Goal: Task Accomplishment & Management: Manage account settings

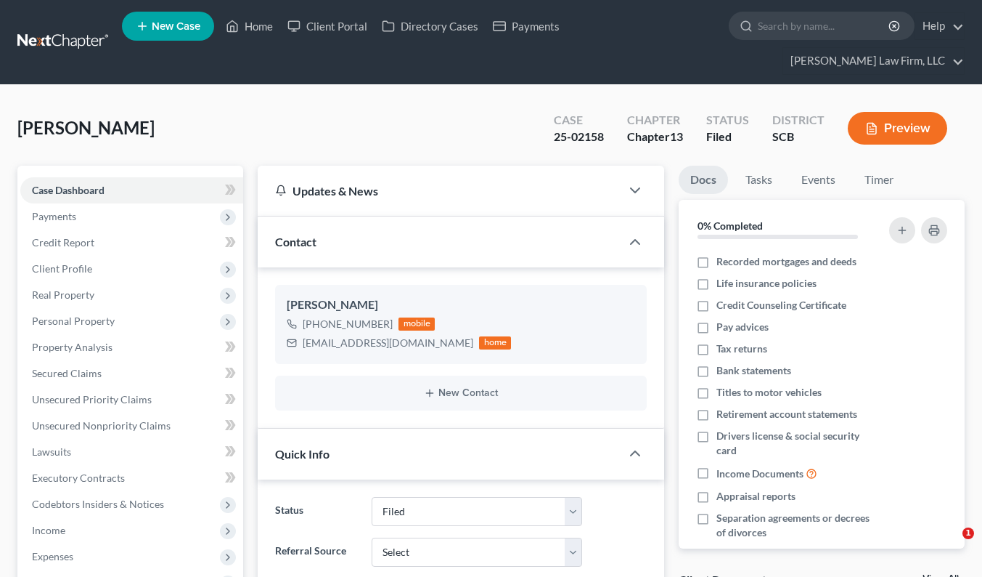
select select "2"
click at [73, 367] on span "Secured Claims" at bounding box center [67, 373] width 70 height 12
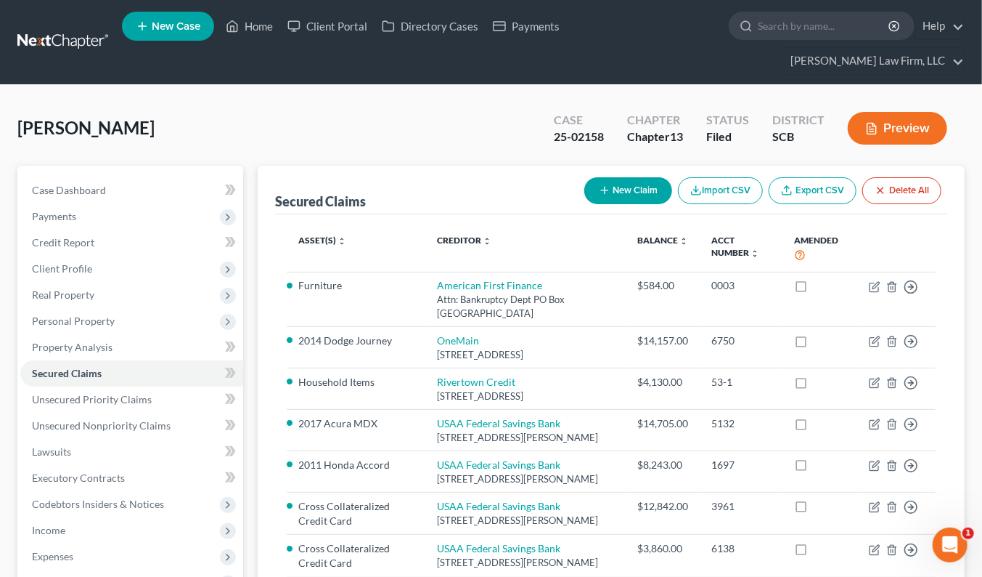
click at [84, 29] on link at bounding box center [63, 42] width 93 height 26
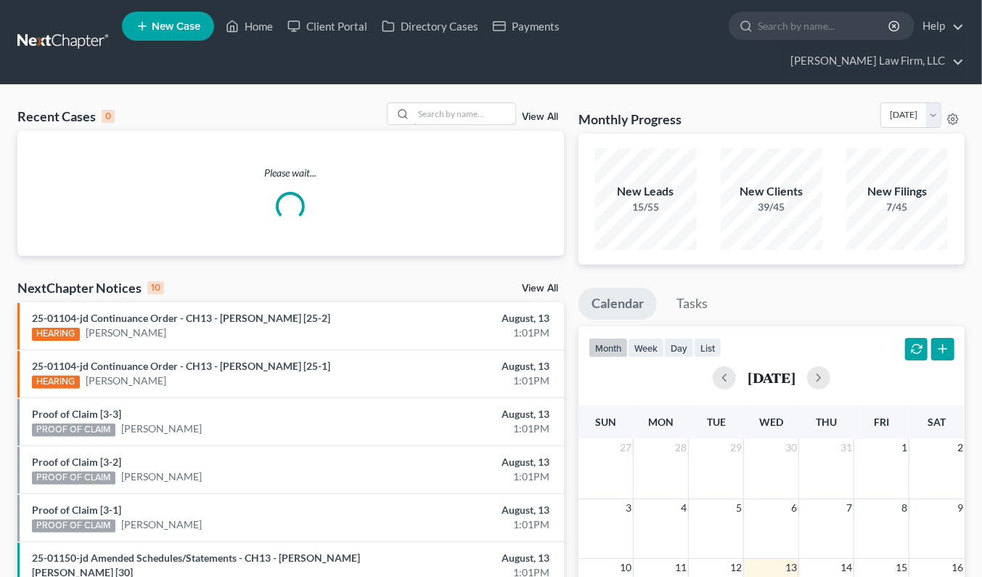
click at [444, 103] on input "search" at bounding box center [465, 113] width 102 height 21
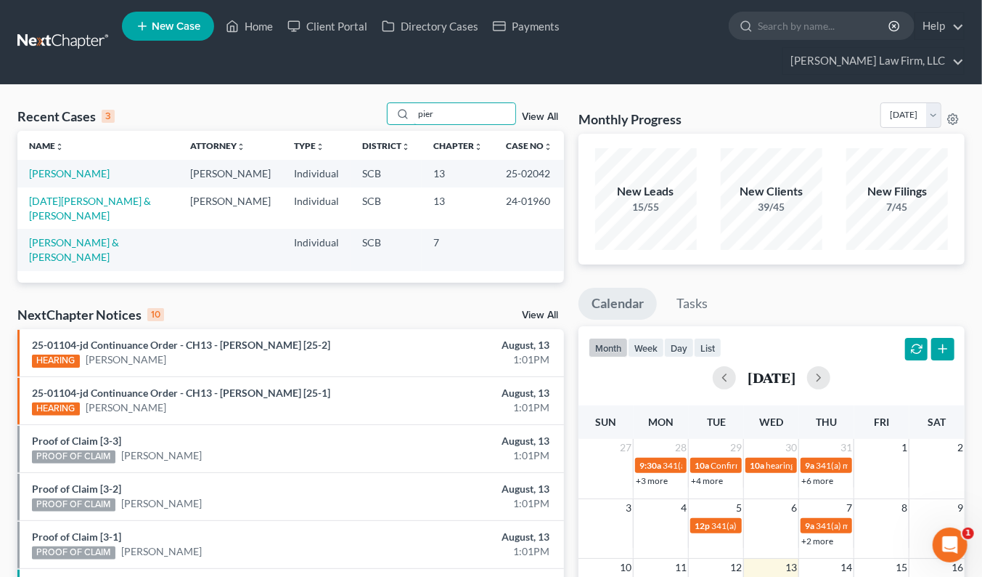
type input "pier"
click at [62, 167] on link "Pierce, Dylan" at bounding box center [69, 173] width 81 height 12
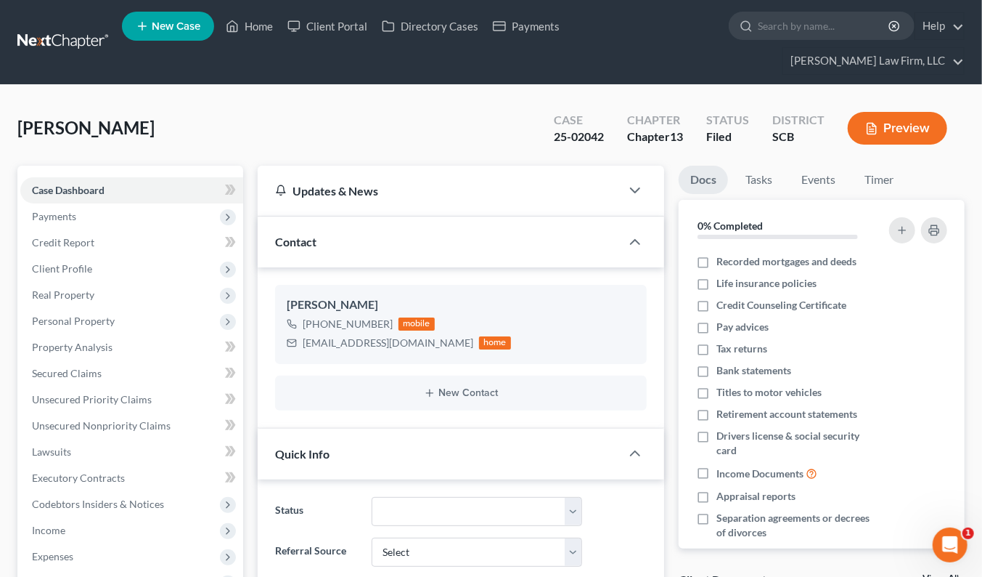
select select "2"
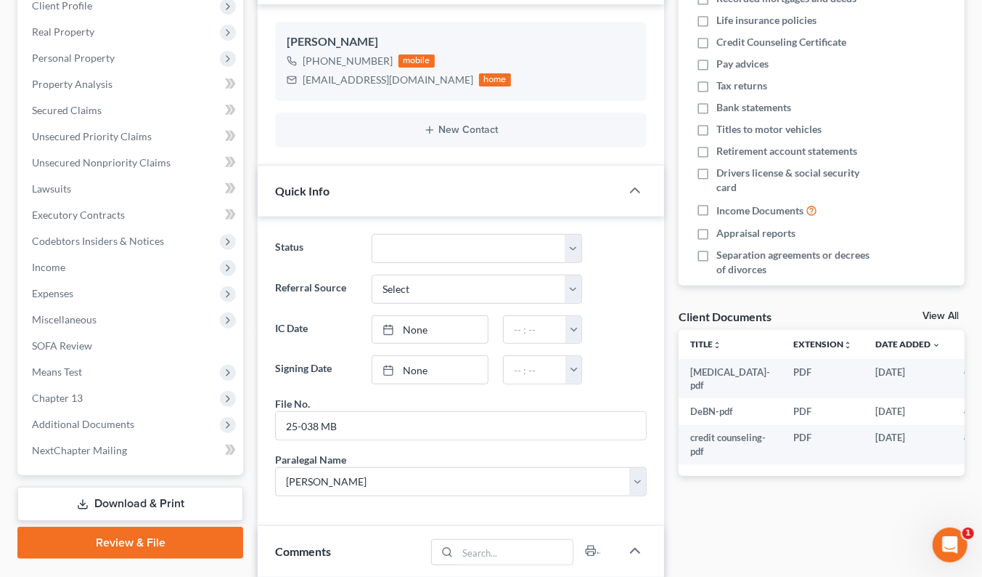
scroll to position [322, 0]
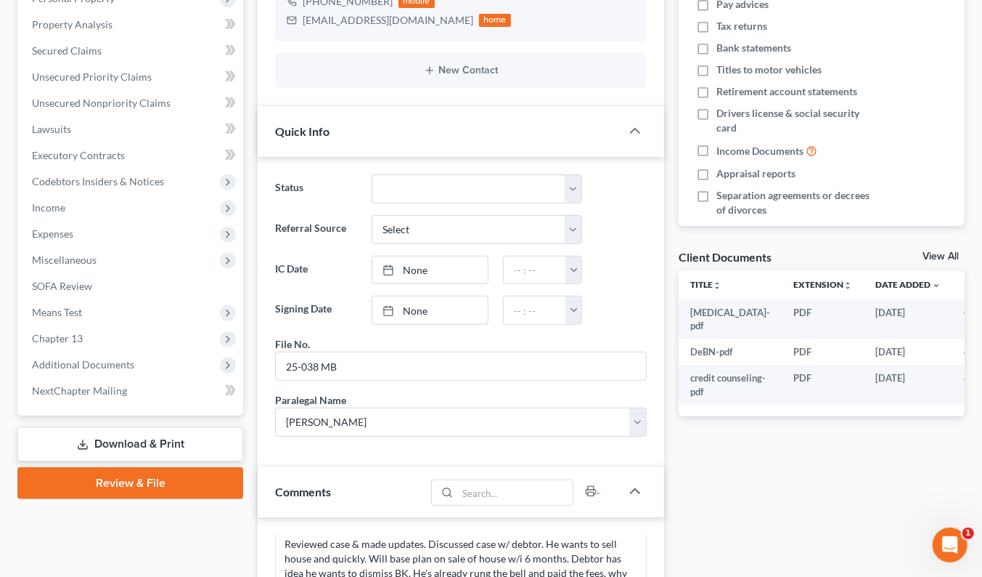
click at [884, 475] on div "Docs Tasks Events Timer 0% Completed Nothing here yet! Recorded mortgages and d…" at bounding box center [822, 444] width 301 height 1203
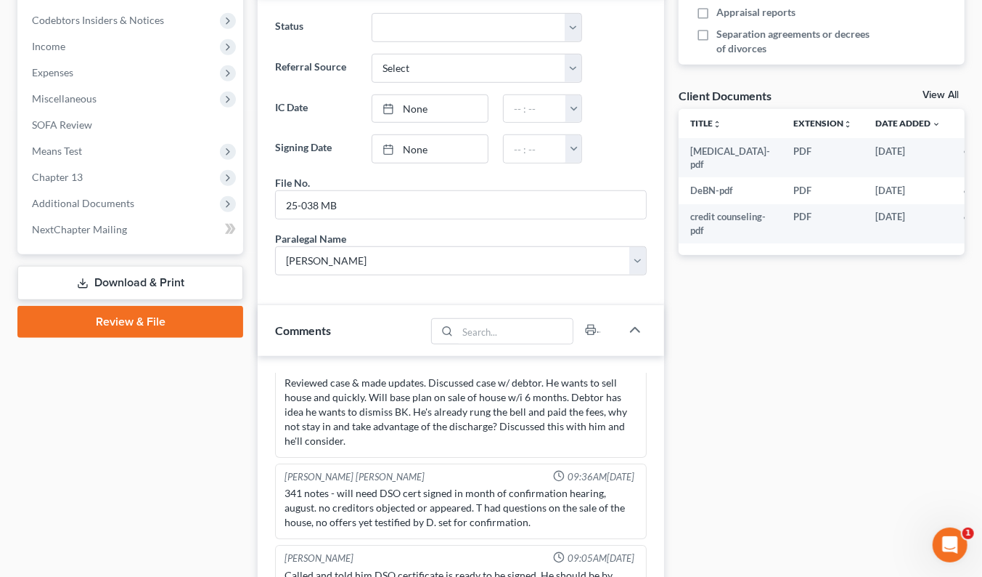
scroll to position [821, 0]
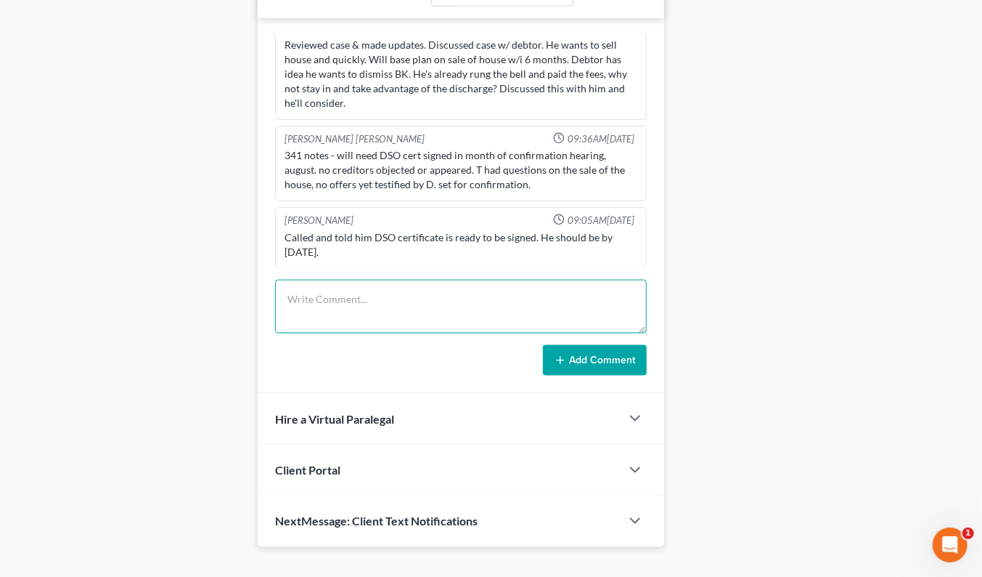
click at [454, 282] on textarea at bounding box center [461, 307] width 372 height 54
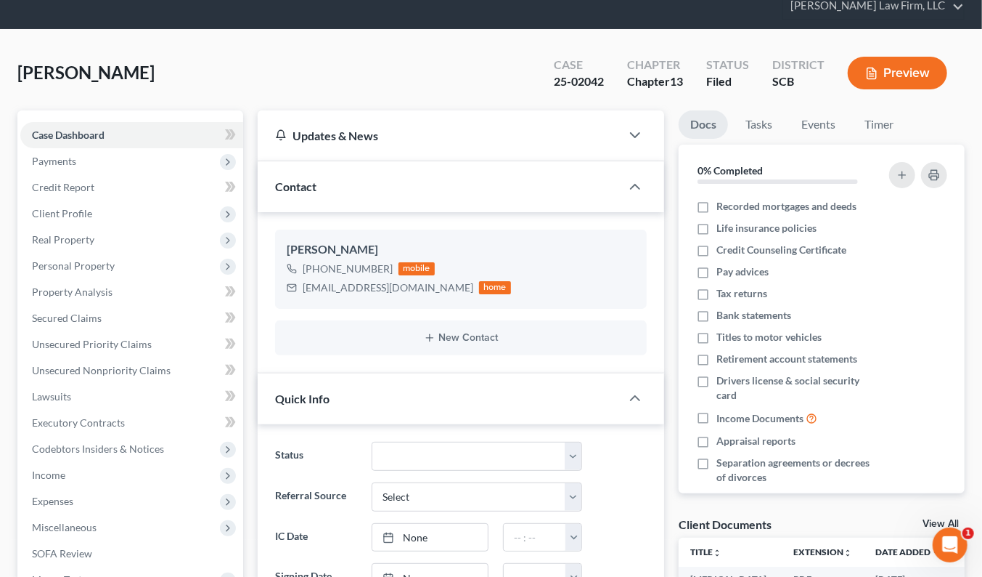
scroll to position [0, 0]
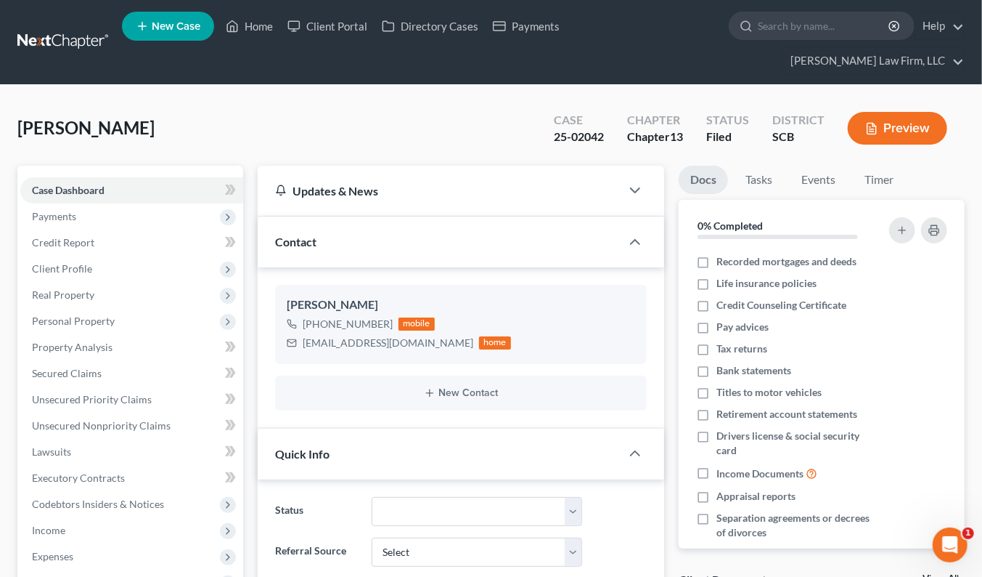
click at [78, 29] on link at bounding box center [63, 42] width 93 height 26
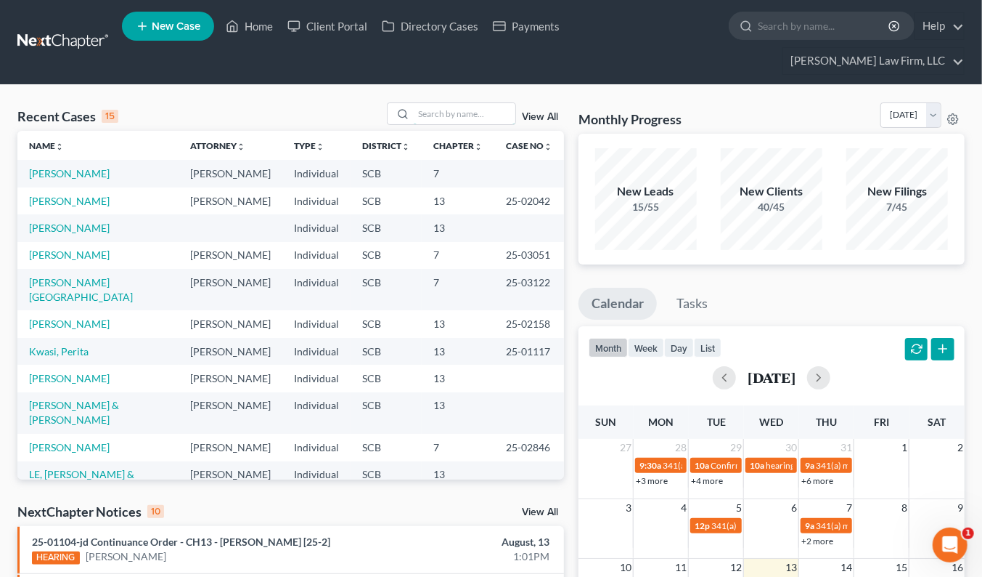
click at [481, 103] on input "search" at bounding box center [465, 113] width 102 height 21
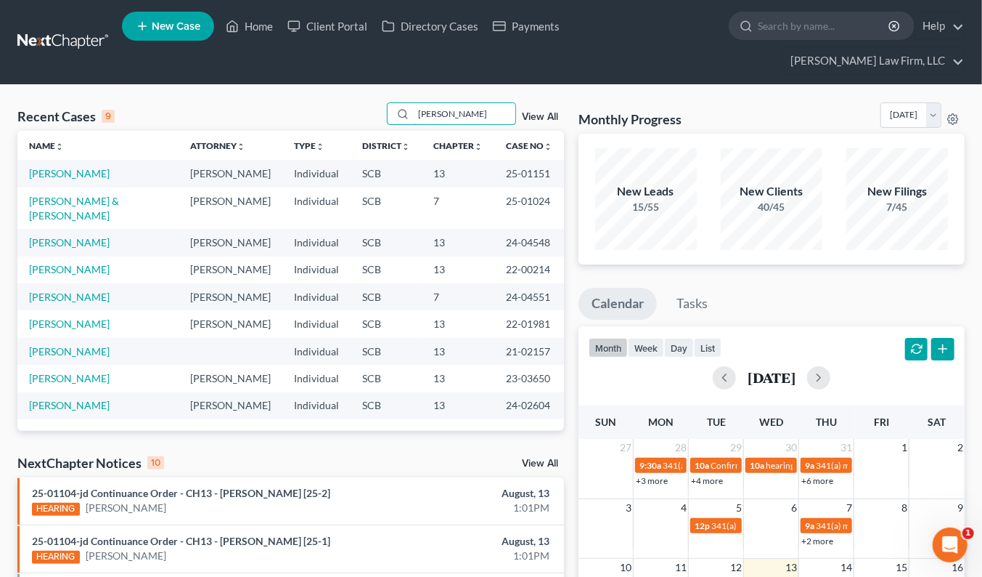
type input "[PERSON_NAME]"
click at [83, 167] on link "[PERSON_NAME]" at bounding box center [69, 173] width 81 height 12
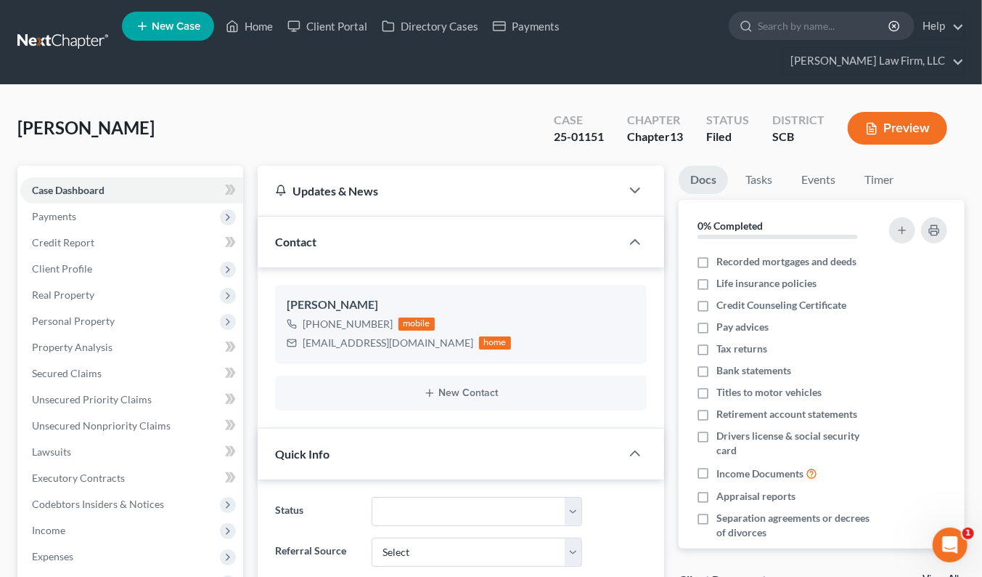
select select "0"
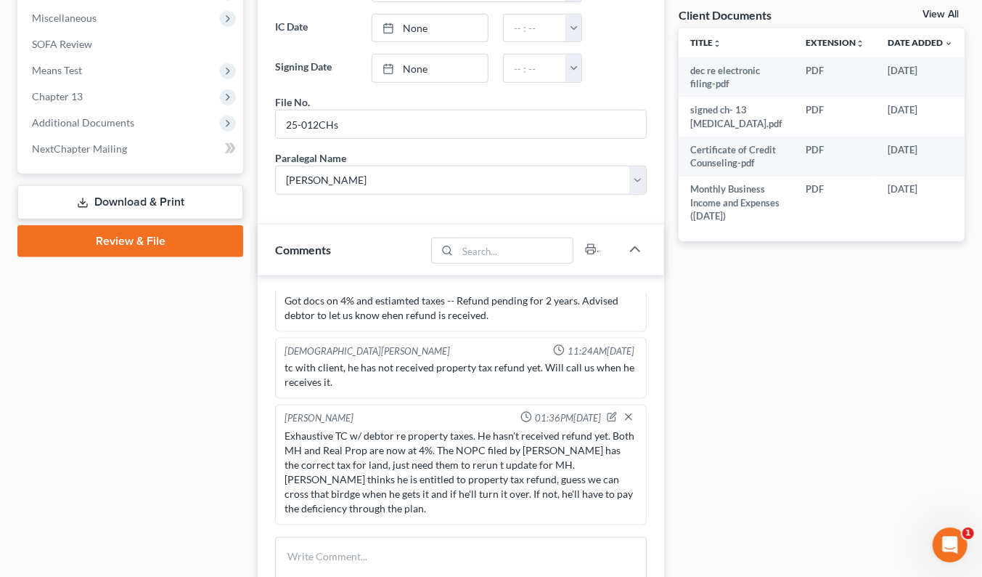
scroll to position [1148, 0]
drag, startPoint x: 437, startPoint y: 539, endPoint x: 455, endPoint y: 538, distance: 18.2
click at [438, 539] on textarea at bounding box center [461, 564] width 372 height 54
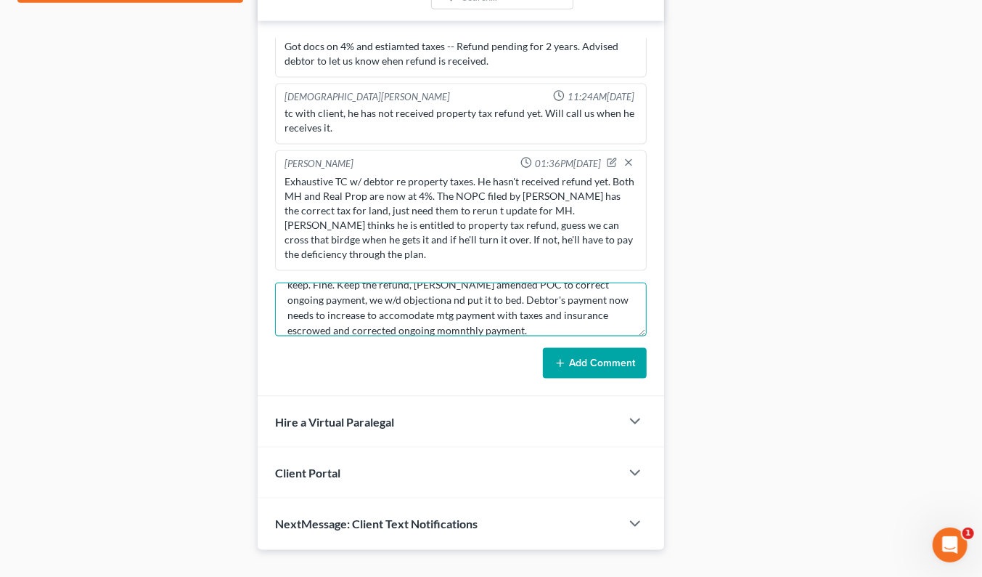
scroll to position [821, 0]
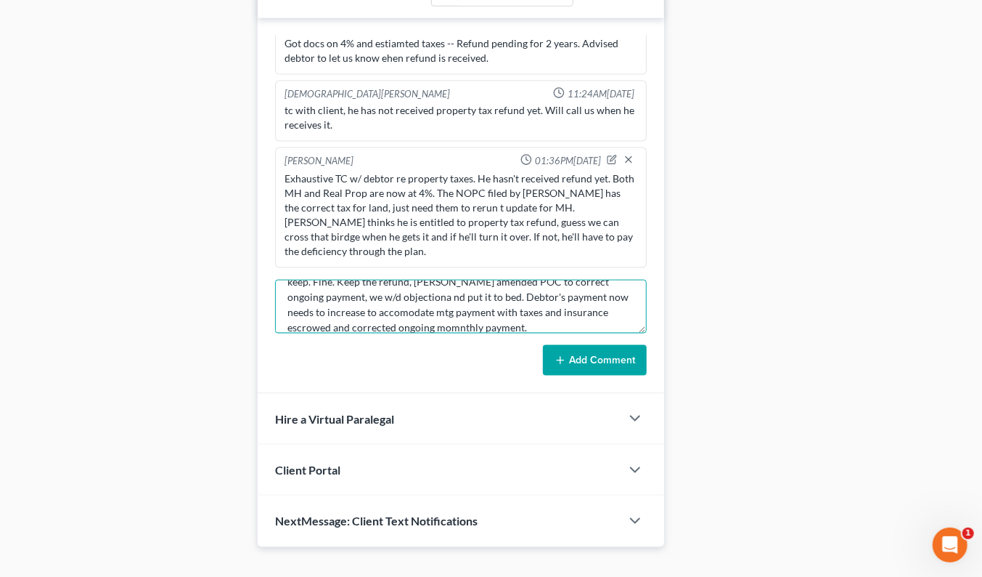
type textarea "Another exhausting call w/ debtor where he insists that the refund is his to ke…"
click at [619, 345] on button "Add Comment" at bounding box center [595, 360] width 104 height 30
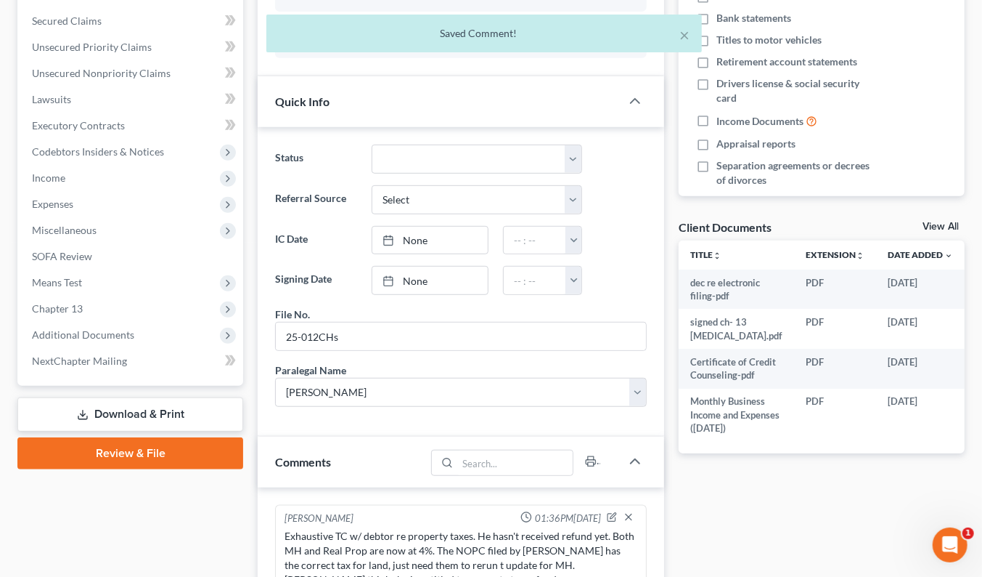
scroll to position [337, 0]
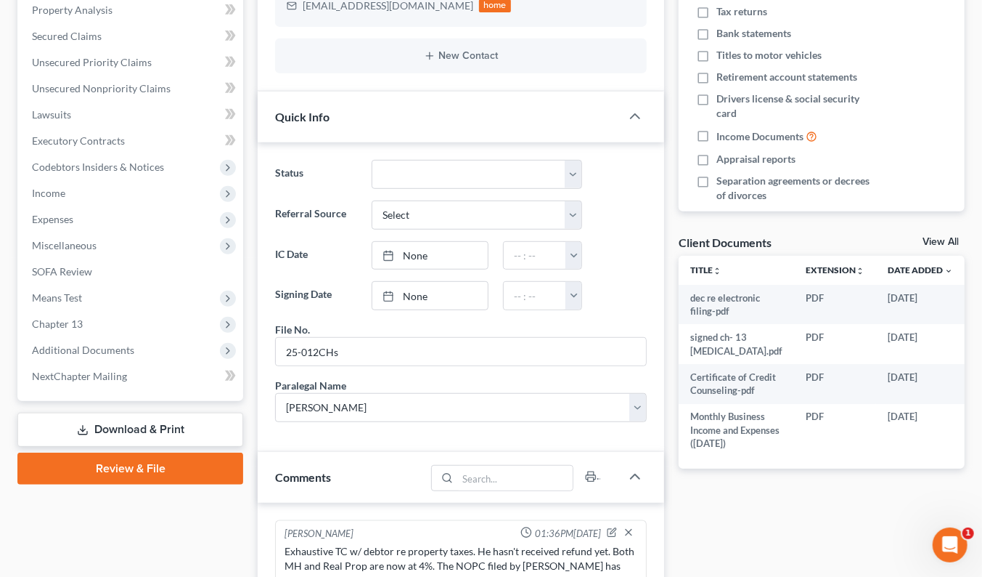
click at [73, 206] on span "Expenses" at bounding box center [131, 219] width 223 height 26
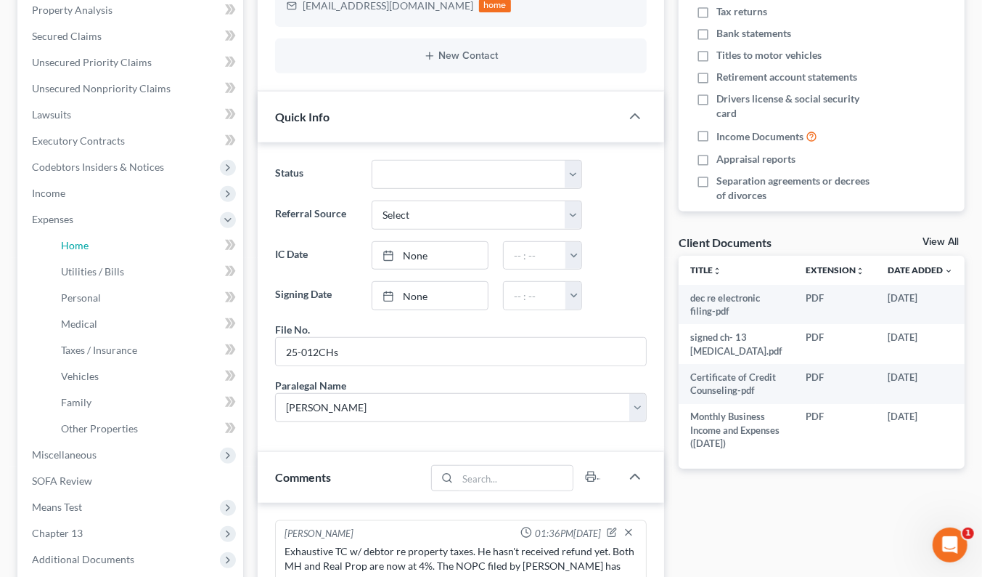
click at [76, 239] on span "Home" at bounding box center [75, 245] width 28 height 12
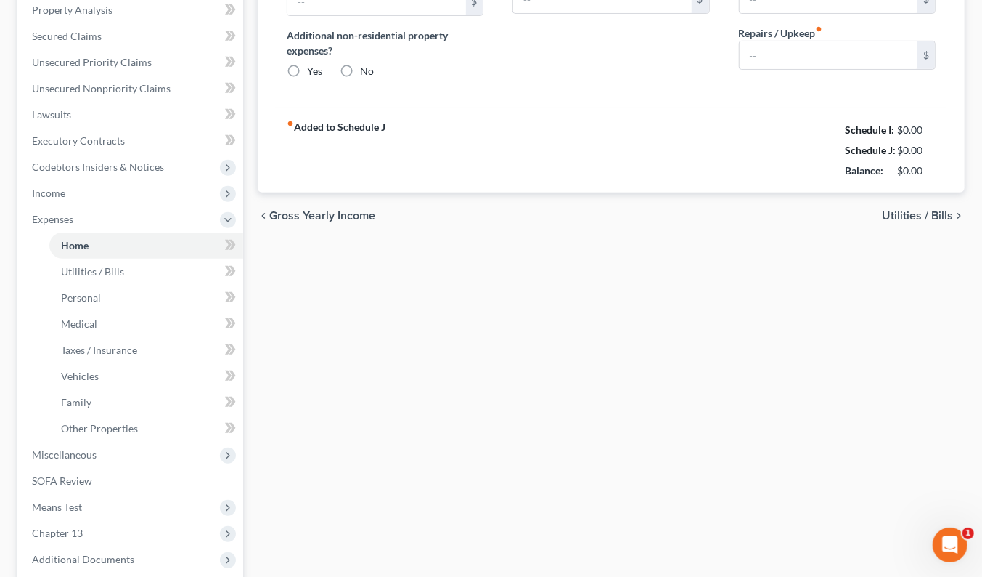
type input "0.00"
radio input "true"
type input "260.00"
type input "17.34"
type input "0.00"
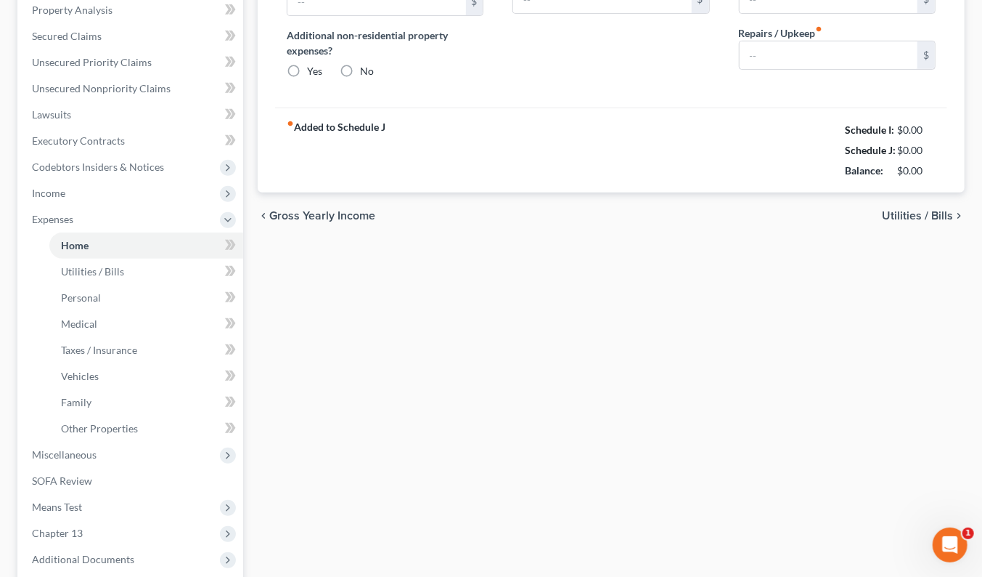
type input "0.00"
type input "100.00"
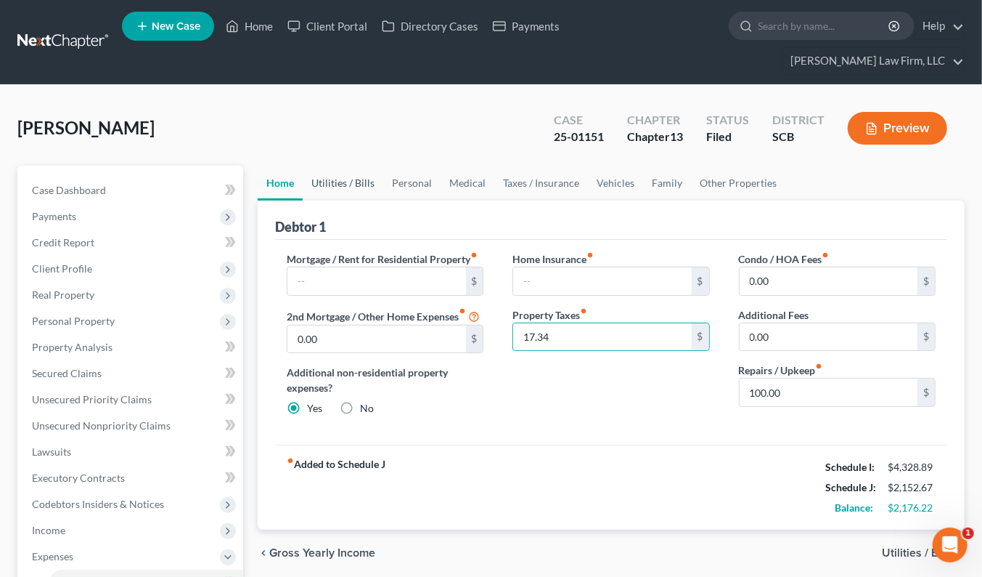
click at [351, 166] on link "Utilities / Bills" at bounding box center [343, 183] width 81 height 35
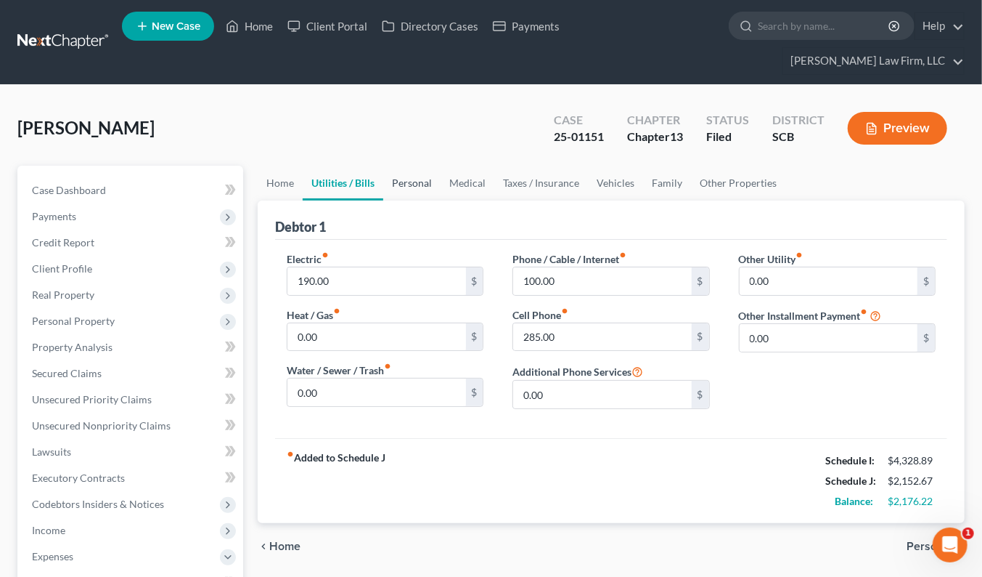
click at [411, 166] on link "Personal" at bounding box center [411, 183] width 57 height 35
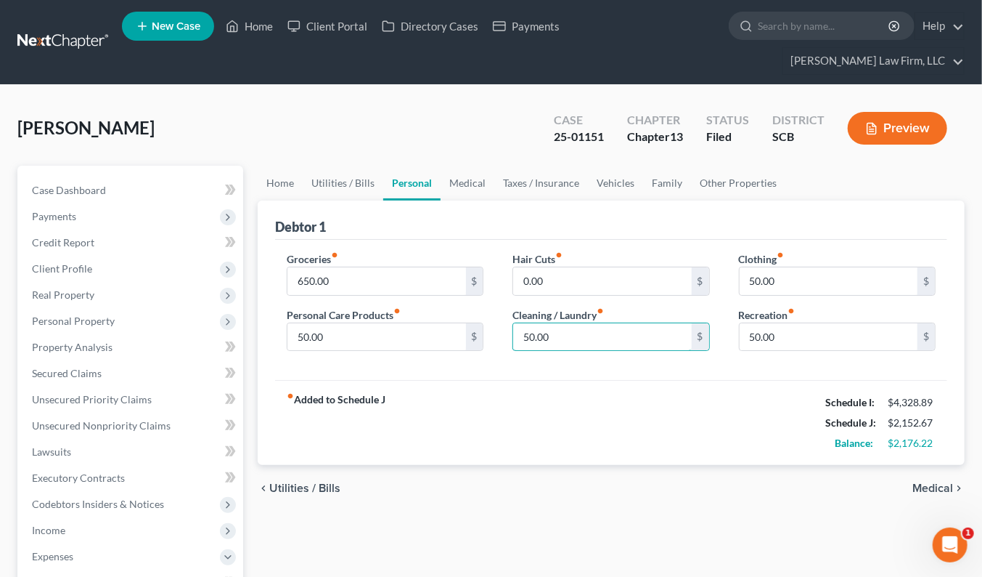
click at [611, 323] on input "50.00" at bounding box center [602, 337] width 178 height 28
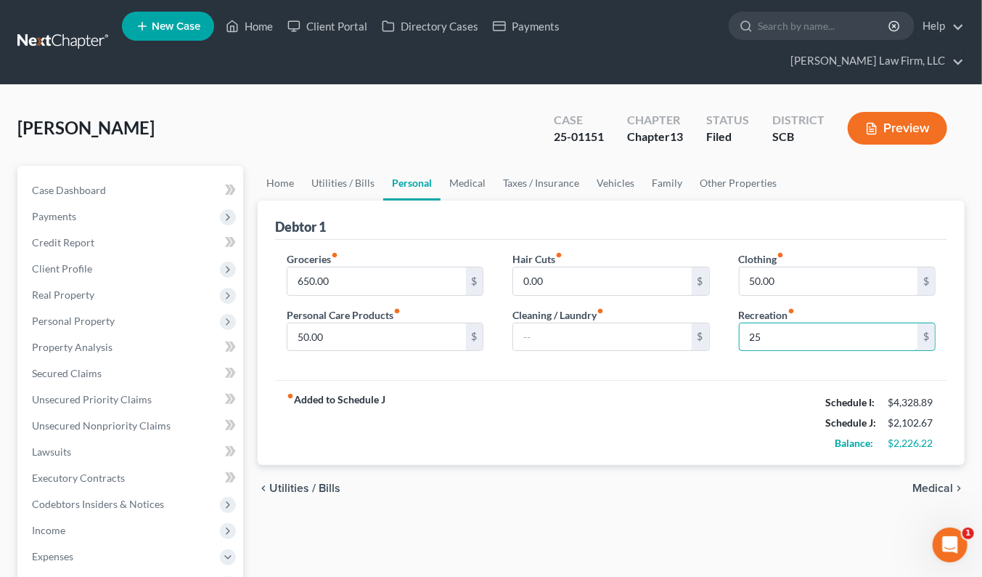
type input "25"
click at [672, 465] on div "chevron_left Utilities / Bills Medical chevron_right" at bounding box center [611, 488] width 707 height 46
click at [460, 166] on link "Medical" at bounding box center [468, 183] width 54 height 35
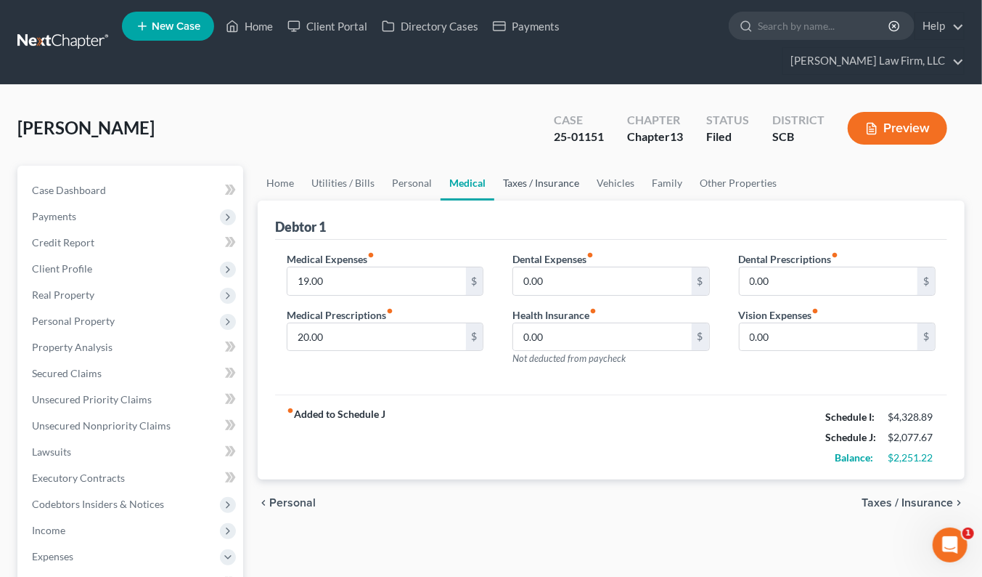
click at [531, 166] on link "Taxes / Insurance" at bounding box center [542, 183] width 94 height 35
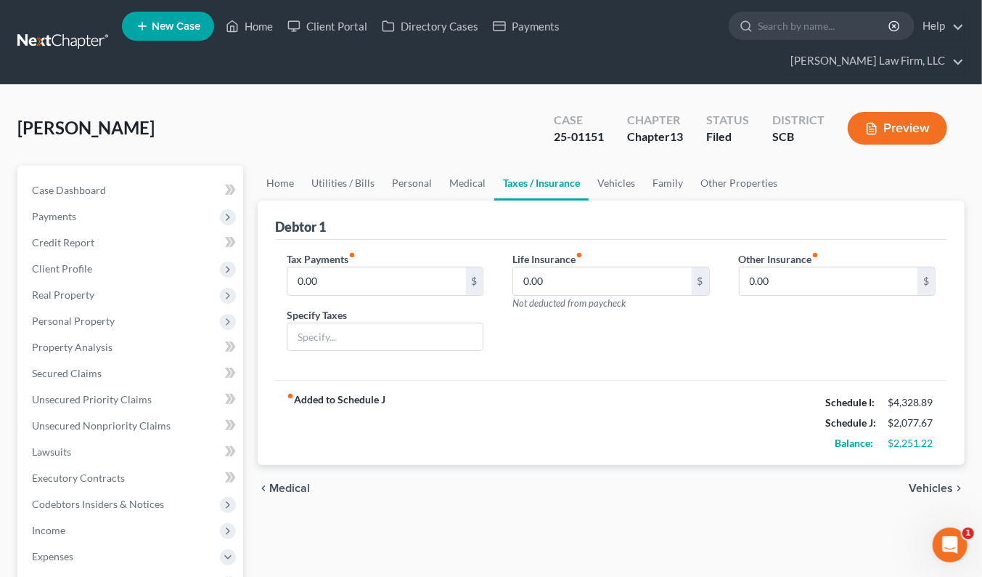
click at [579, 166] on link "Taxes / Insurance" at bounding box center [542, 183] width 94 height 35
drag, startPoint x: 621, startPoint y: 157, endPoint x: 644, endPoint y: 155, distance: 23.3
click at [620, 166] on link "Vehicles" at bounding box center [616, 183] width 55 height 35
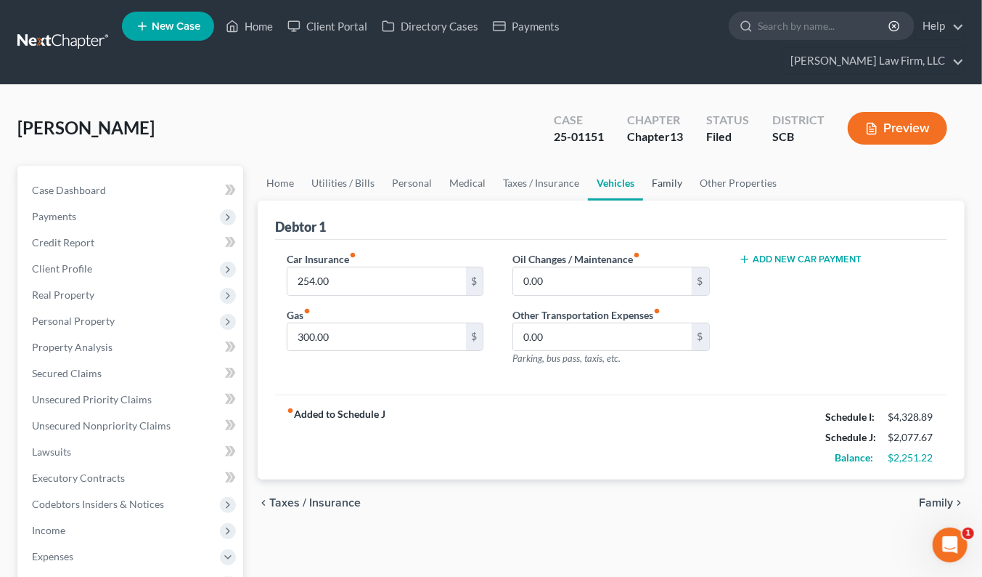
click at [664, 166] on link "Family" at bounding box center [667, 183] width 48 height 35
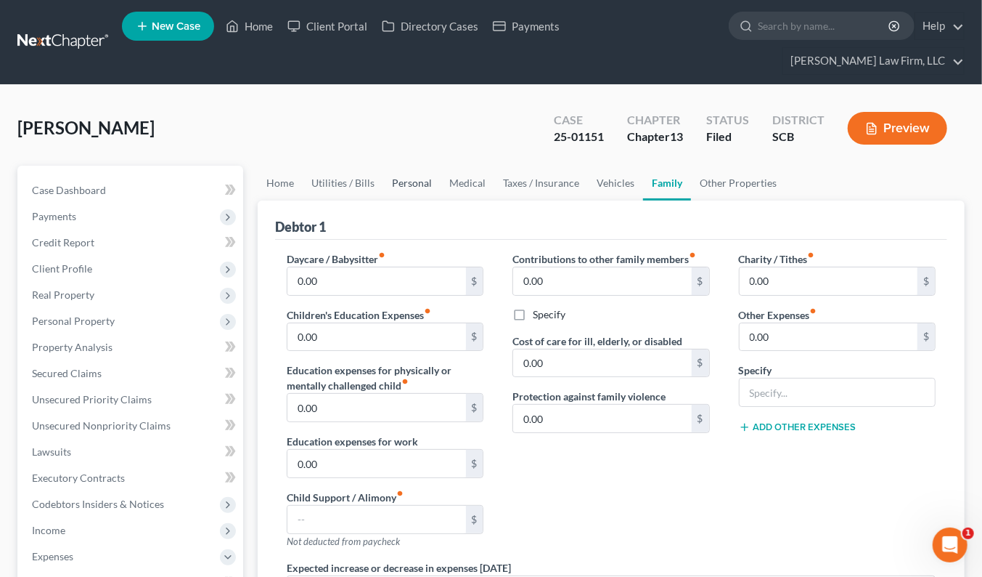
click at [410, 166] on link "Personal" at bounding box center [411, 183] width 57 height 35
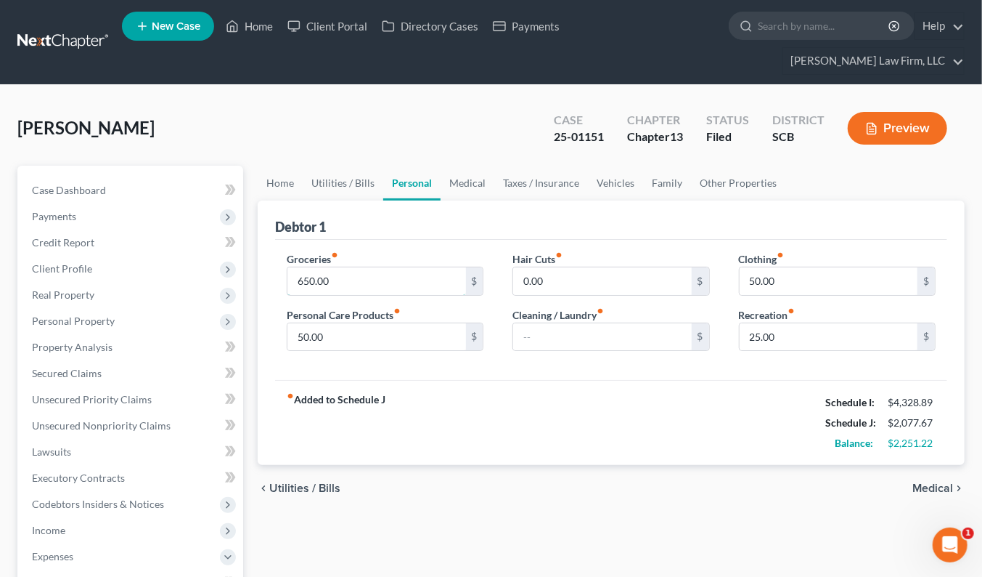
click at [352, 267] on input "650.00" at bounding box center [377, 281] width 178 height 28
type input "600"
click at [601, 166] on link "Vehicles" at bounding box center [615, 183] width 55 height 35
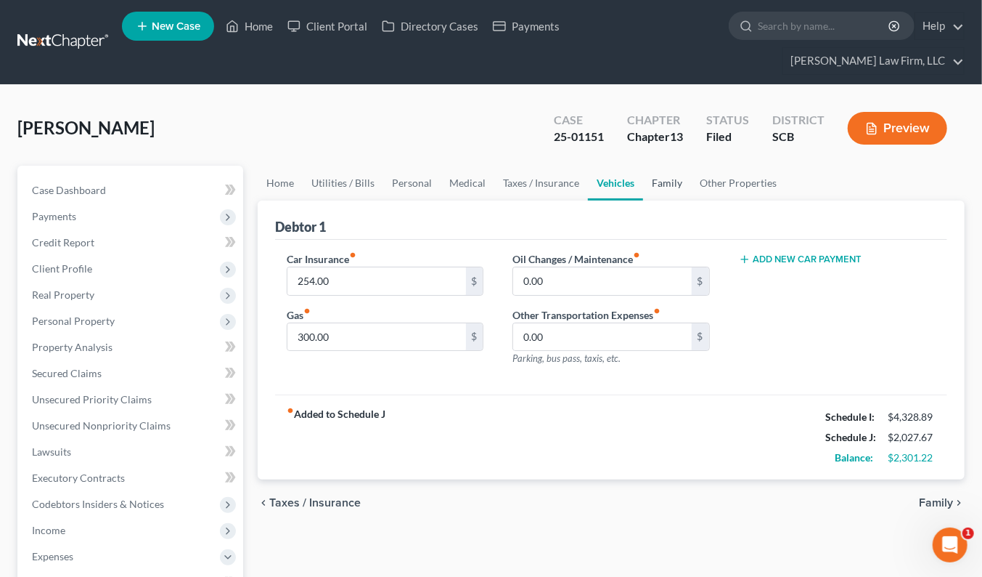
click at [672, 166] on link "Family" at bounding box center [667, 183] width 48 height 35
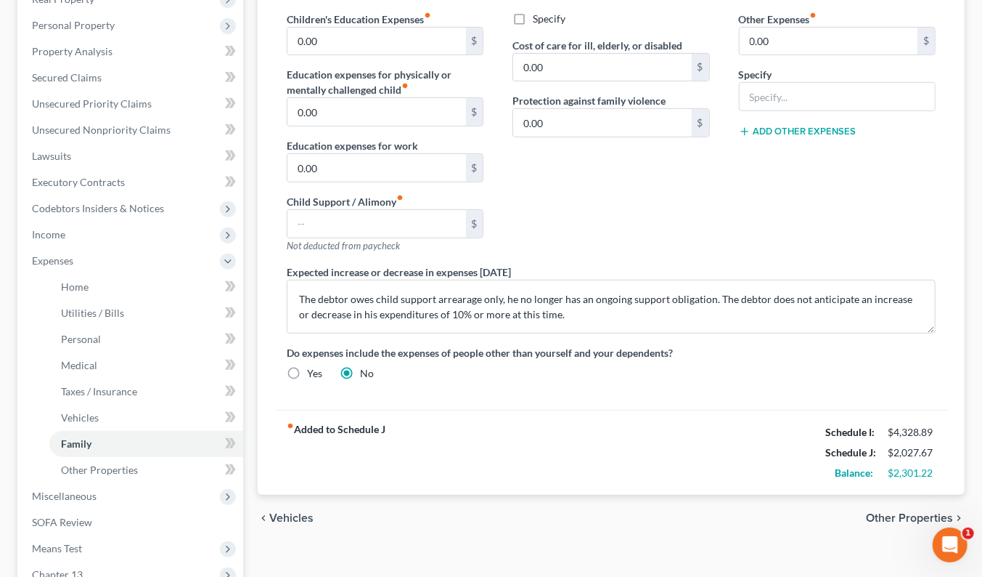
scroll to position [81, 0]
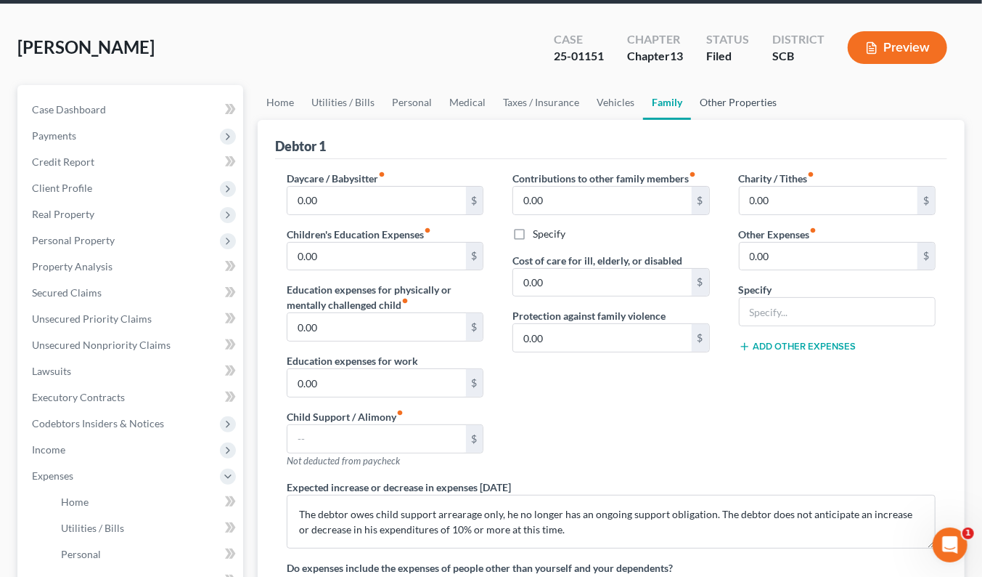
click at [727, 85] on link "Other Properties" at bounding box center [738, 102] width 94 height 35
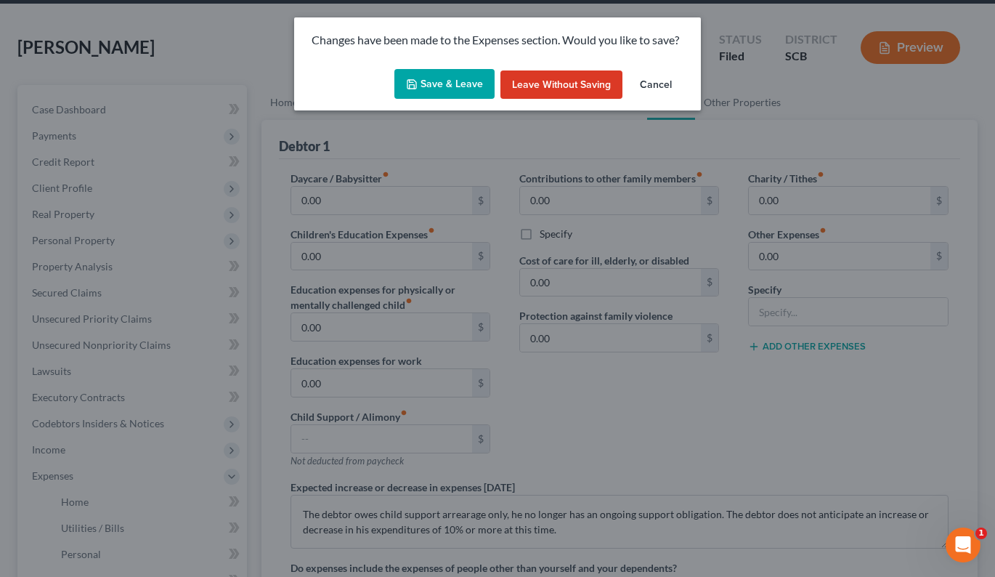
click at [454, 82] on button "Save & Leave" at bounding box center [444, 84] width 100 height 30
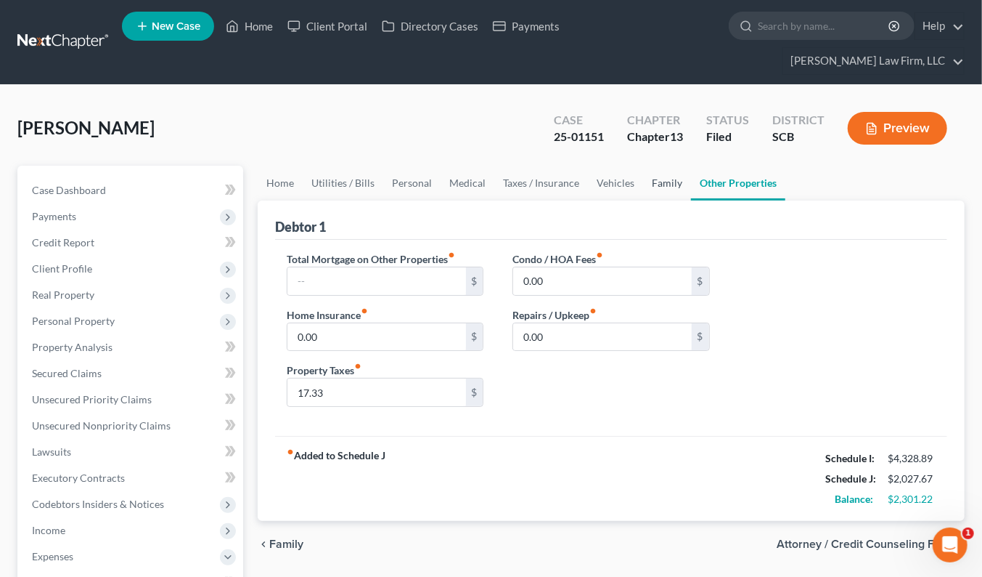
click at [657, 166] on link "Family" at bounding box center [667, 183] width 48 height 35
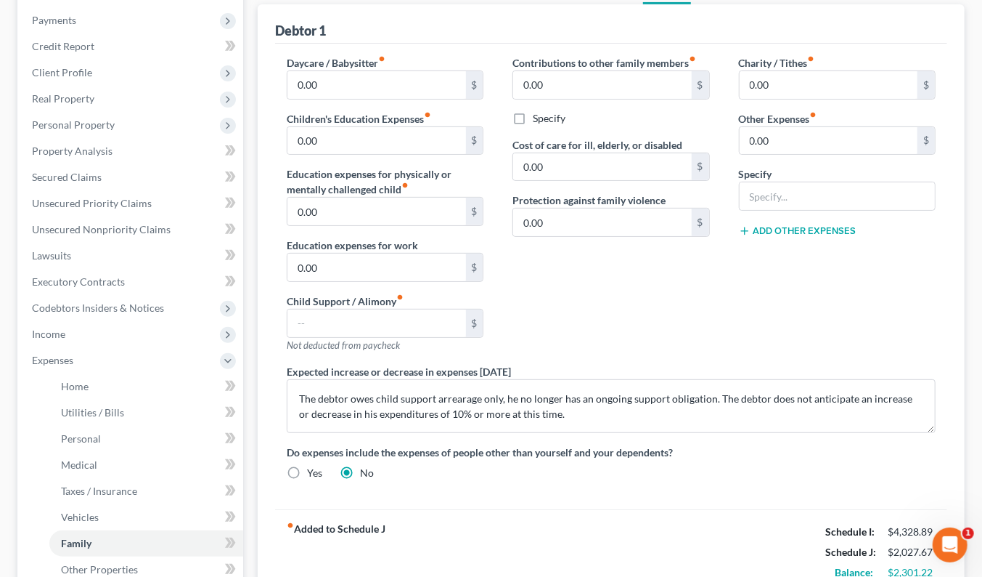
scroll to position [242, 0]
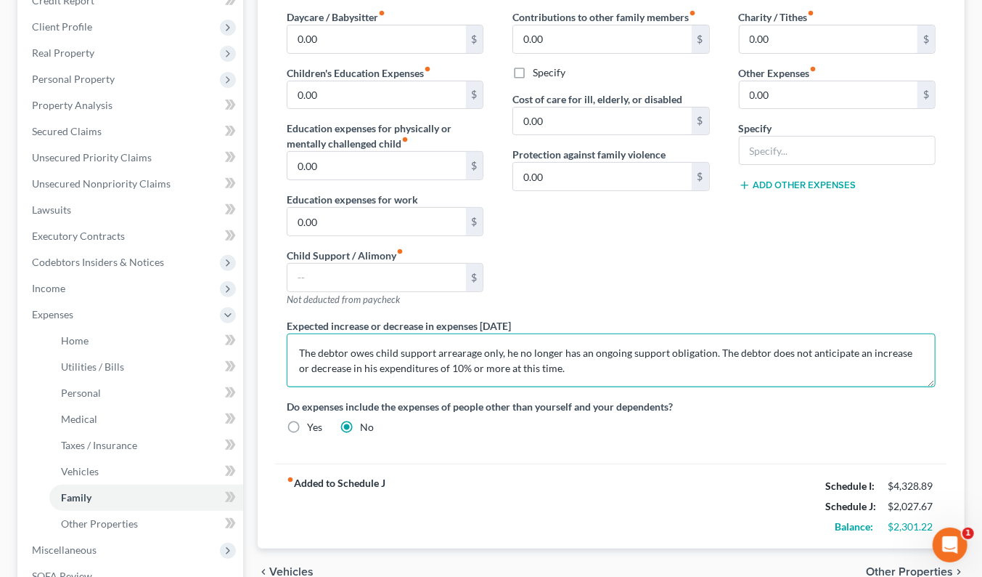
click at [294, 333] on textarea "The debtor owes child support arrearage only, he no longer has an ongoing suppo…" at bounding box center [611, 360] width 649 height 54
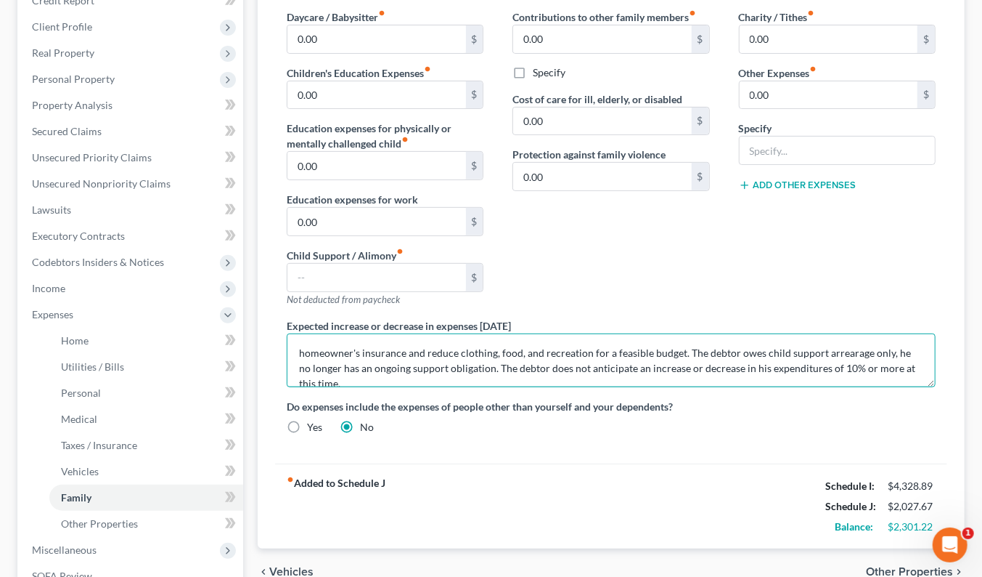
click at [301, 333] on textarea "homeowner's insurance and reduce clothing, food, and recreation for a feasible …" at bounding box center [611, 360] width 649 height 54
type textarea "This schedule is amended to remove taxes and homeowner's insurance which are es…"
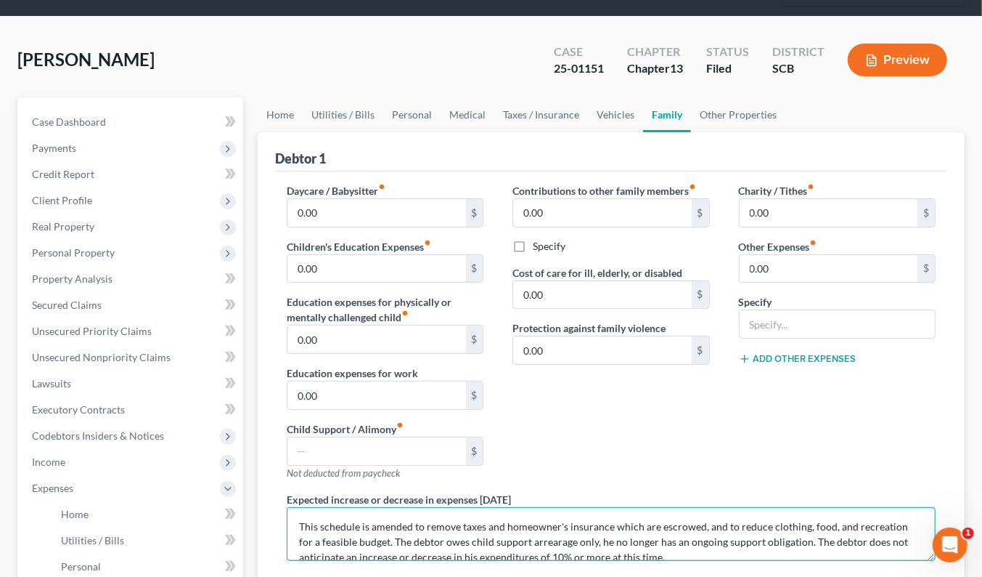
scroll to position [0, 0]
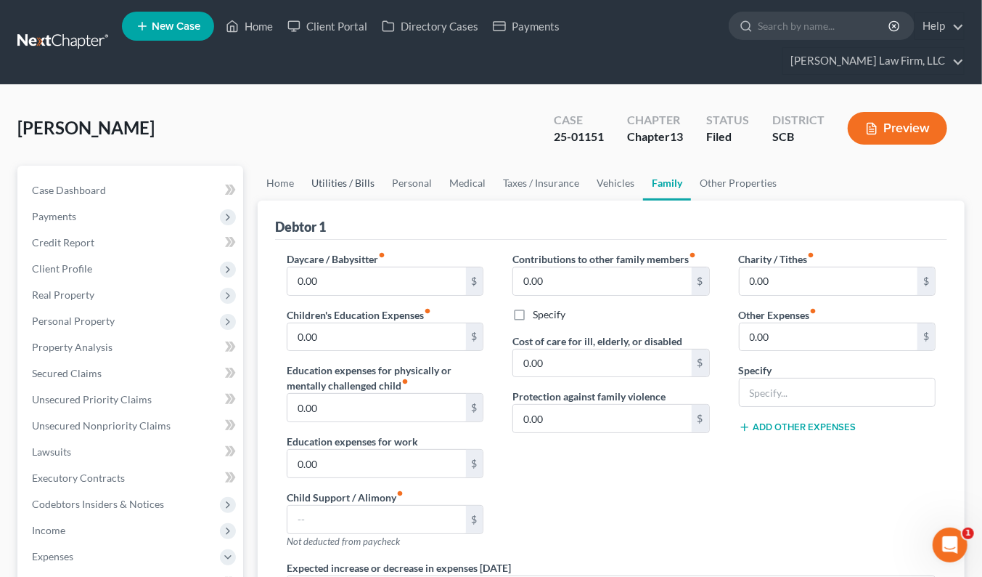
click at [357, 166] on link "Utilities / Bills" at bounding box center [343, 183] width 81 height 35
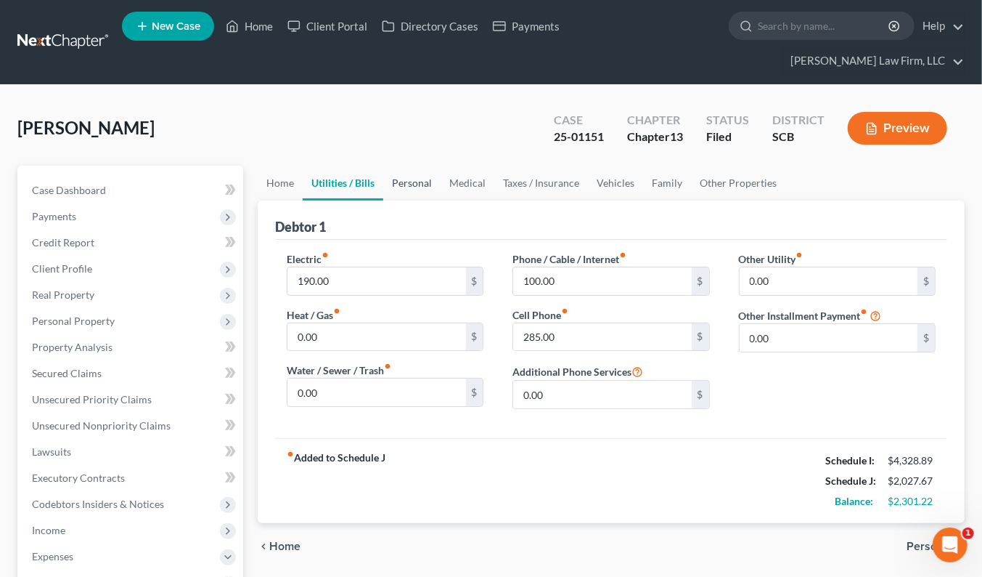
click at [418, 166] on link "Personal" at bounding box center [411, 183] width 57 height 35
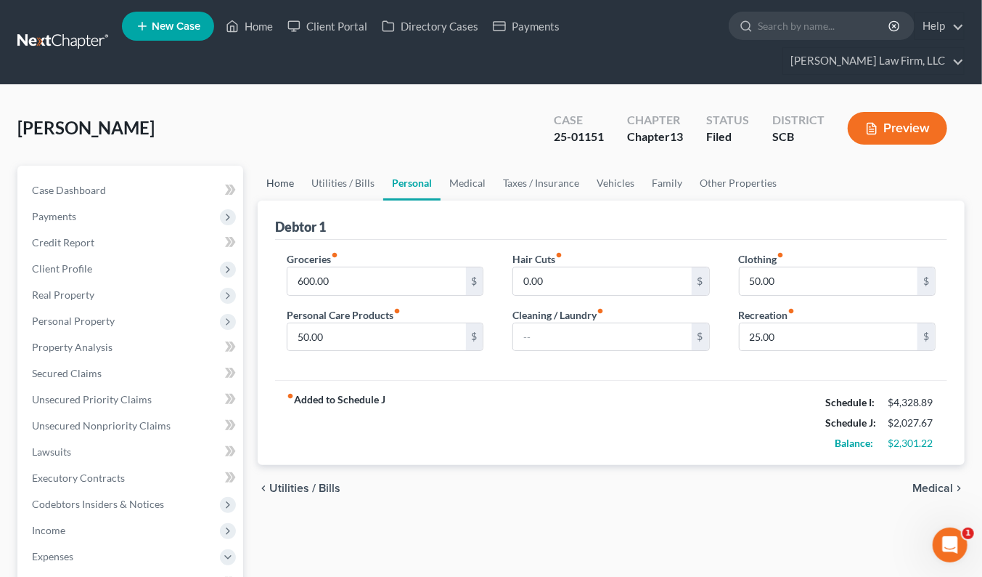
click at [294, 166] on link "Home" at bounding box center [280, 183] width 45 height 35
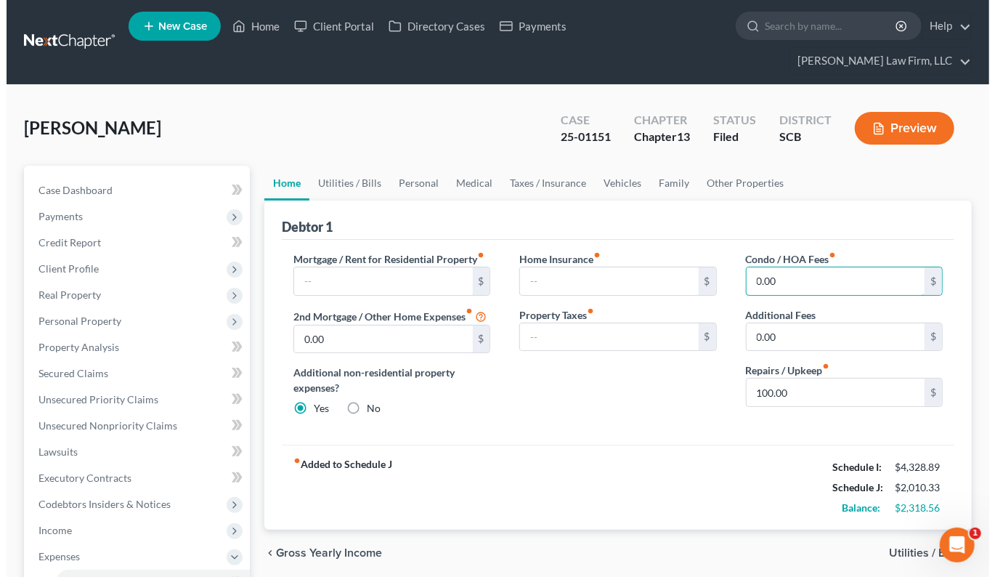
scroll to position [481, 0]
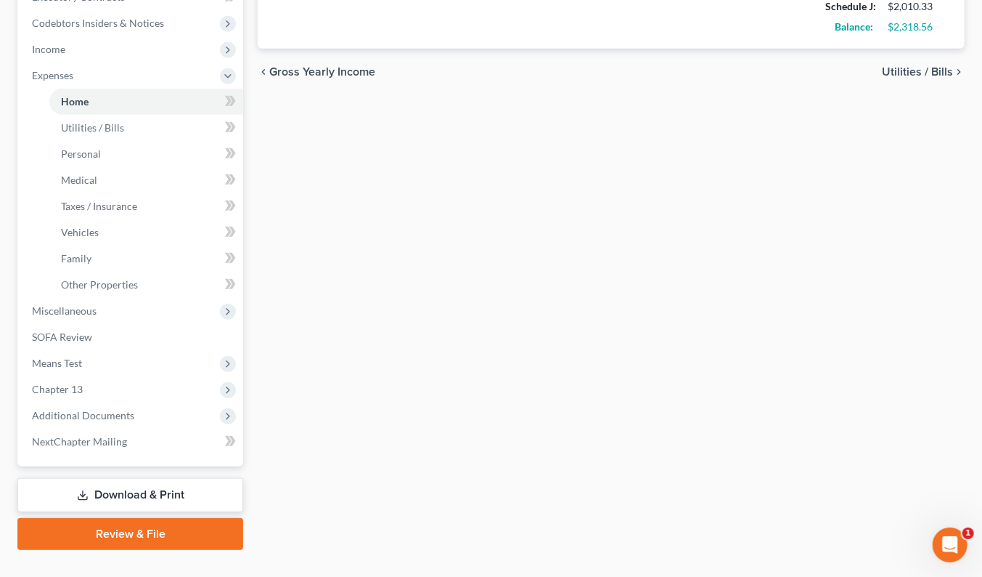
drag, startPoint x: 140, startPoint y: 458, endPoint x: 150, endPoint y: 457, distance: 10.2
click at [140, 478] on link "Download & Print" at bounding box center [130, 495] width 226 height 34
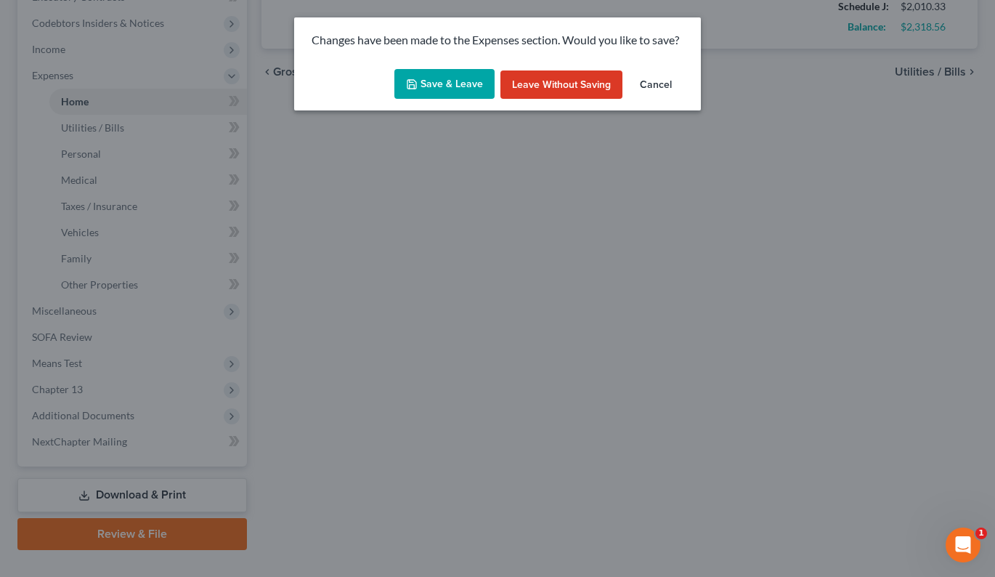
click at [439, 91] on button "Save & Leave" at bounding box center [444, 84] width 100 height 30
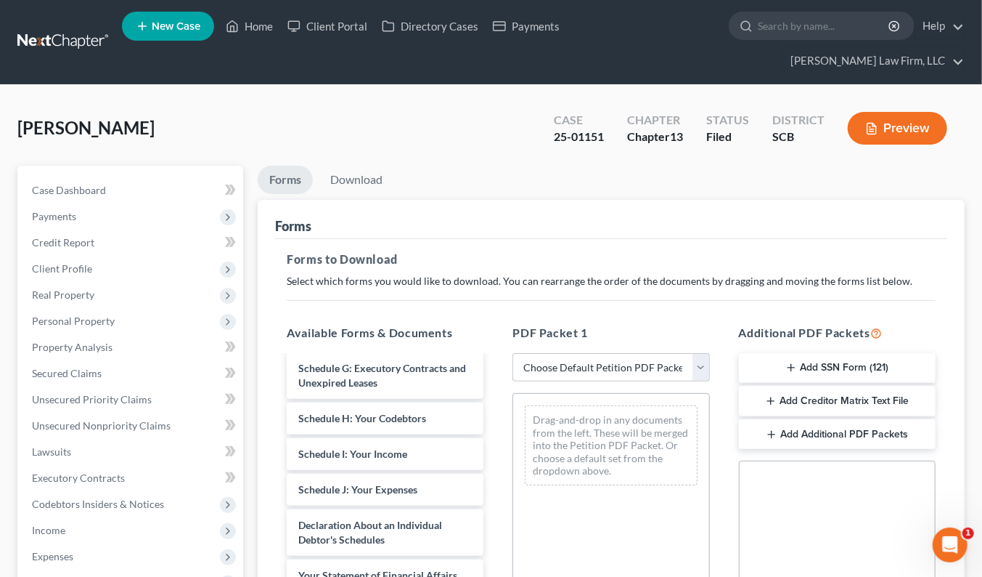
scroll to position [484, 0]
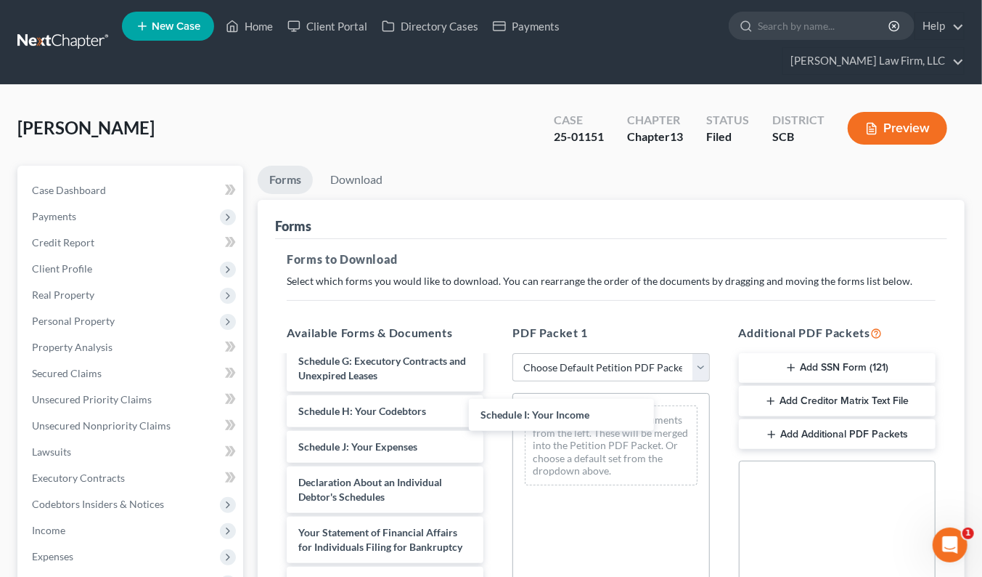
click at [495, 418] on div "Schedule I: Your Income dec re electronic filing-pdf signed ch- 13 retainer.pdf…" at bounding box center [385, 328] width 220 height 911
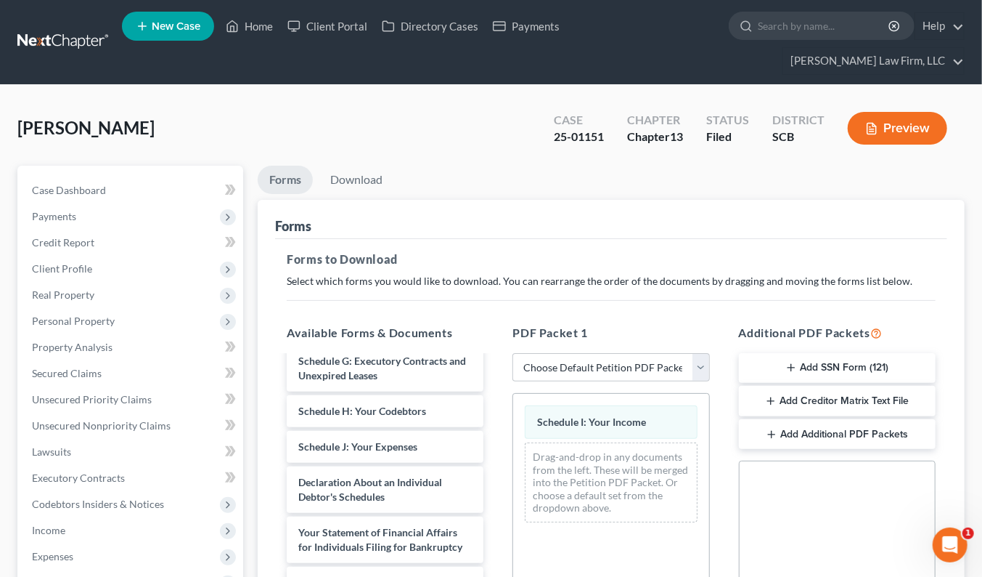
click at [495, 463] on div "dec re electronic filing-pdf signed ch- 13 retainer.pdf Certificate of Credit C…" at bounding box center [385, 328] width 220 height 911
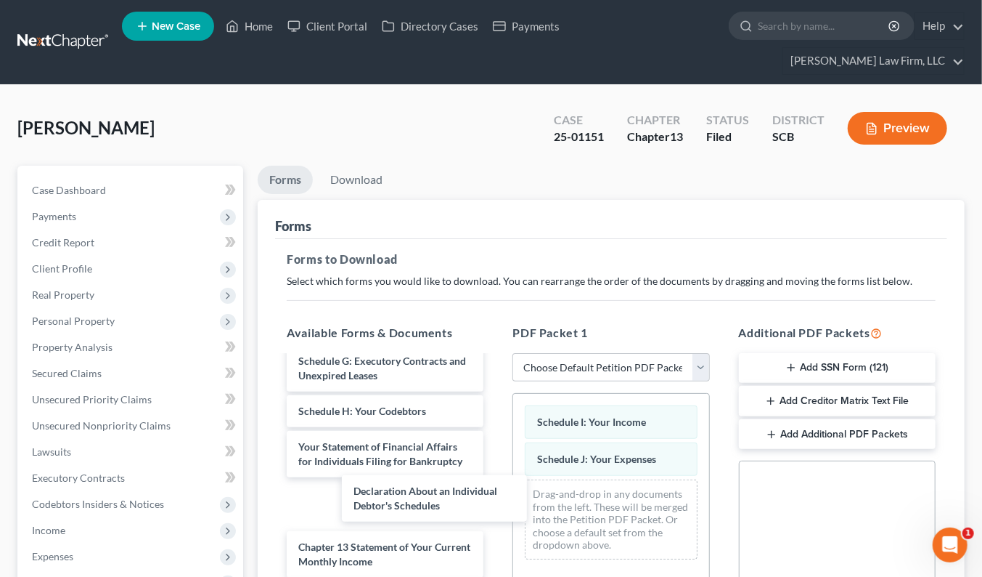
drag, startPoint x: 410, startPoint y: 412, endPoint x: 669, endPoint y: 510, distance: 277.2
click at [495, 534] on div "Declaration About an Individual Debtor's Schedules dec re electronic filing-pdf…" at bounding box center [385, 311] width 220 height 876
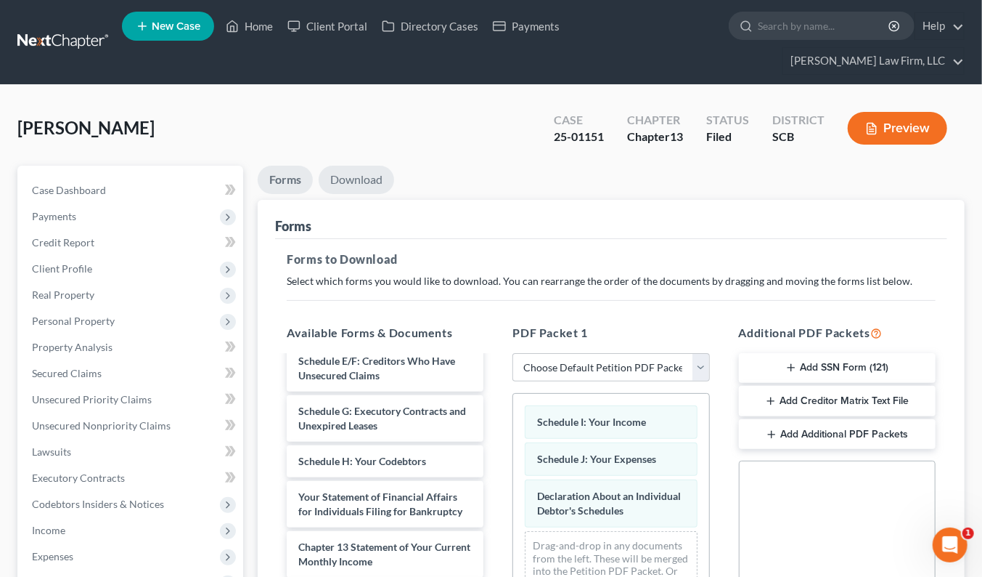
click at [361, 166] on link "Download" at bounding box center [357, 180] width 76 height 28
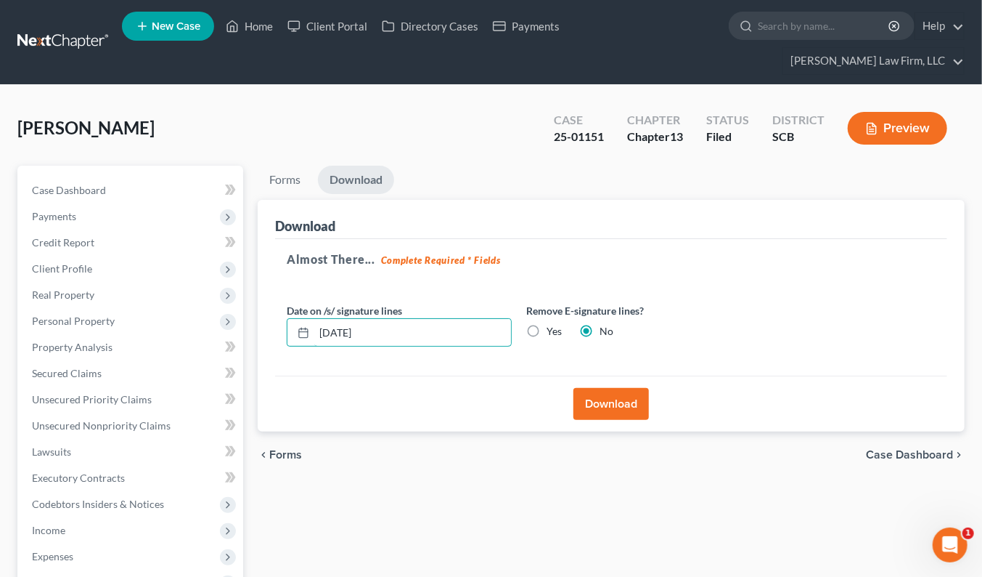
drag, startPoint x: 364, startPoint y: 295, endPoint x: 282, endPoint y: 298, distance: 82.1
click at [282, 303] on div "Date on /s/ signature lines 08/13/2025" at bounding box center [400, 325] width 240 height 44
click at [547, 324] on label "Yes" at bounding box center [554, 331] width 15 height 15
click at [553, 324] on input "Yes" at bounding box center [557, 328] width 9 height 9
radio input "true"
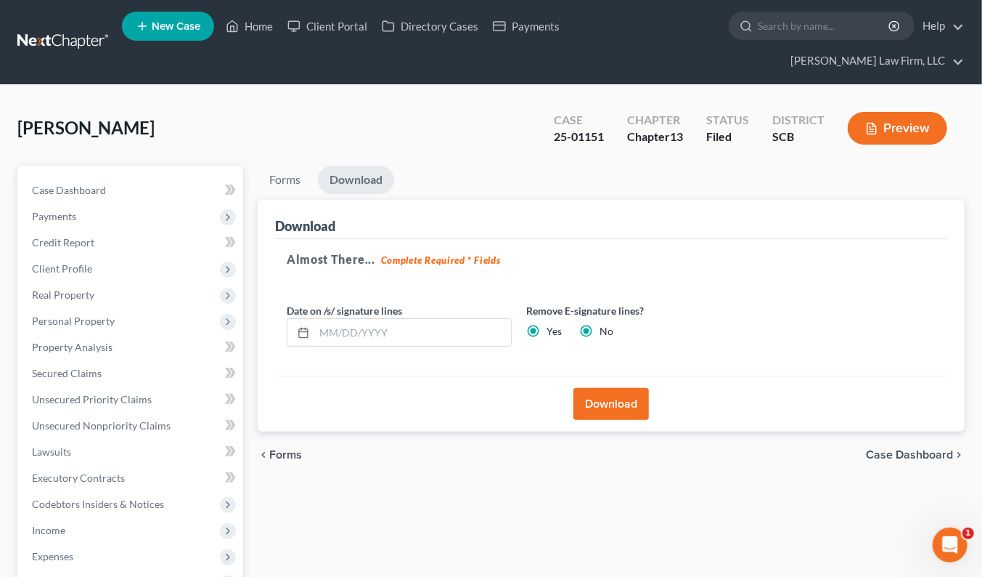
radio input "false"
click at [600, 388] on button "Download" at bounding box center [612, 404] width 76 height 32
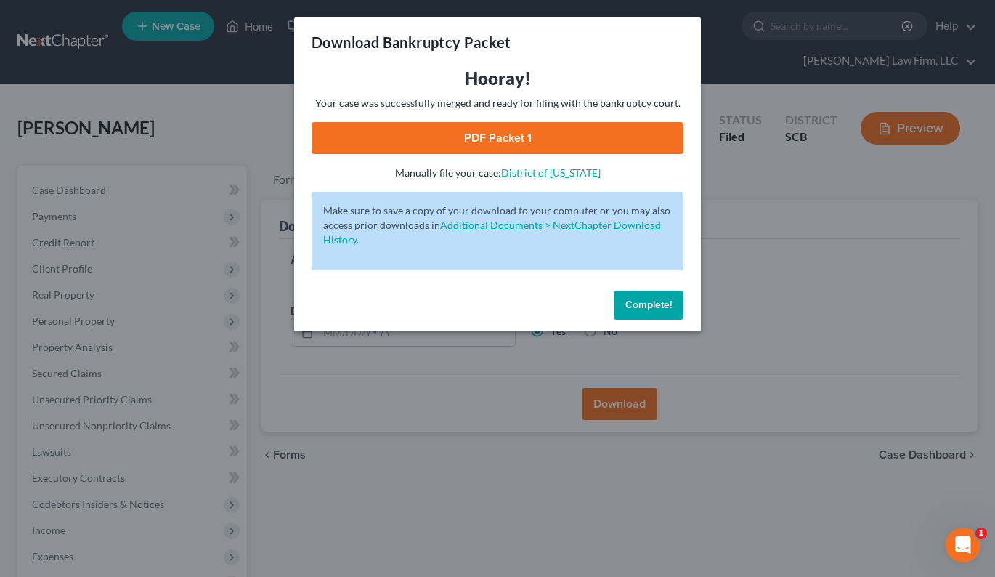
click at [516, 136] on link "PDF Packet 1" at bounding box center [498, 138] width 372 height 32
click at [265, 129] on div "Download Bankruptcy Packet Hooray! Your case was successfully merged and ready …" at bounding box center [497, 288] width 995 height 577
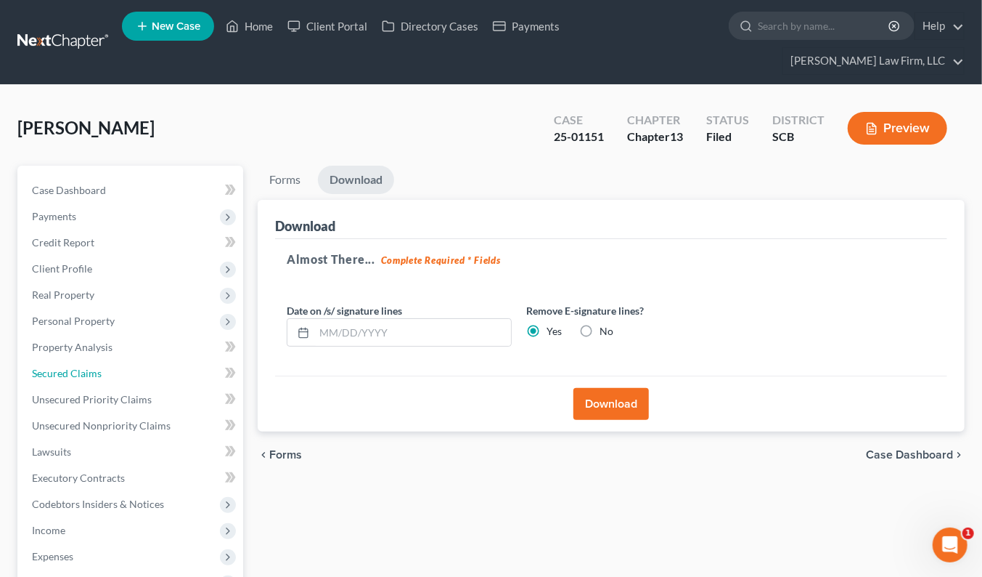
drag, startPoint x: 67, startPoint y: 343, endPoint x: 122, endPoint y: 342, distance: 55.2
click at [67, 367] on span "Secured Claims" at bounding box center [67, 373] width 70 height 12
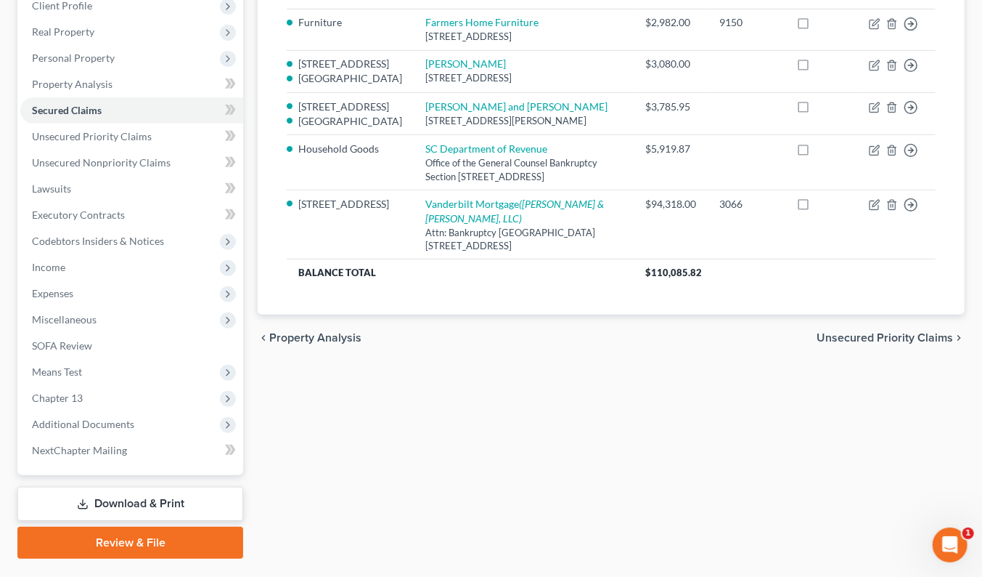
scroll to position [272, 0]
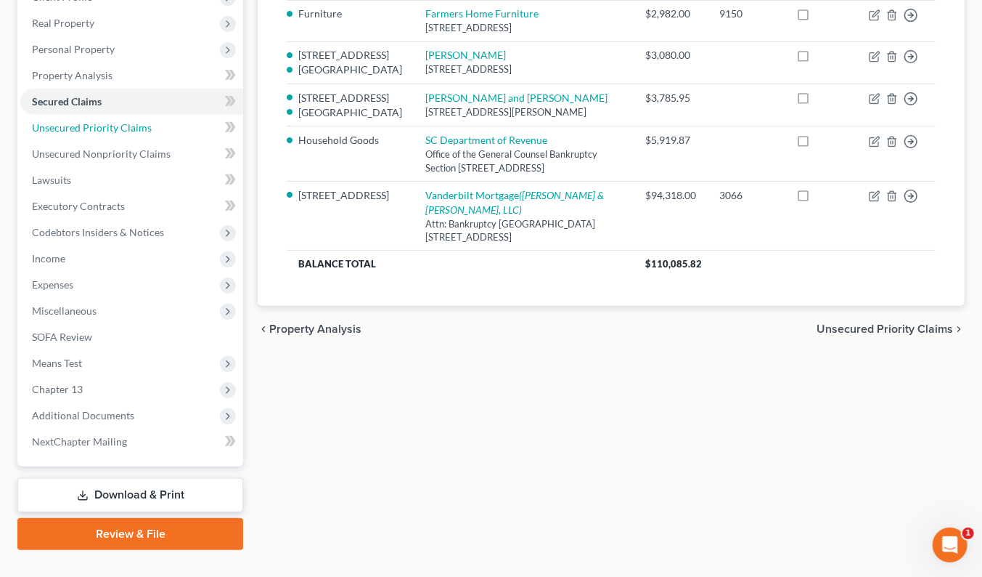
click at [116, 115] on link "Unsecured Priority Claims" at bounding box center [131, 128] width 223 height 26
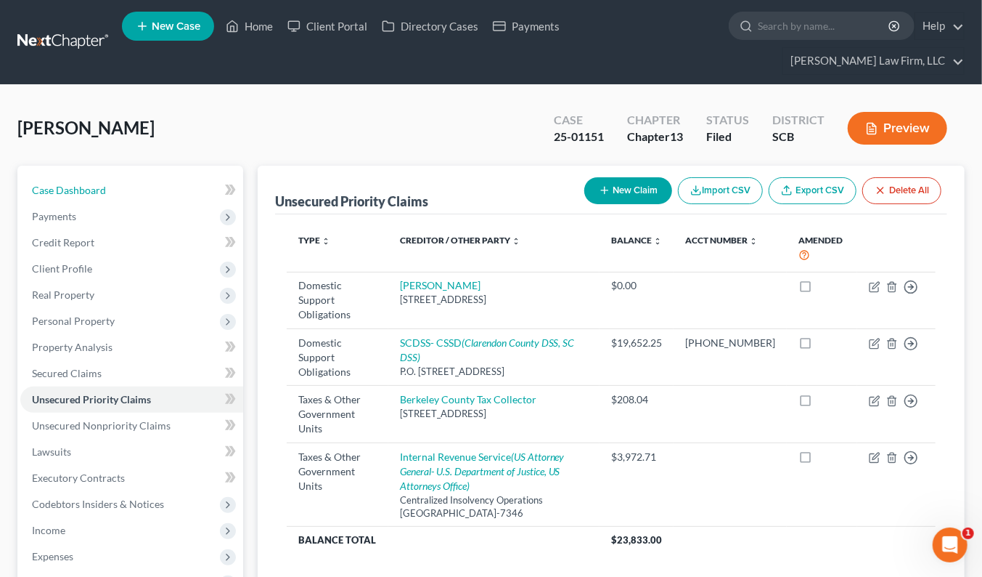
click at [76, 184] on span "Case Dashboard" at bounding box center [69, 190] width 74 height 12
select select "0"
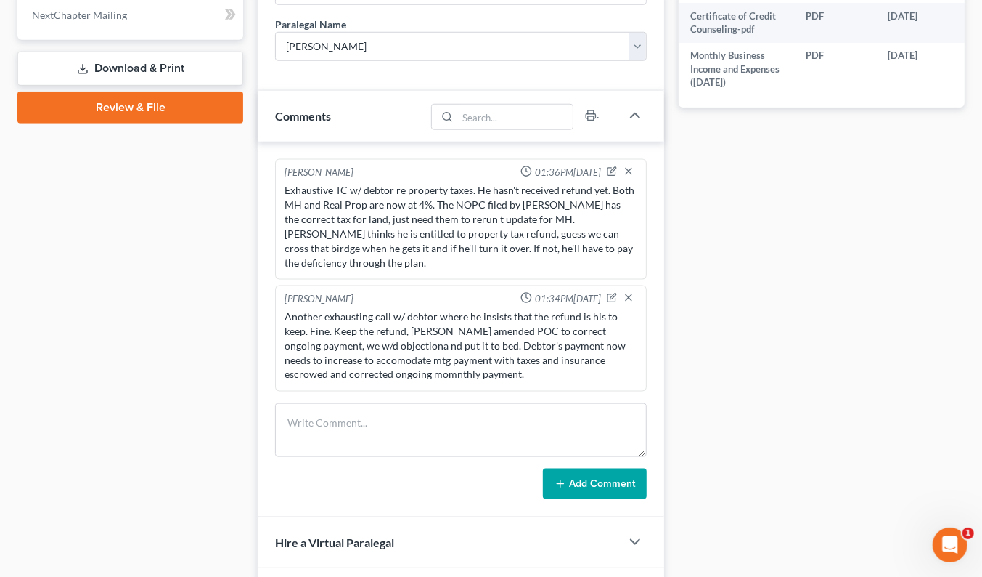
scroll to position [726, 0]
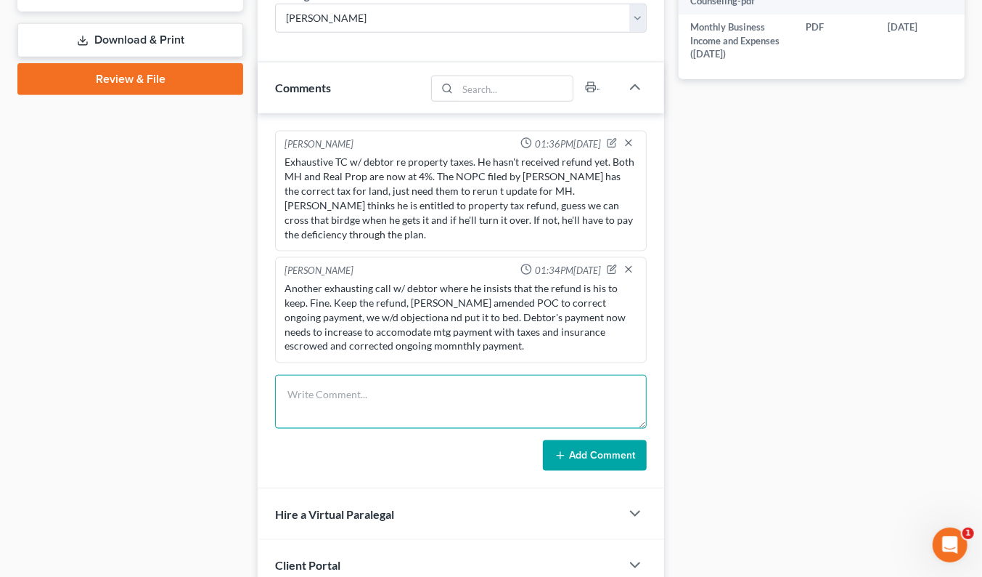
drag, startPoint x: 342, startPoint y: 385, endPoint x: 365, endPoint y: 386, distance: 22.5
click at [342, 383] on textarea at bounding box center [461, 402] width 372 height 54
type textarea "U"
type textarea "Prepped AP & budget. SS will contact debtor to set apt to sign."
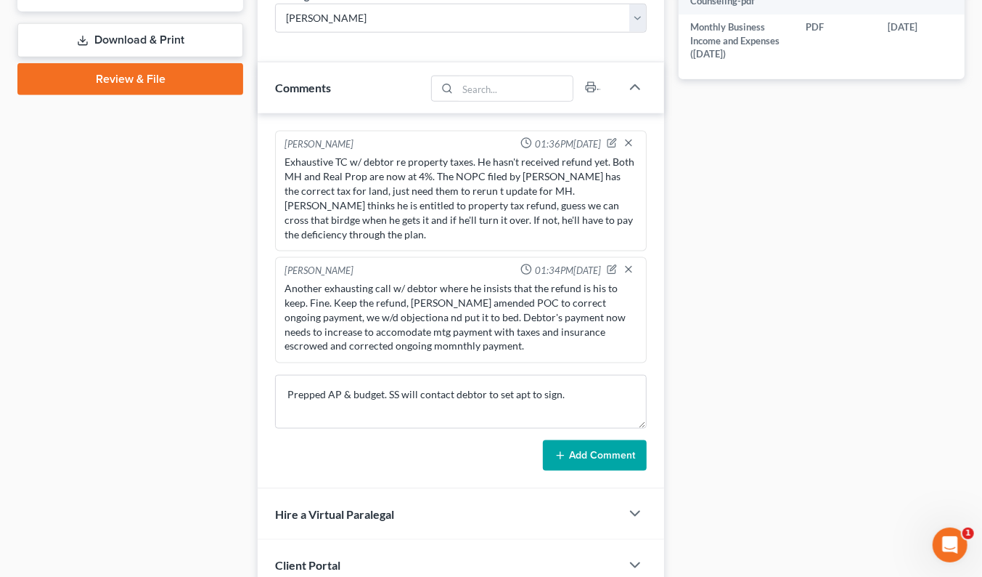
click at [617, 440] on button "Add Comment" at bounding box center [595, 455] width 104 height 30
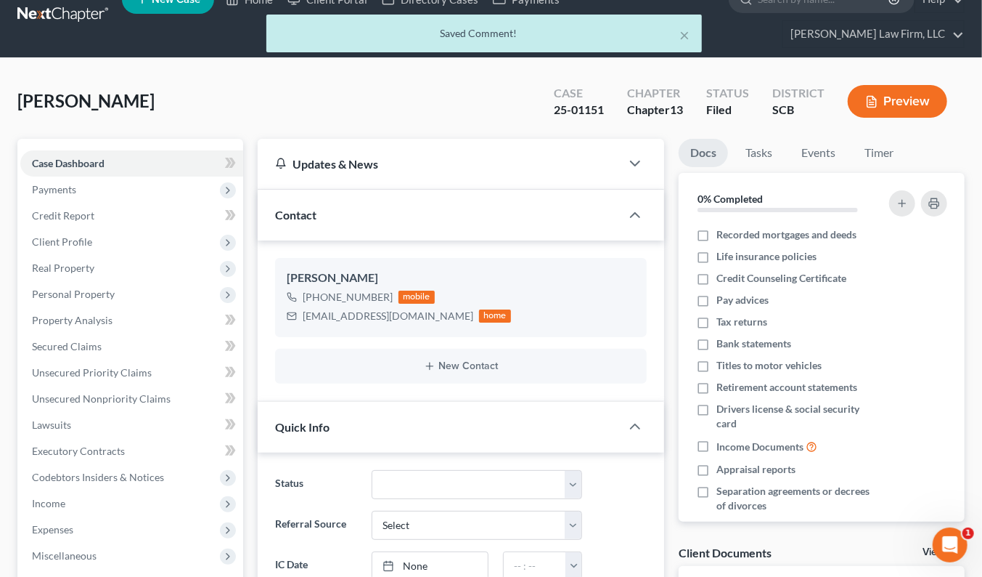
scroll to position [0, 0]
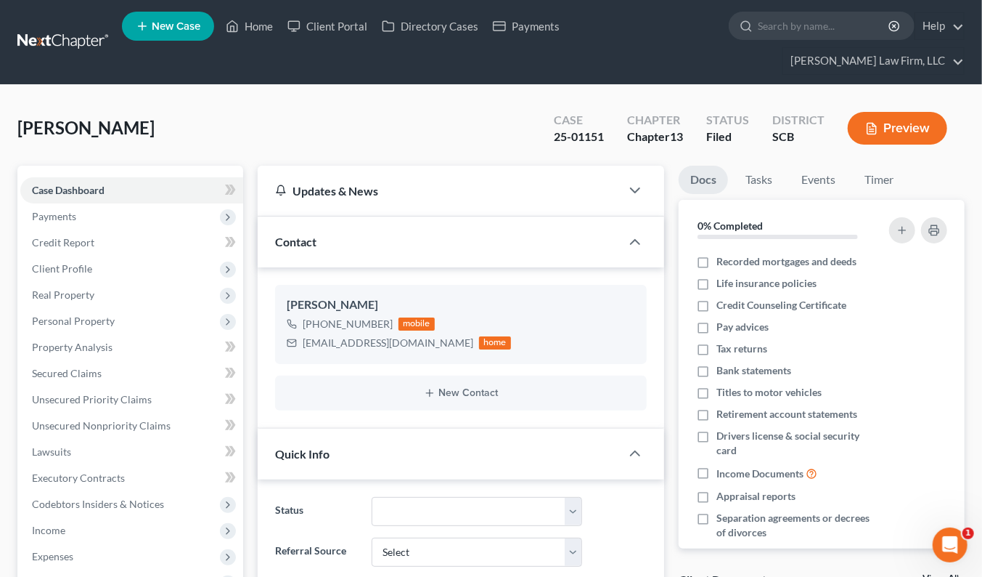
click at [82, 29] on link at bounding box center [63, 42] width 93 height 26
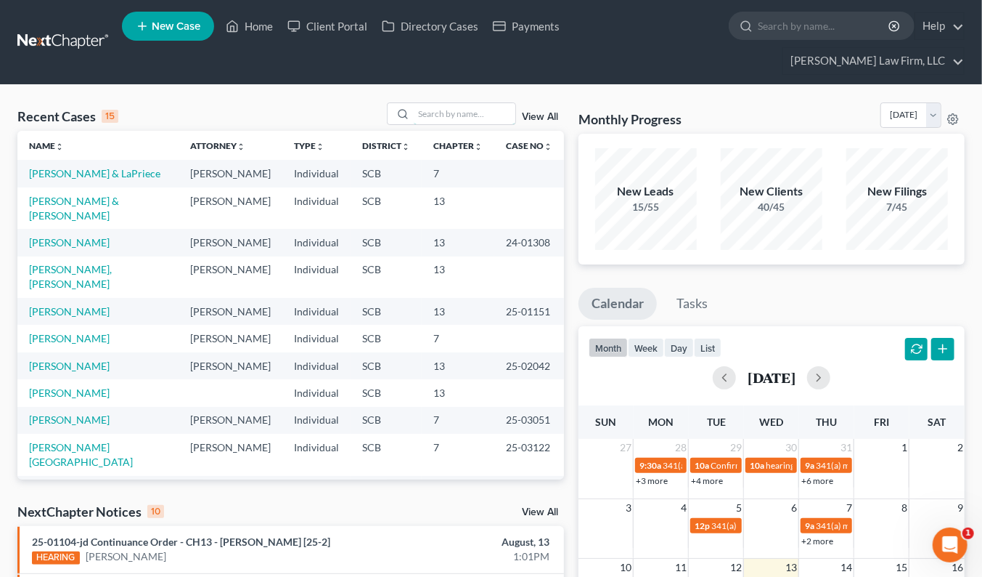
click at [447, 103] on input "search" at bounding box center [465, 113] width 102 height 21
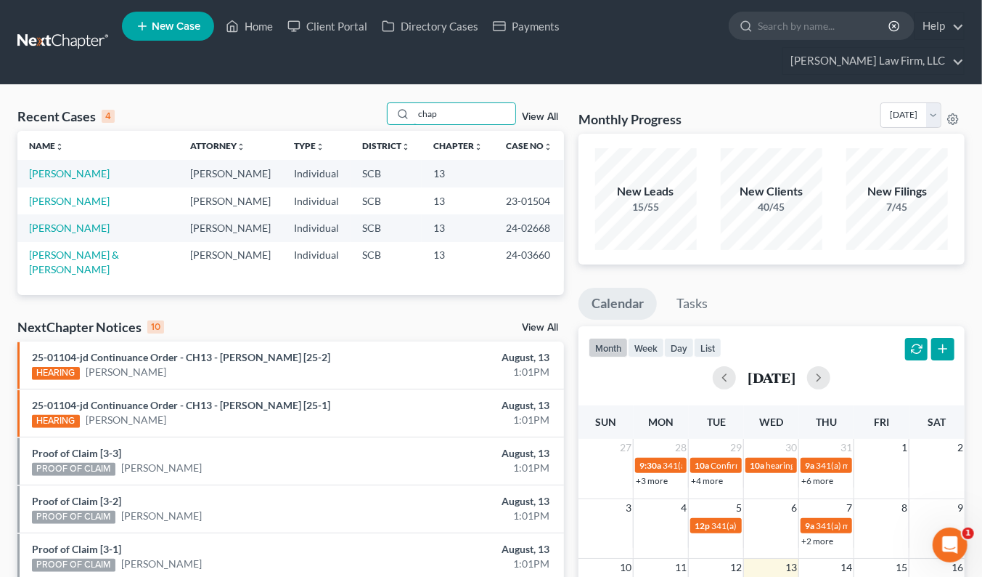
type input "chap"
click at [59, 167] on link "Chapman, David" at bounding box center [69, 173] width 81 height 12
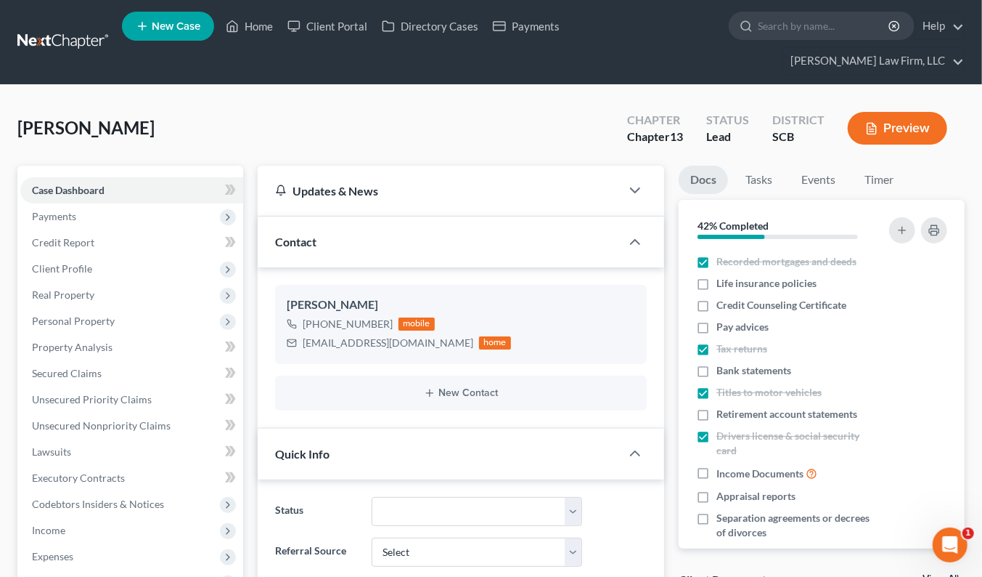
select select "2"
click at [891, 113] on button "Preview" at bounding box center [897, 128] width 99 height 33
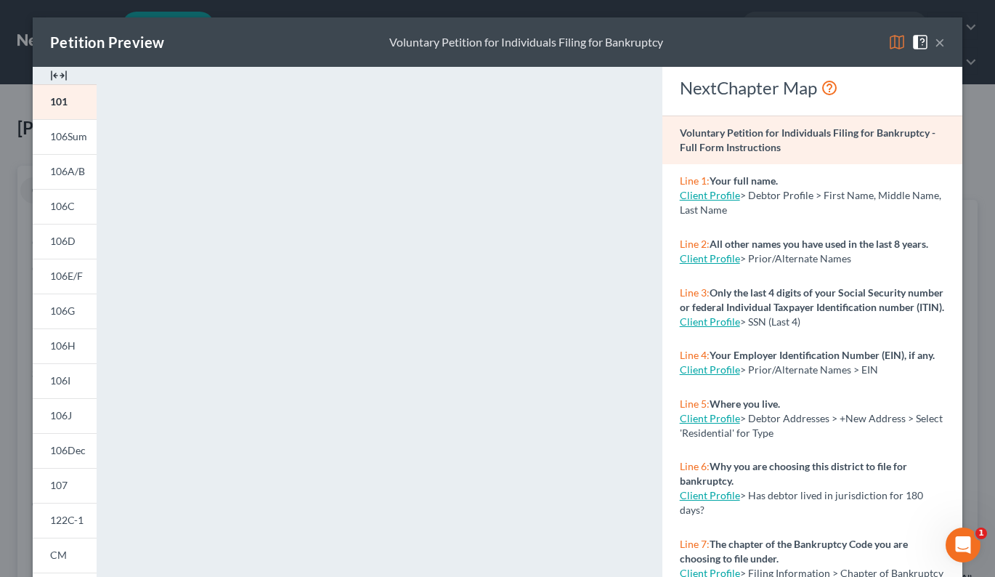
click at [927, 38] on span at bounding box center [922, 41] width 23 height 12
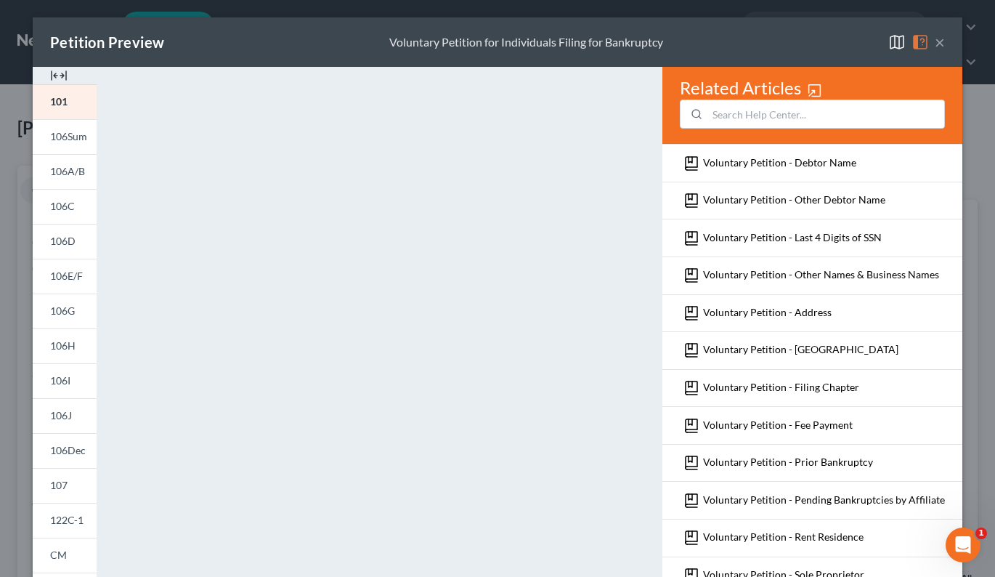
click at [935, 39] on button "×" at bounding box center [940, 41] width 10 height 17
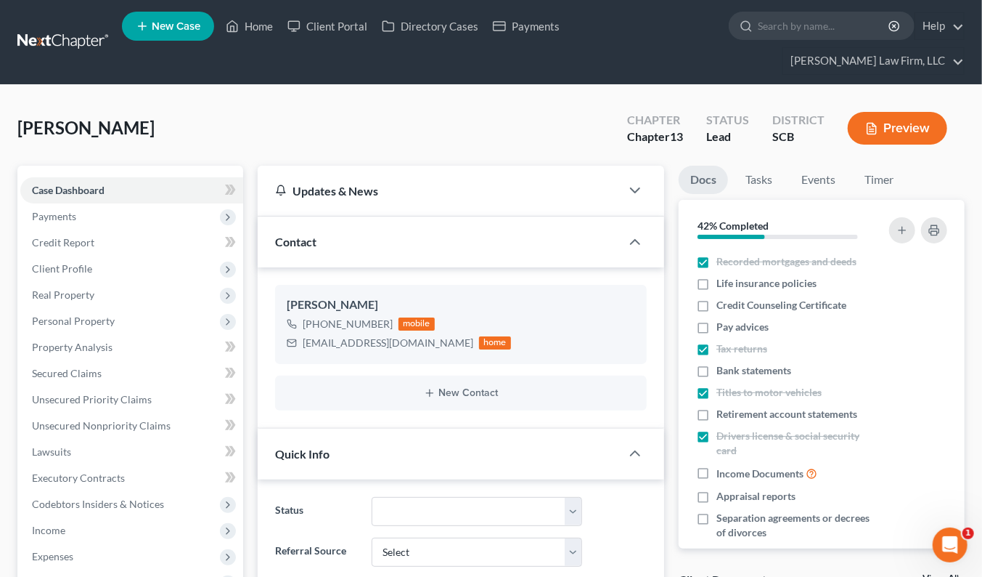
click at [68, 34] on link at bounding box center [63, 42] width 93 height 26
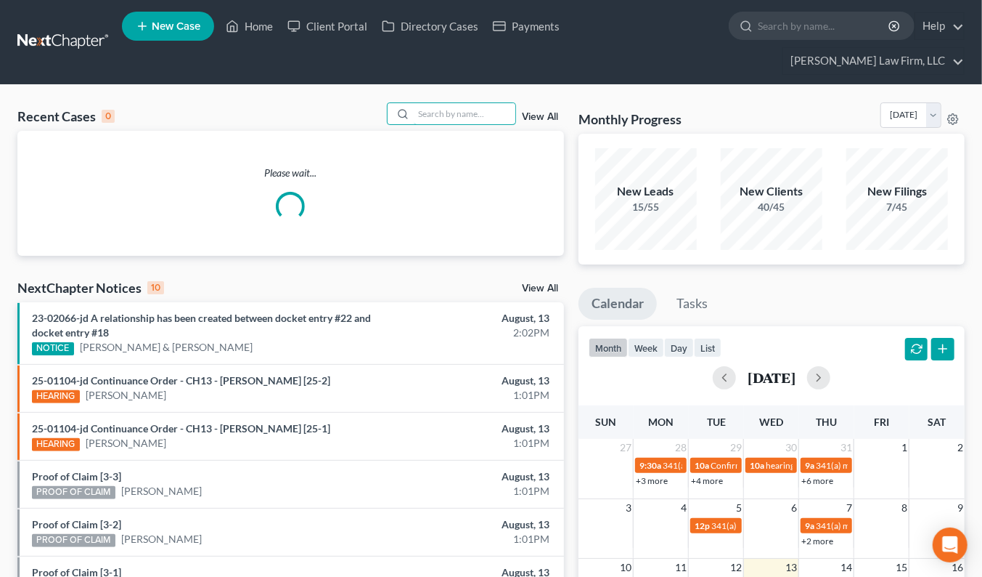
click at [450, 103] on input "search" at bounding box center [465, 113] width 102 height 21
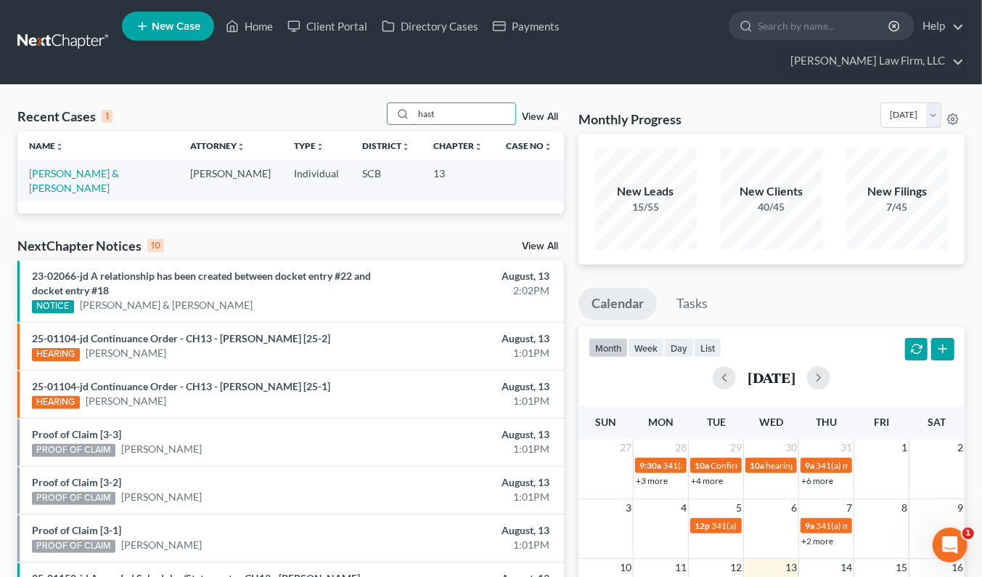
type input "hast"
click at [88, 167] on link "[PERSON_NAME] & [PERSON_NAME]" at bounding box center [74, 180] width 90 height 27
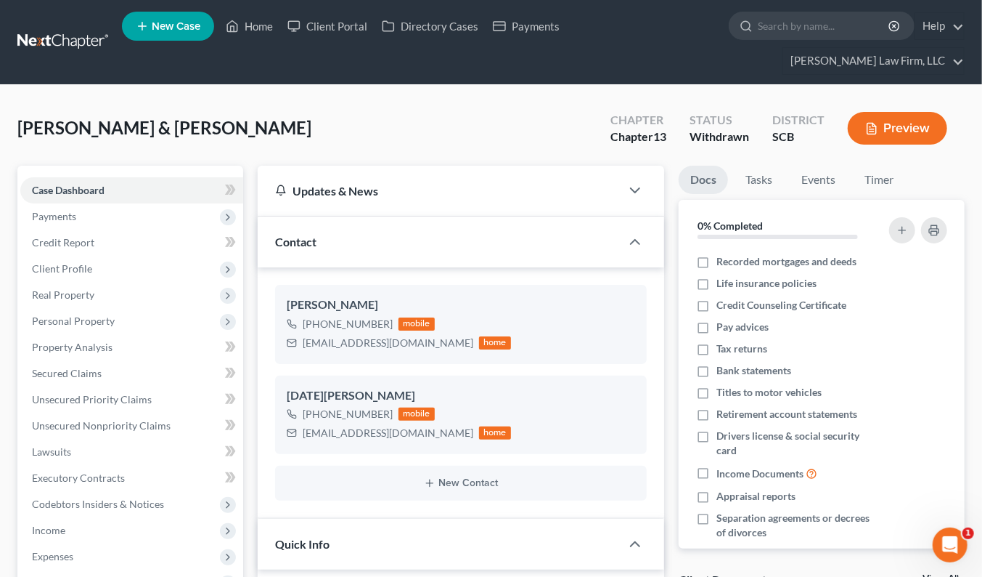
select select "0"
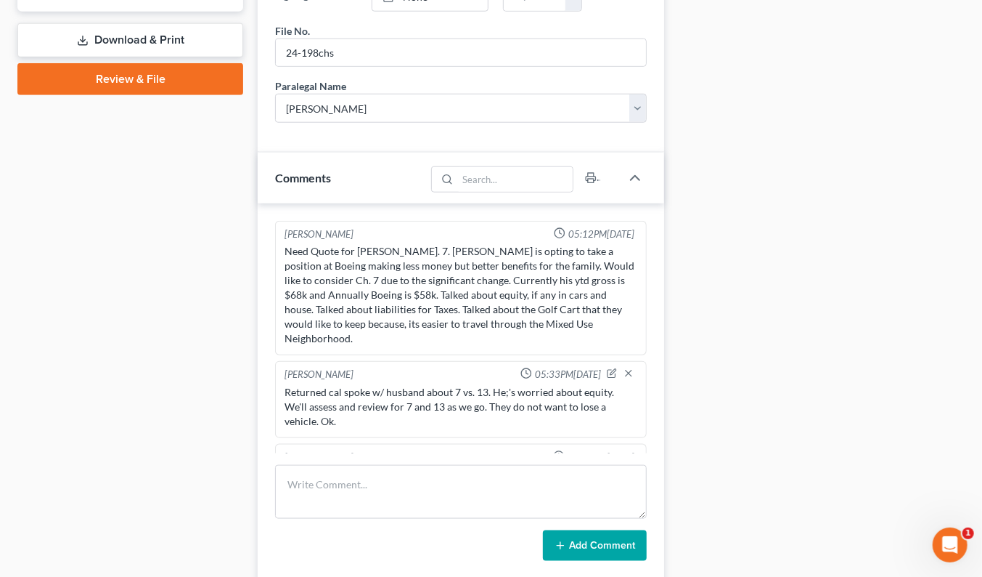
scroll to position [81, 0]
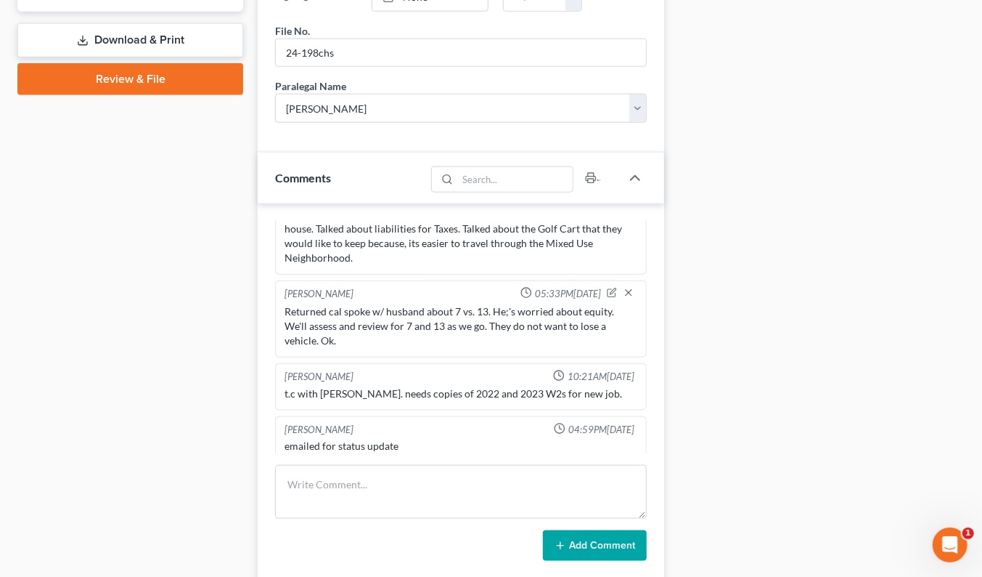
drag, startPoint x: 800, startPoint y: 162, endPoint x: 731, endPoint y: 180, distance: 72.0
click at [801, 163] on div "Docs Tasks Events Timer 0% Completed Nothing here yet! Recorded mortgages and d…" at bounding box center [822, 85] width 301 height 1293
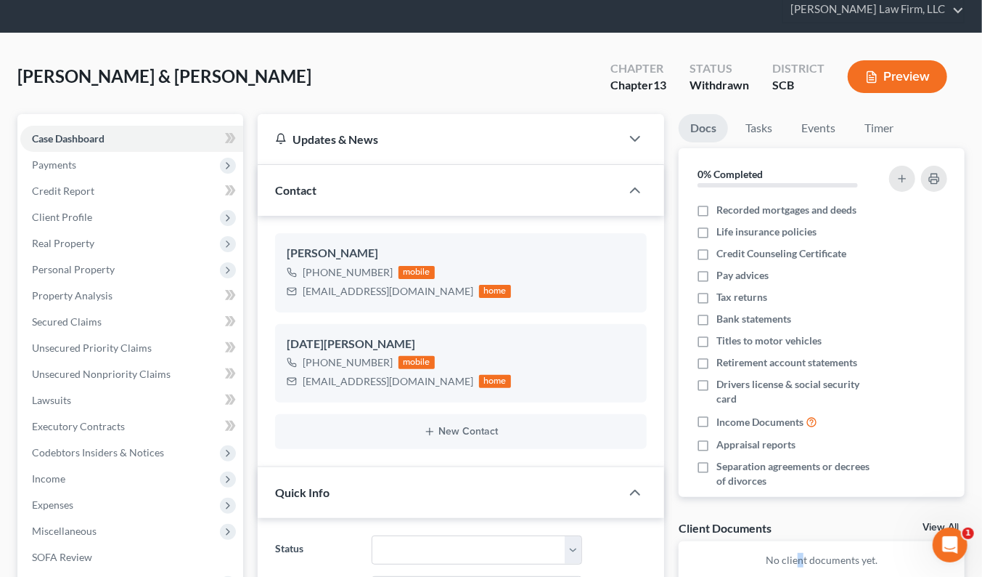
scroll to position [0, 0]
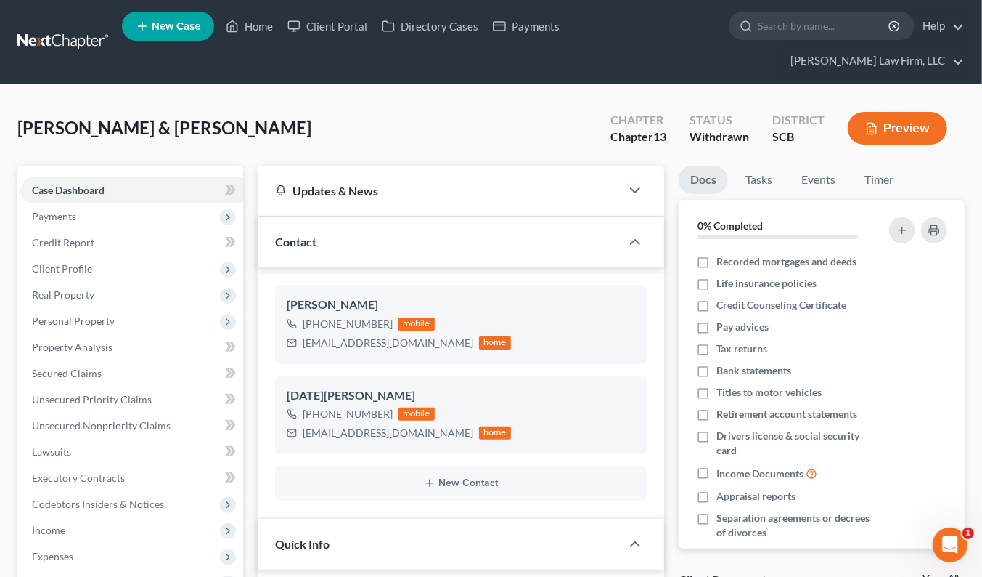
click at [91, 35] on link at bounding box center [63, 42] width 93 height 26
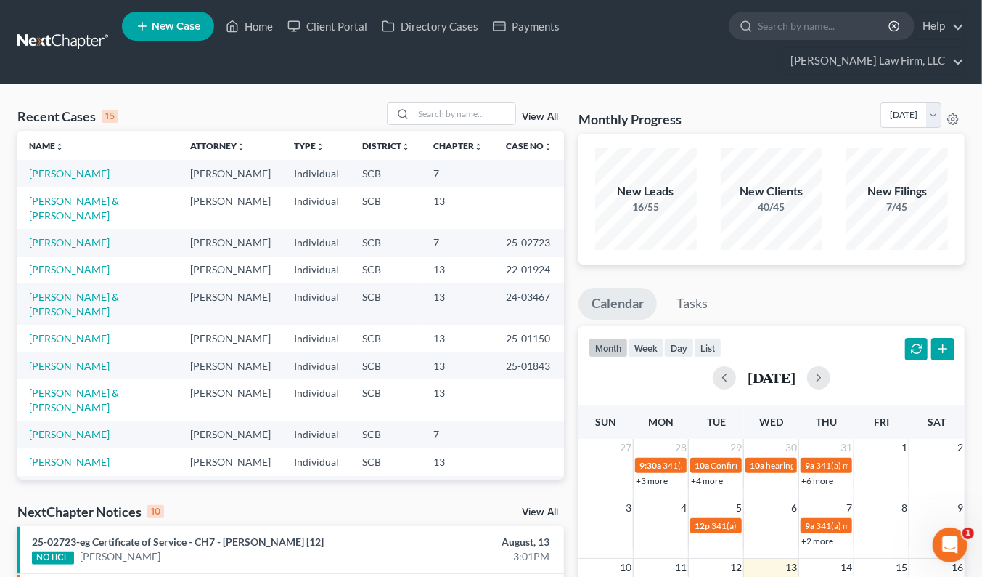
click at [487, 103] on input "search" at bounding box center [465, 113] width 102 height 21
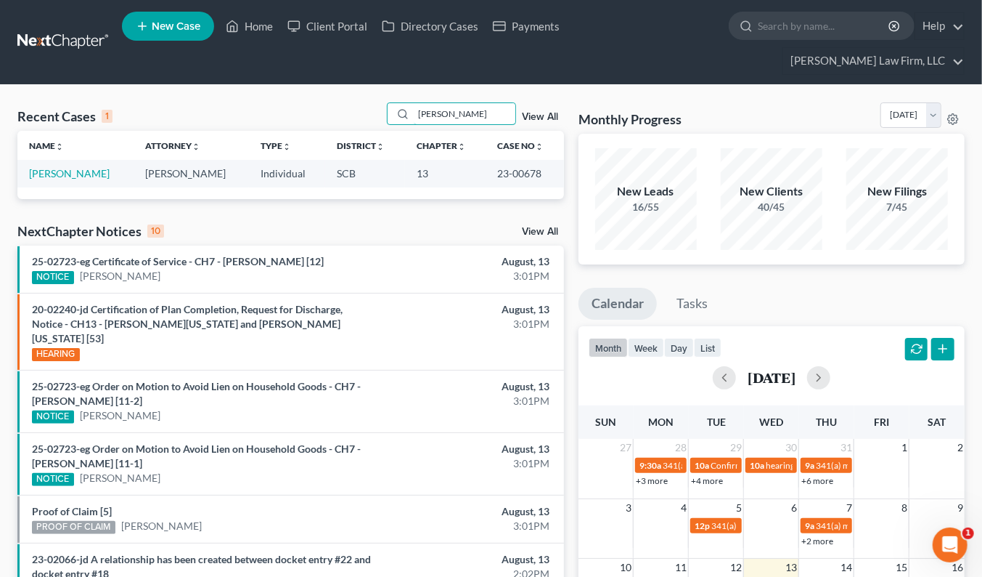
type input "[PERSON_NAME]"
click at [68, 167] on link "[PERSON_NAME]" at bounding box center [69, 173] width 81 height 12
select select "0"
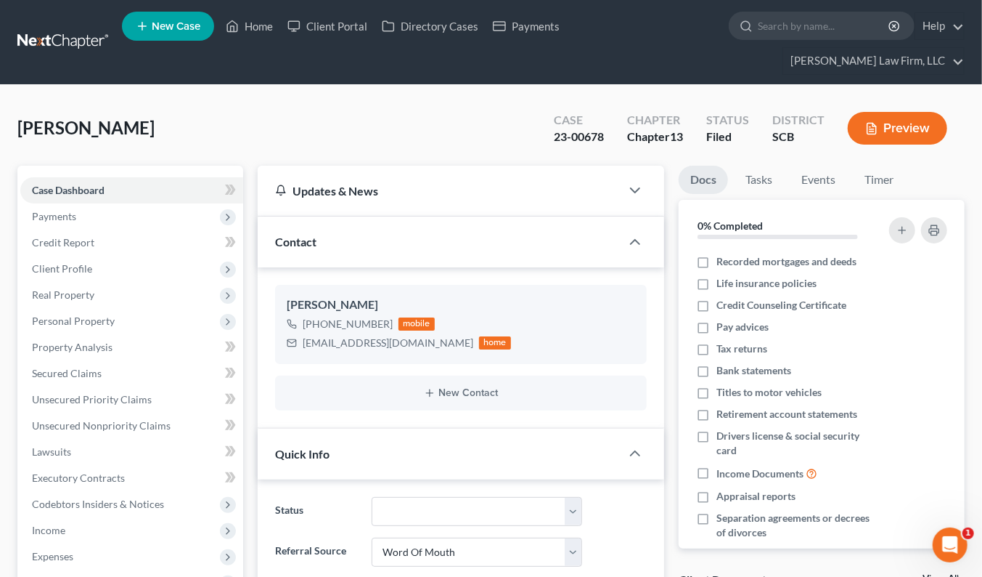
select select "0"
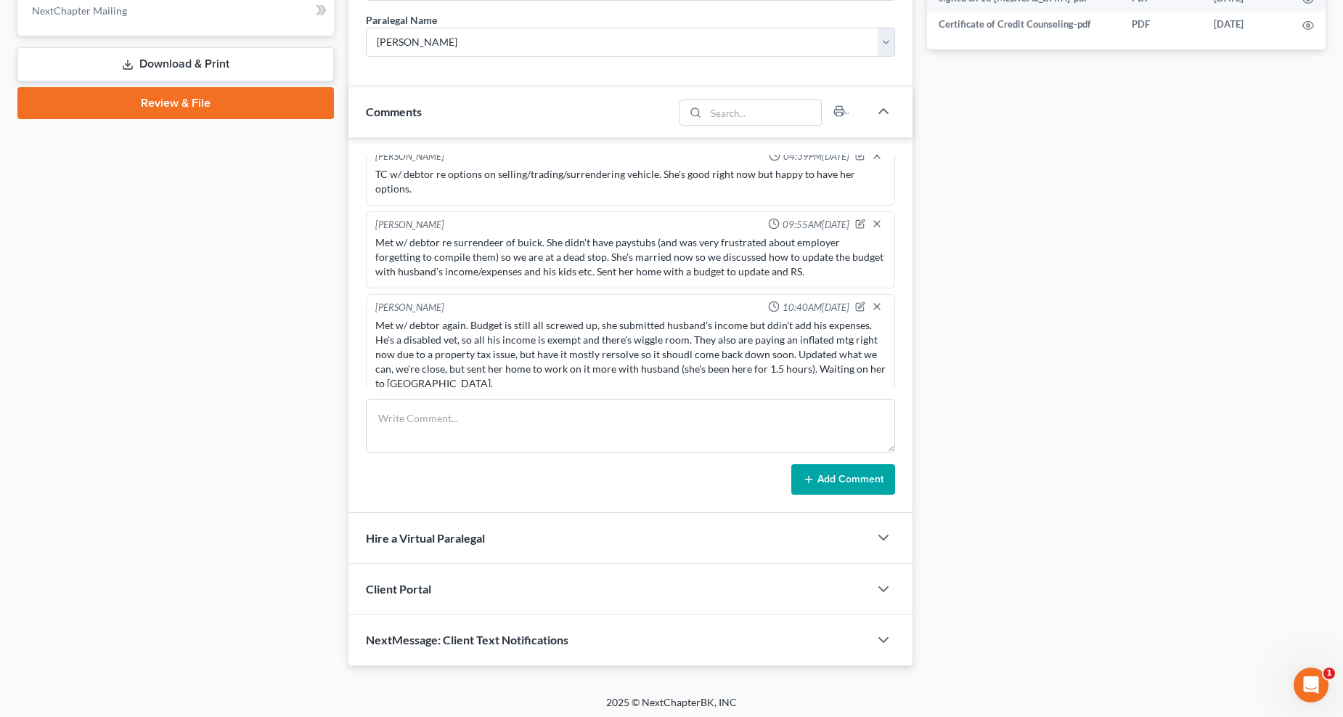
scroll to position [277, 0]
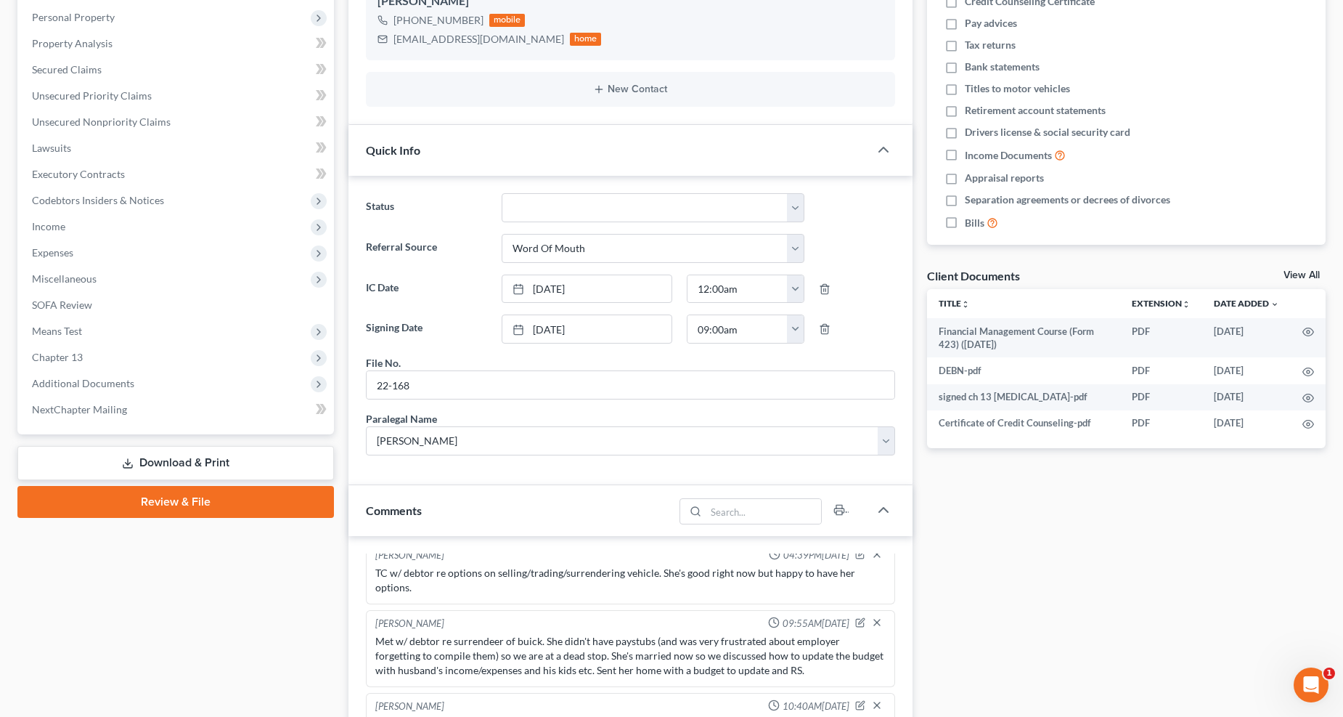
click at [88, 245] on span "Expenses" at bounding box center [177, 253] width 314 height 26
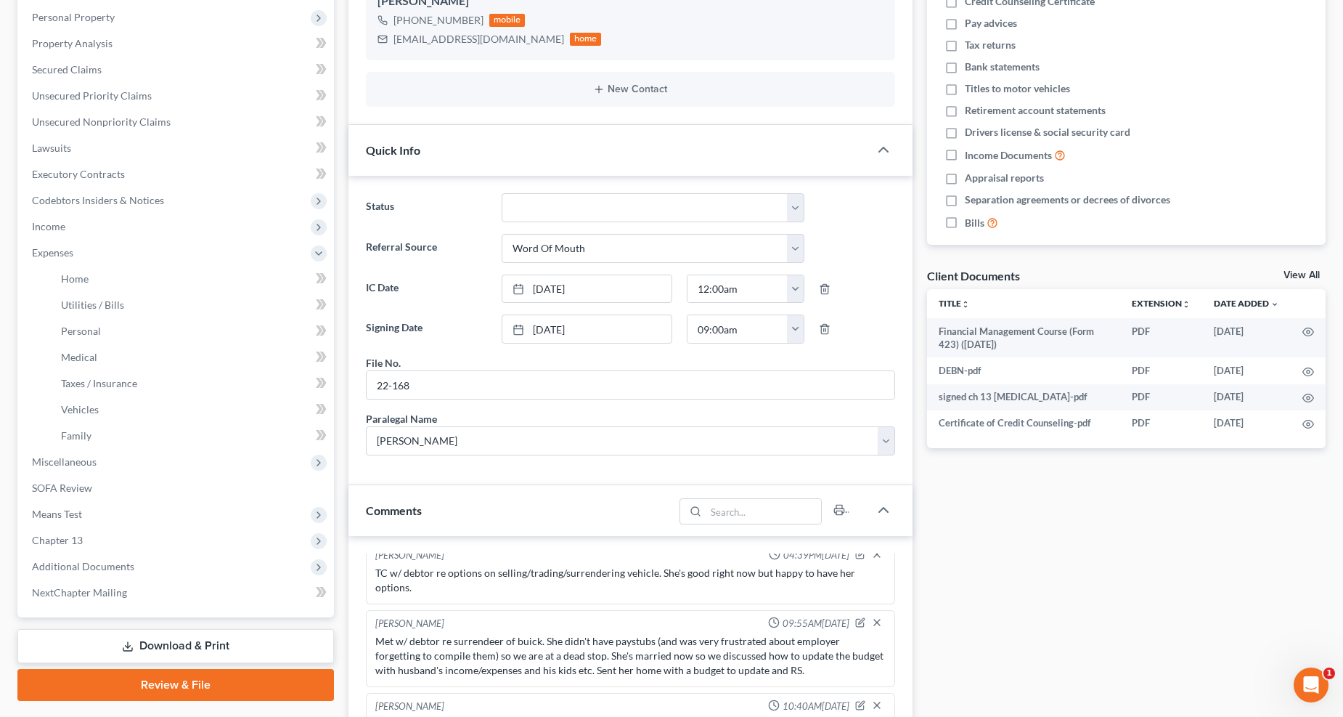
click at [90, 228] on span "Income" at bounding box center [177, 226] width 314 height 26
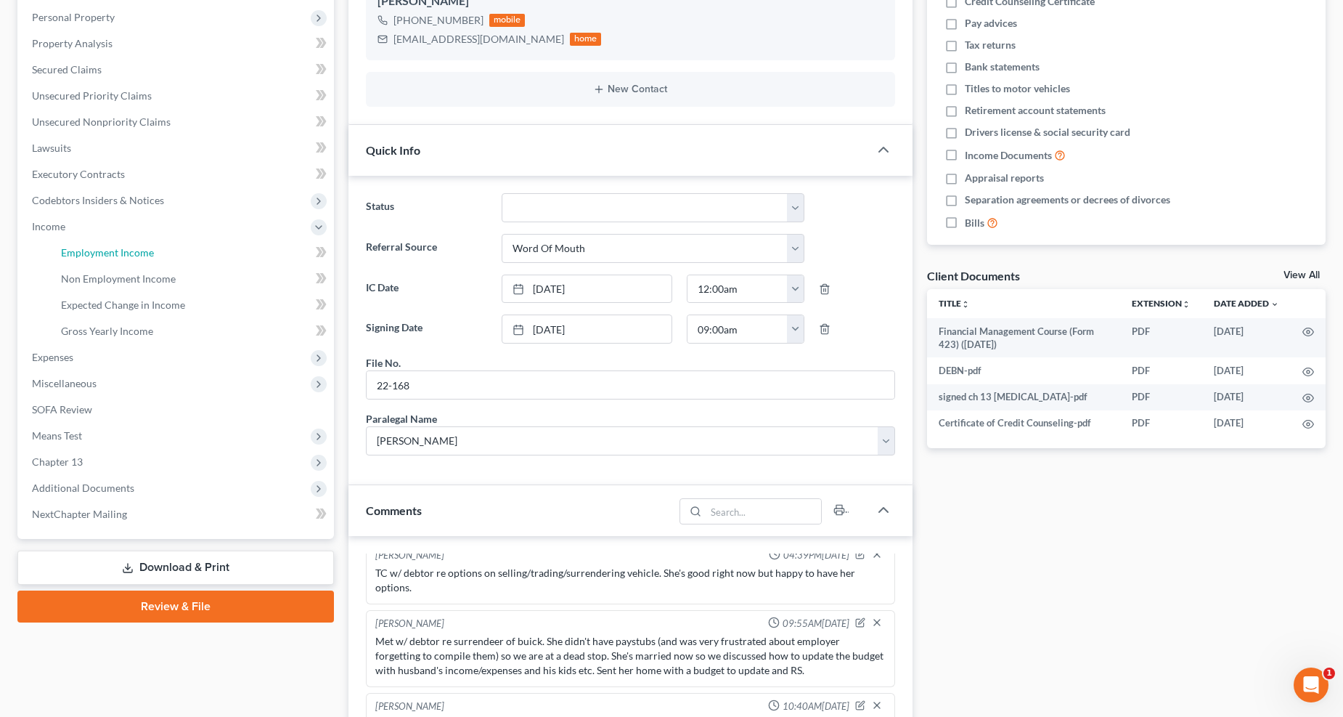
click at [91, 246] on span "Employment Income" at bounding box center [107, 252] width 93 height 12
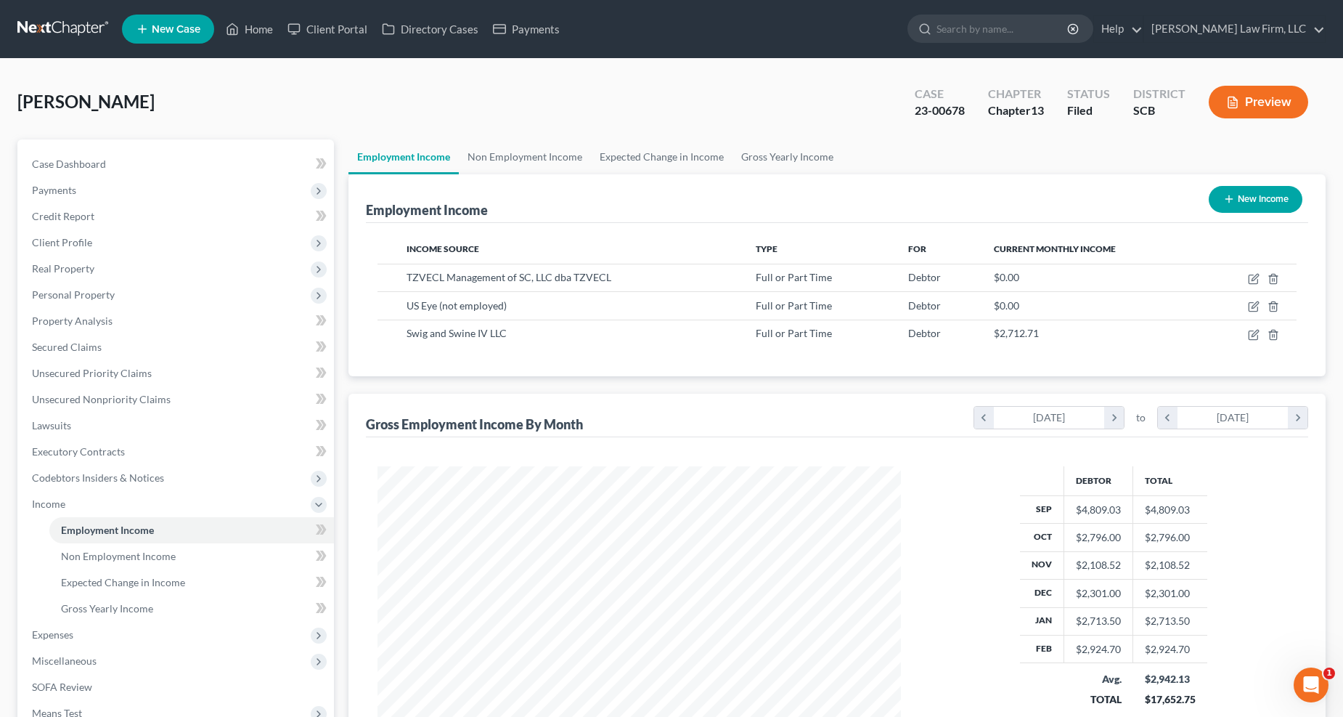
scroll to position [262, 553]
click at [531, 157] on link "Non Employment Income" at bounding box center [525, 156] width 132 height 35
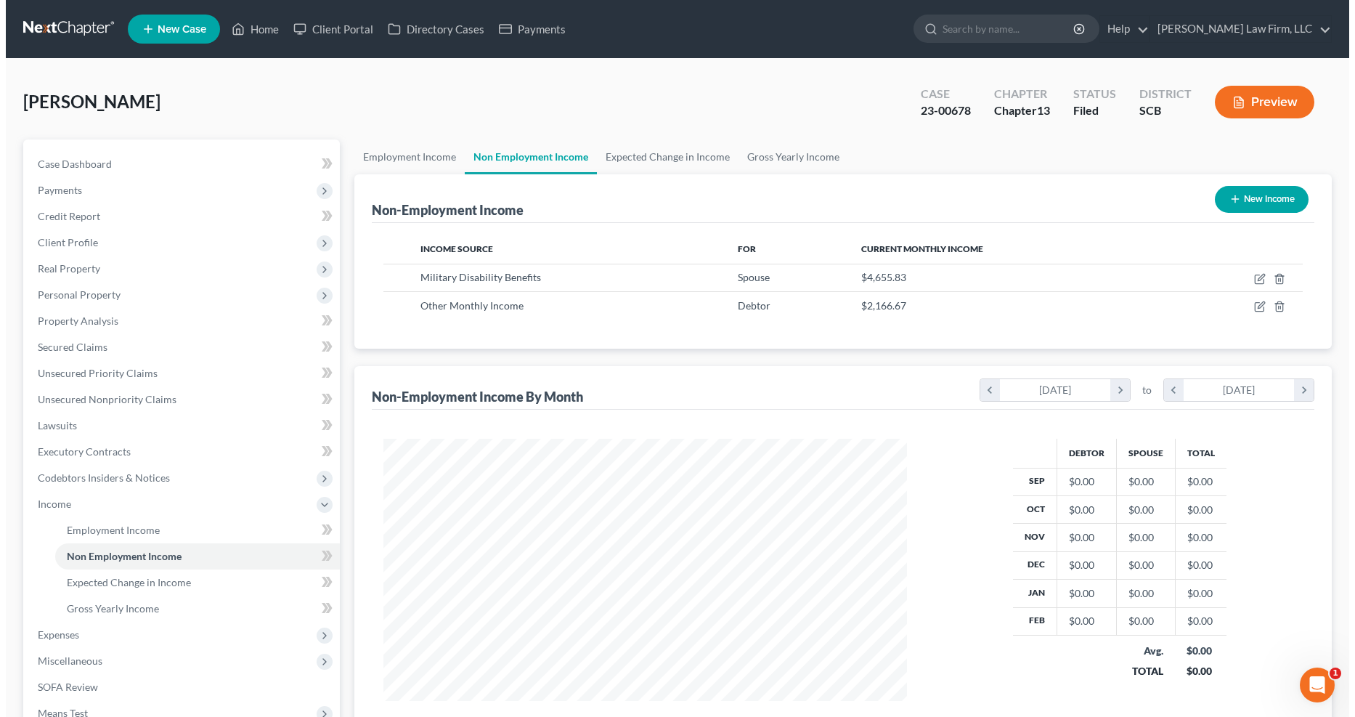
scroll to position [262, 553]
click at [994, 306] on icon "button" at bounding box center [1254, 307] width 12 height 12
select select "13"
select select "3"
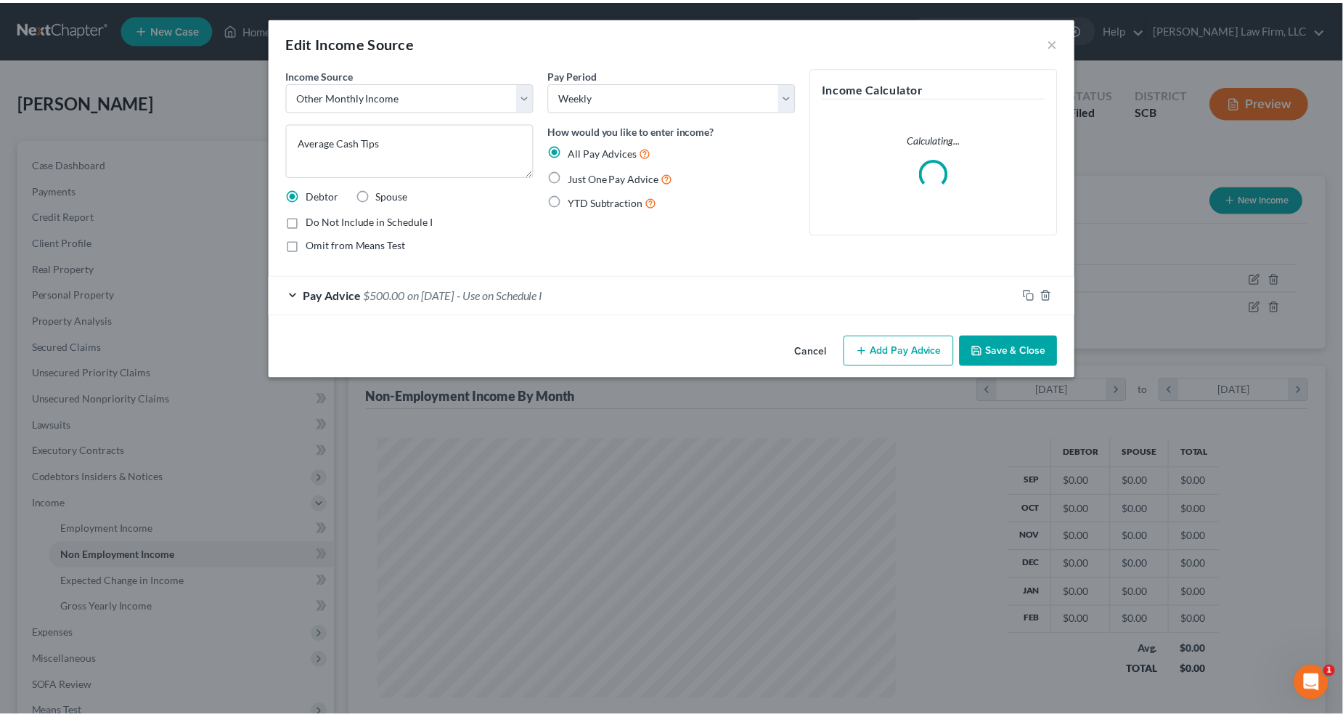
scroll to position [264, 559]
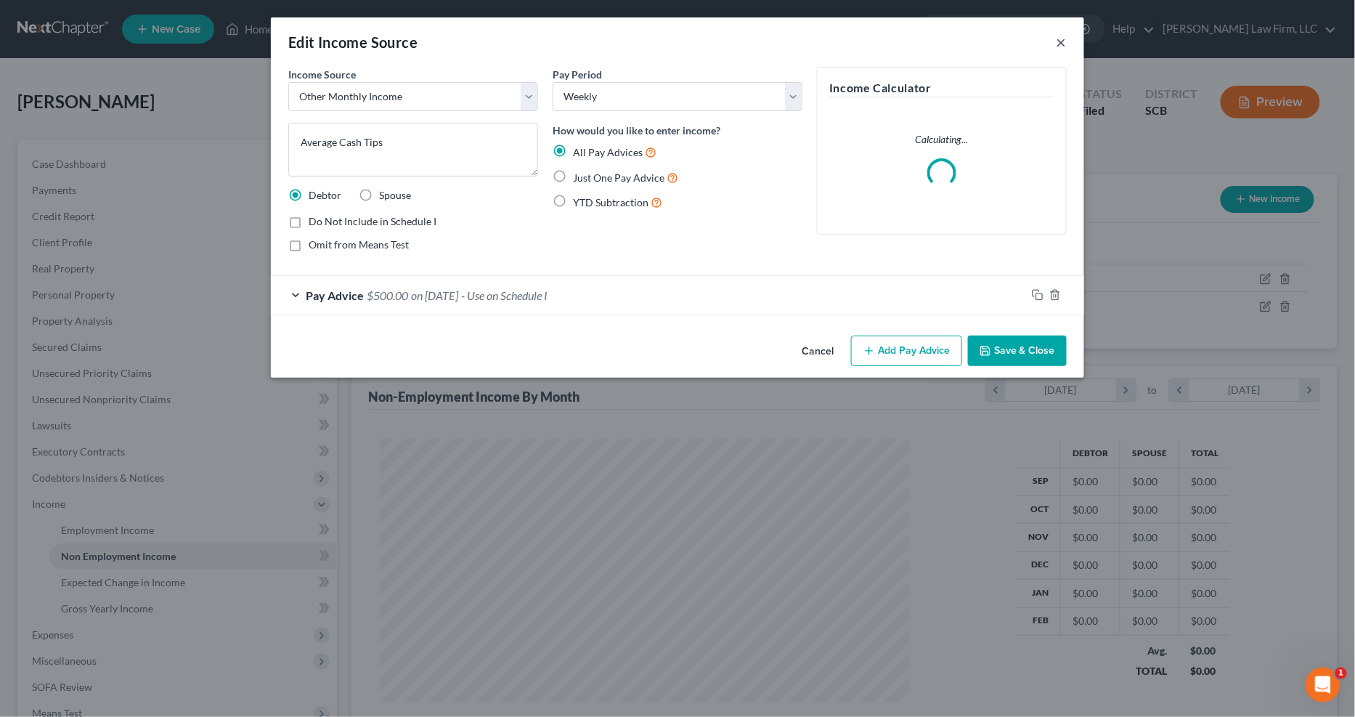
click at [994, 38] on button "×" at bounding box center [1062, 41] width 10 height 17
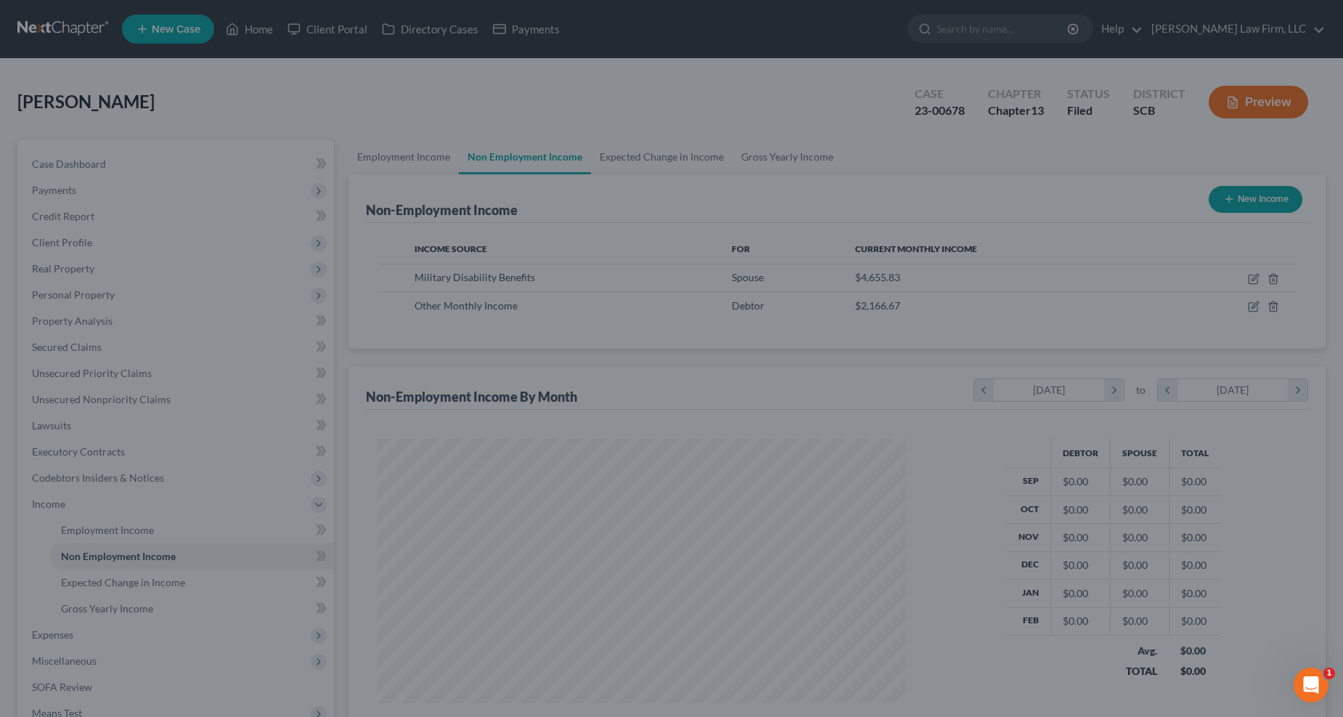
scroll to position [725895, 725604]
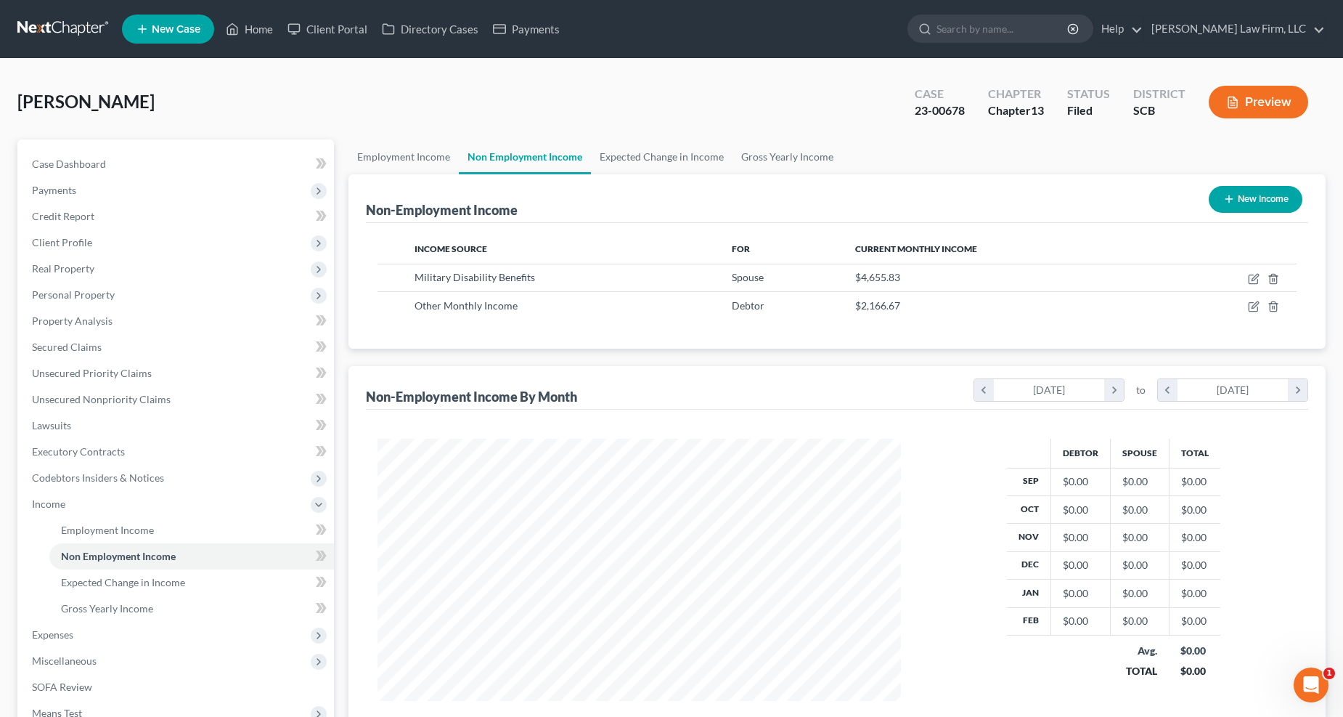
click at [76, 576] on span "Expenses" at bounding box center [177, 635] width 314 height 26
click at [114, 555] on link "Home" at bounding box center [191, 556] width 285 height 26
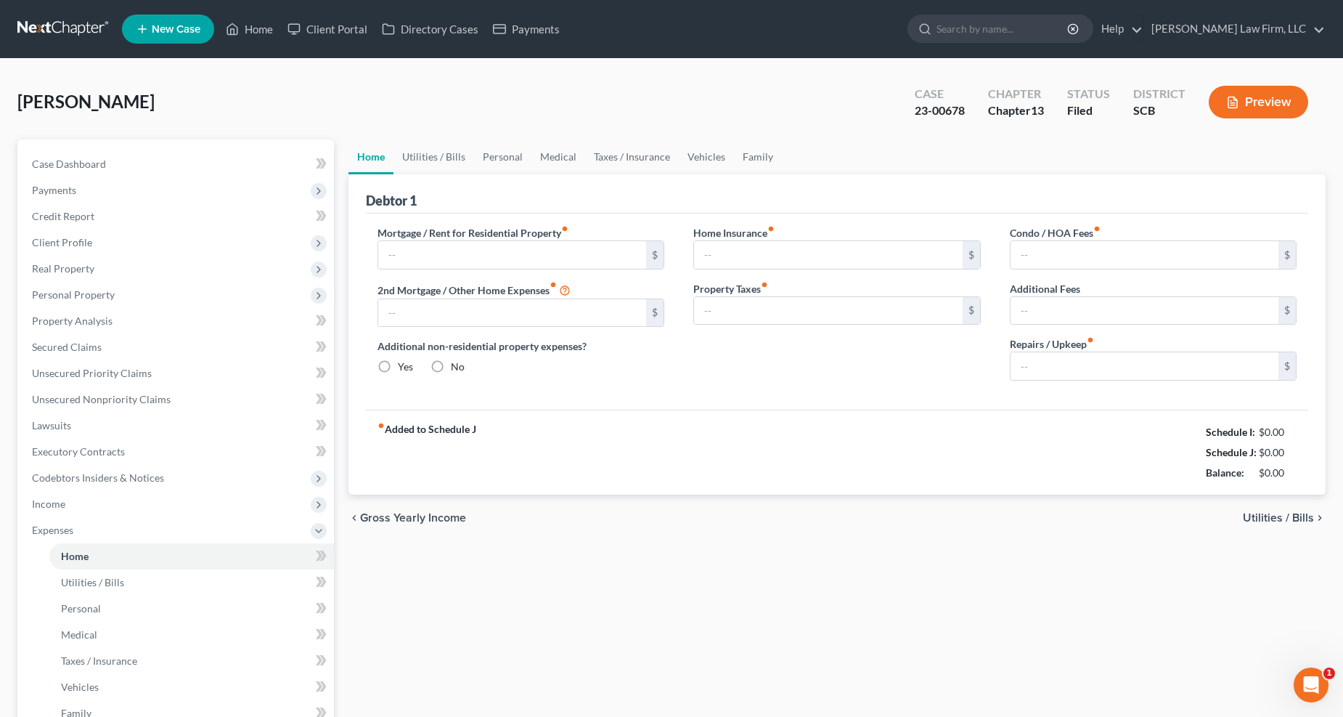
type input "2,197.00"
type input "0.00"
radio input "true"
type input "0.00"
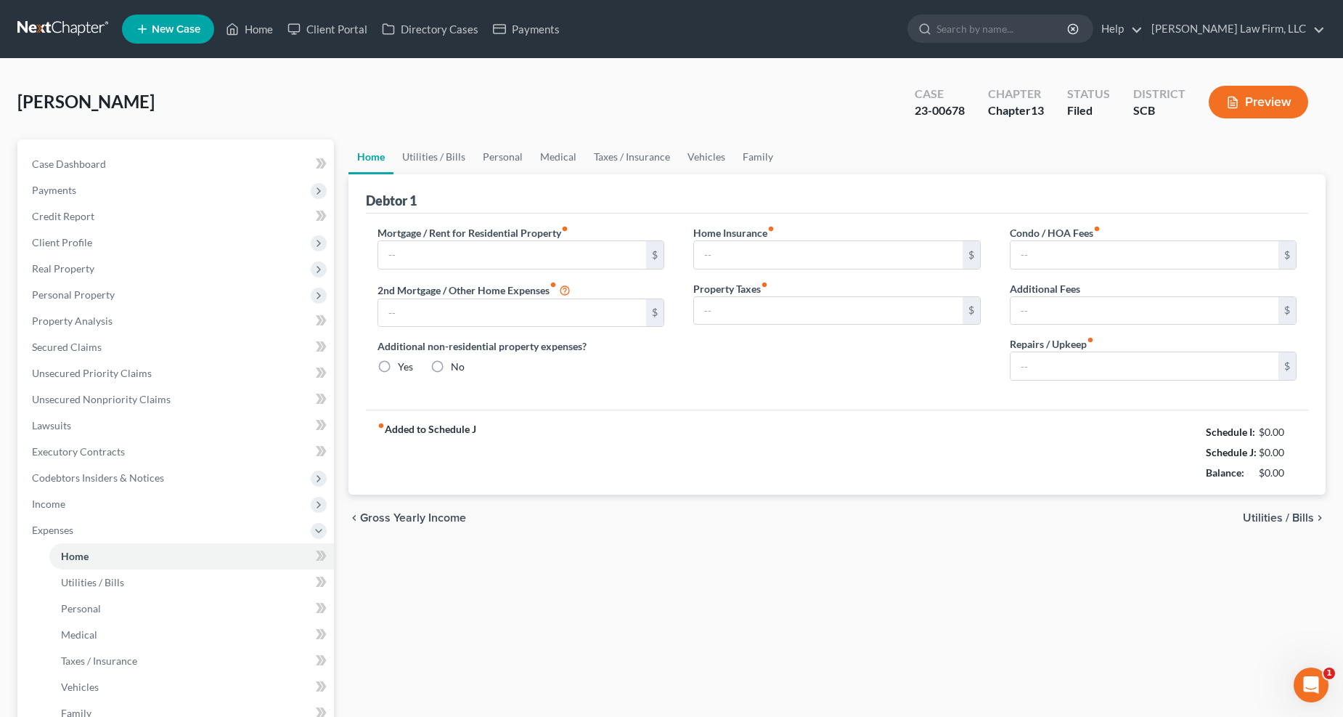
type input "0.00"
type input "225.00"
click at [994, 262] on input "0.00" at bounding box center [1145, 255] width 269 height 28
type input "45"
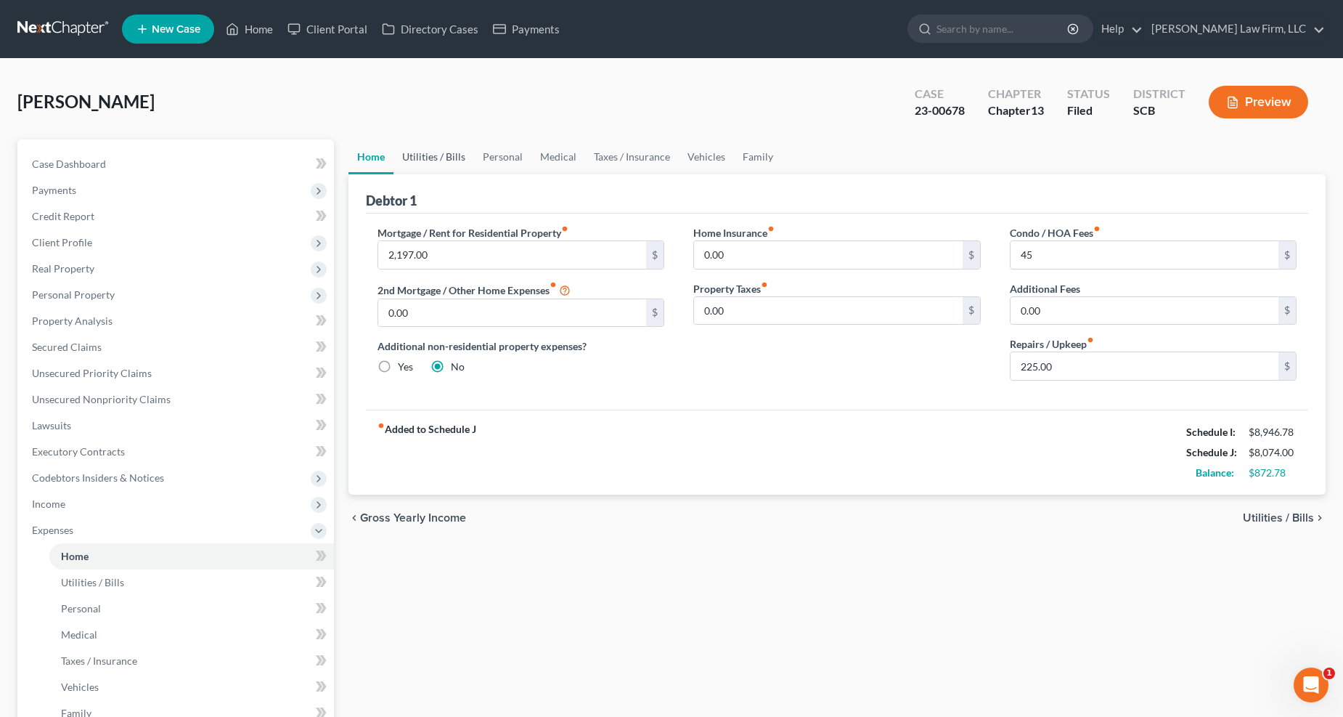
click at [457, 146] on link "Utilities / Bills" at bounding box center [434, 156] width 81 height 35
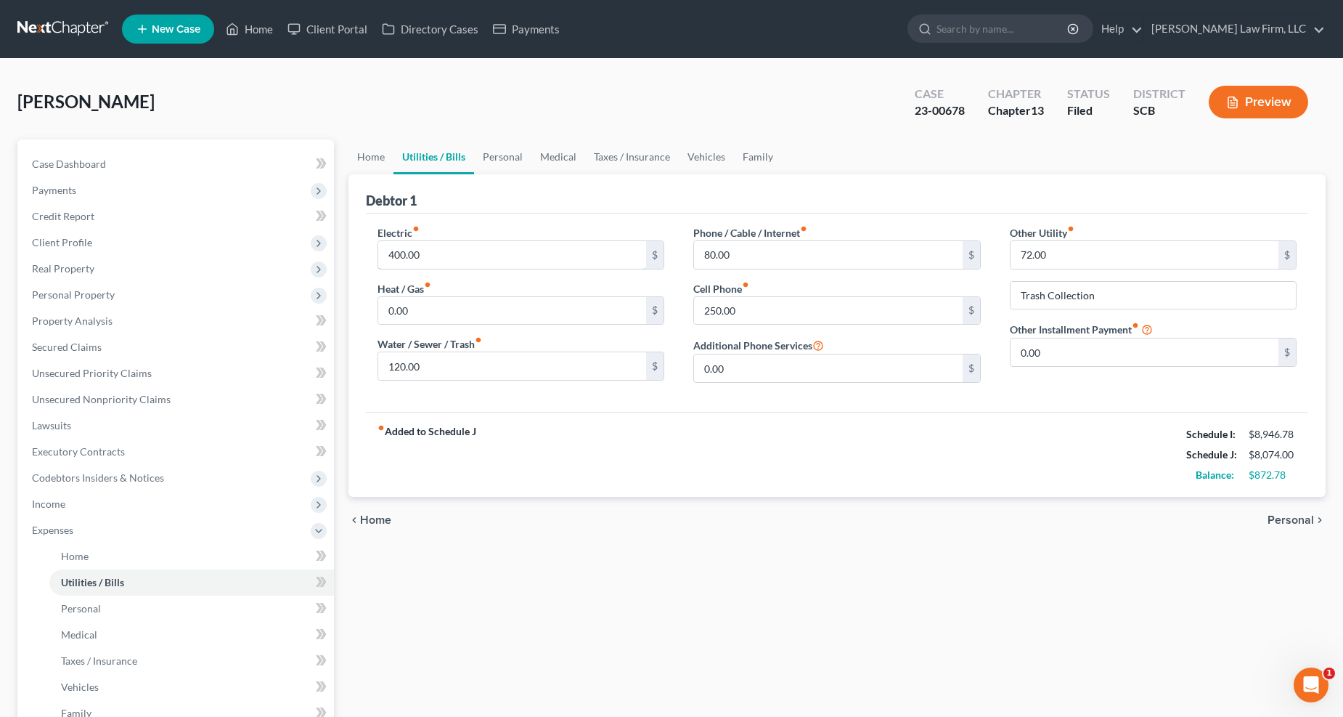
click at [516, 264] on input "400.00" at bounding box center [512, 255] width 269 height 28
click at [748, 298] on input "250.00" at bounding box center [828, 311] width 269 height 28
click at [738, 258] on input "80.00" at bounding box center [828, 255] width 269 height 28
click at [742, 259] on input "80.00" at bounding box center [828, 255] width 269 height 28
type input "425"
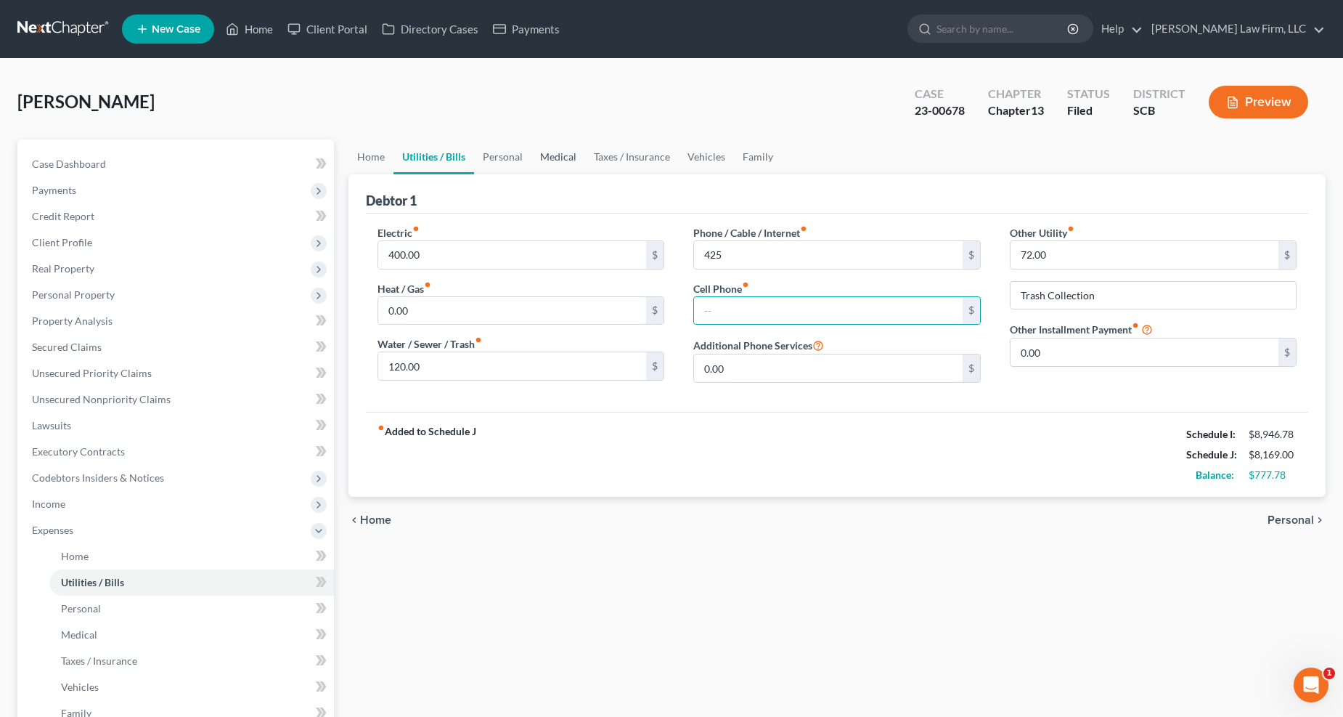
click at [556, 155] on link "Medical" at bounding box center [559, 156] width 54 height 35
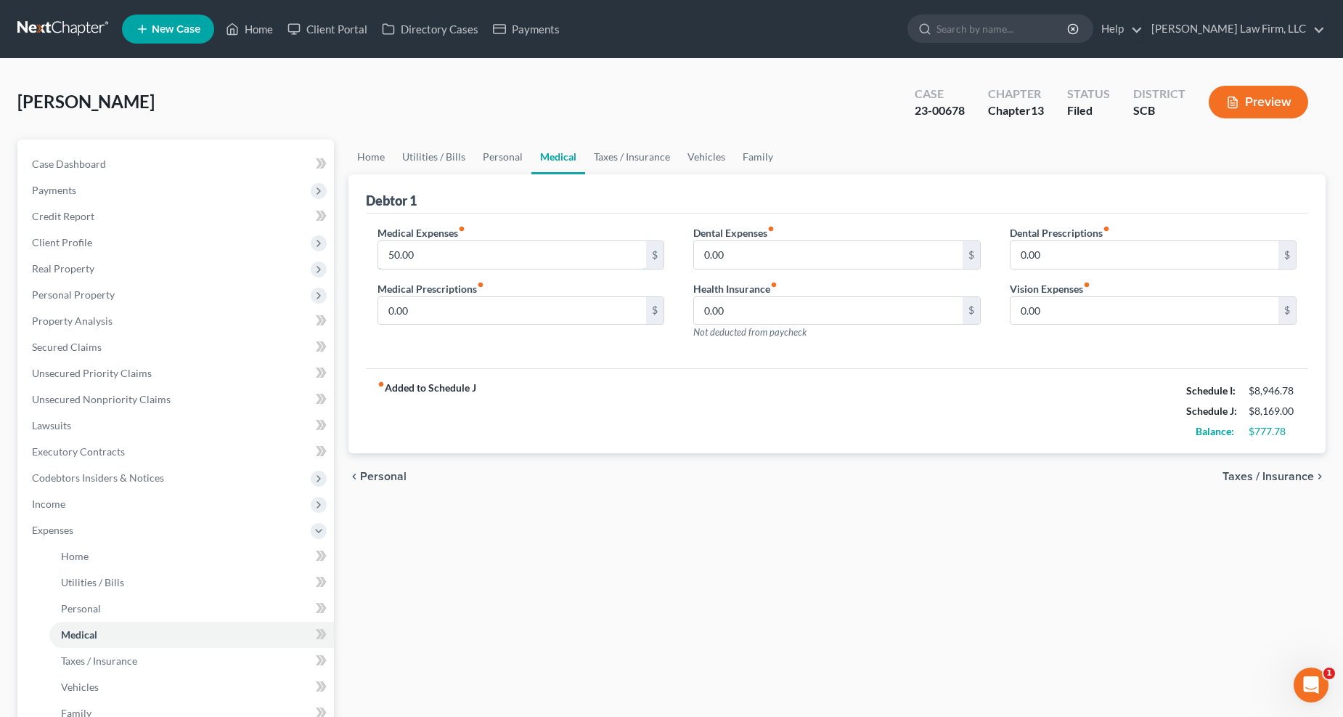
click at [499, 249] on input "50.00" at bounding box center [512, 255] width 269 height 28
type input "100"
click at [693, 155] on link "Vehicles" at bounding box center [706, 156] width 55 height 35
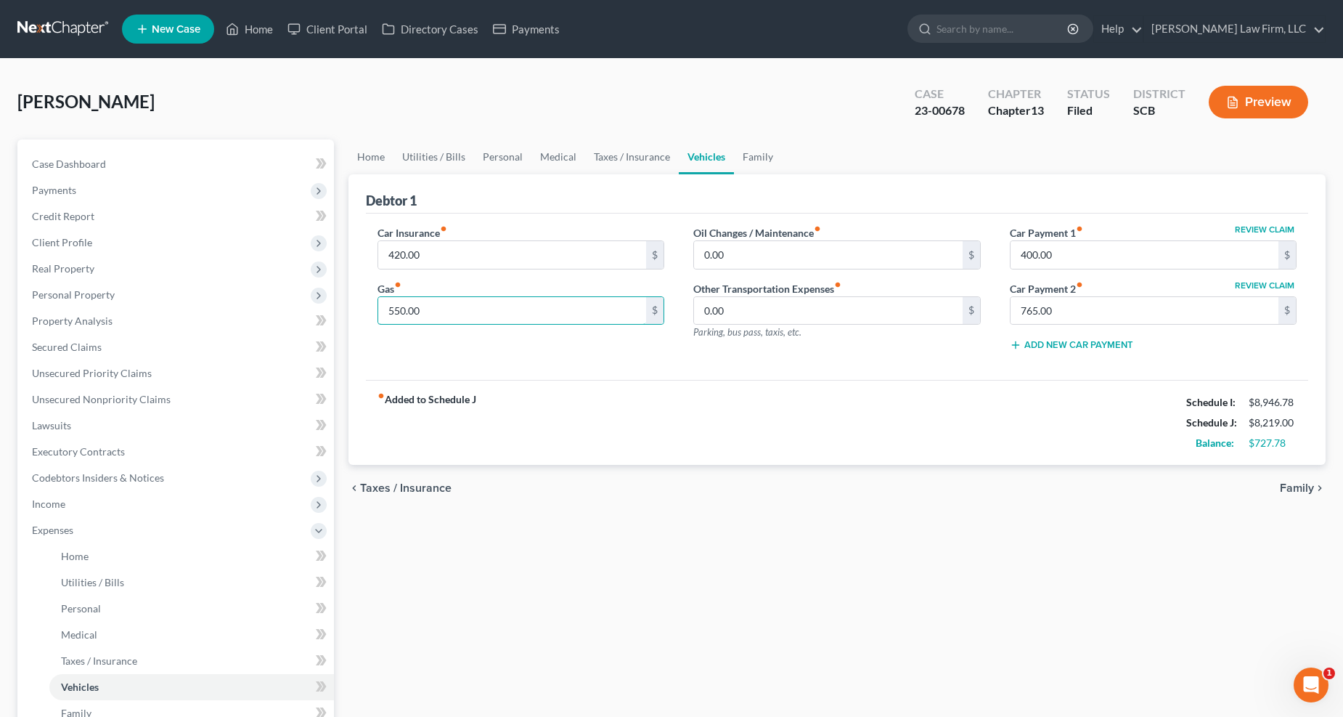
click at [422, 303] on input "550.00" at bounding box center [512, 311] width 269 height 28
type input "600"
click at [467, 259] on input "420.00" at bounding box center [512, 255] width 269 height 28
type input "750"
click at [610, 160] on link "Taxes / Insurance" at bounding box center [632, 156] width 94 height 35
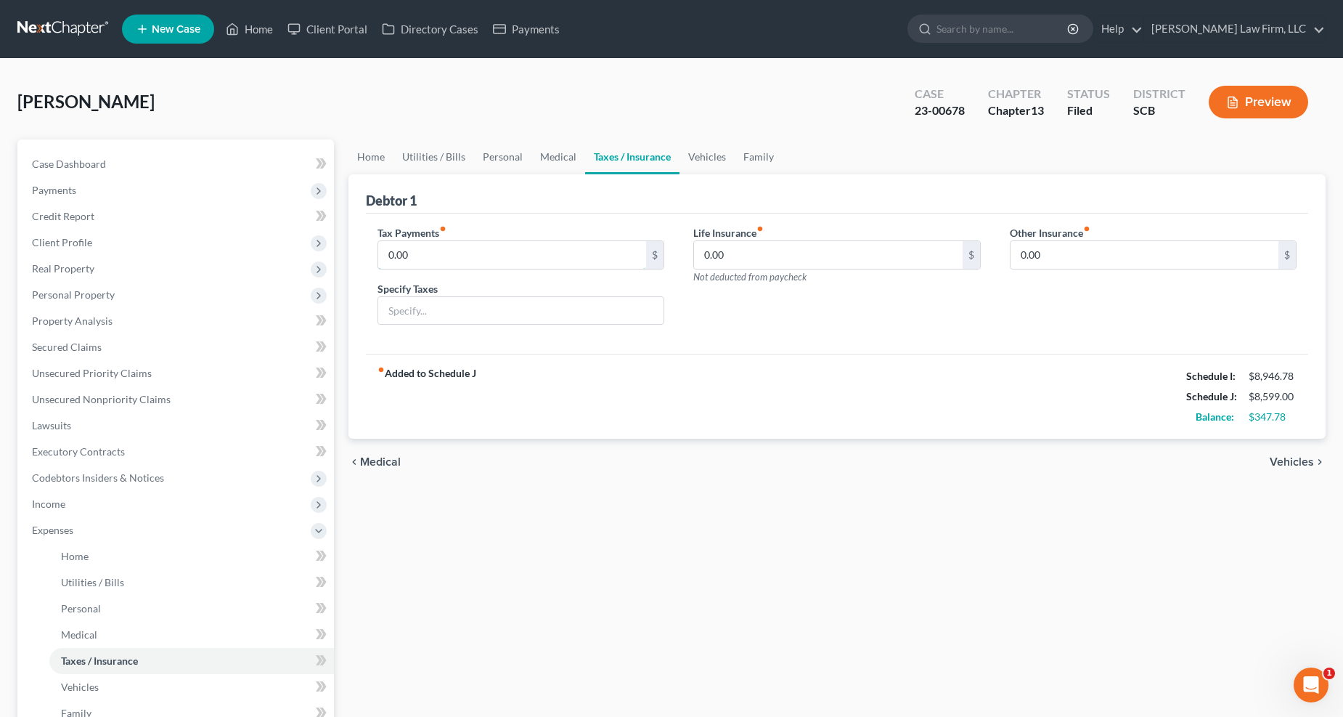
click at [461, 243] on input "0.00" at bounding box center [512, 255] width 269 height 28
type input "13.33"
click at [776, 155] on link "Family" at bounding box center [759, 156] width 48 height 35
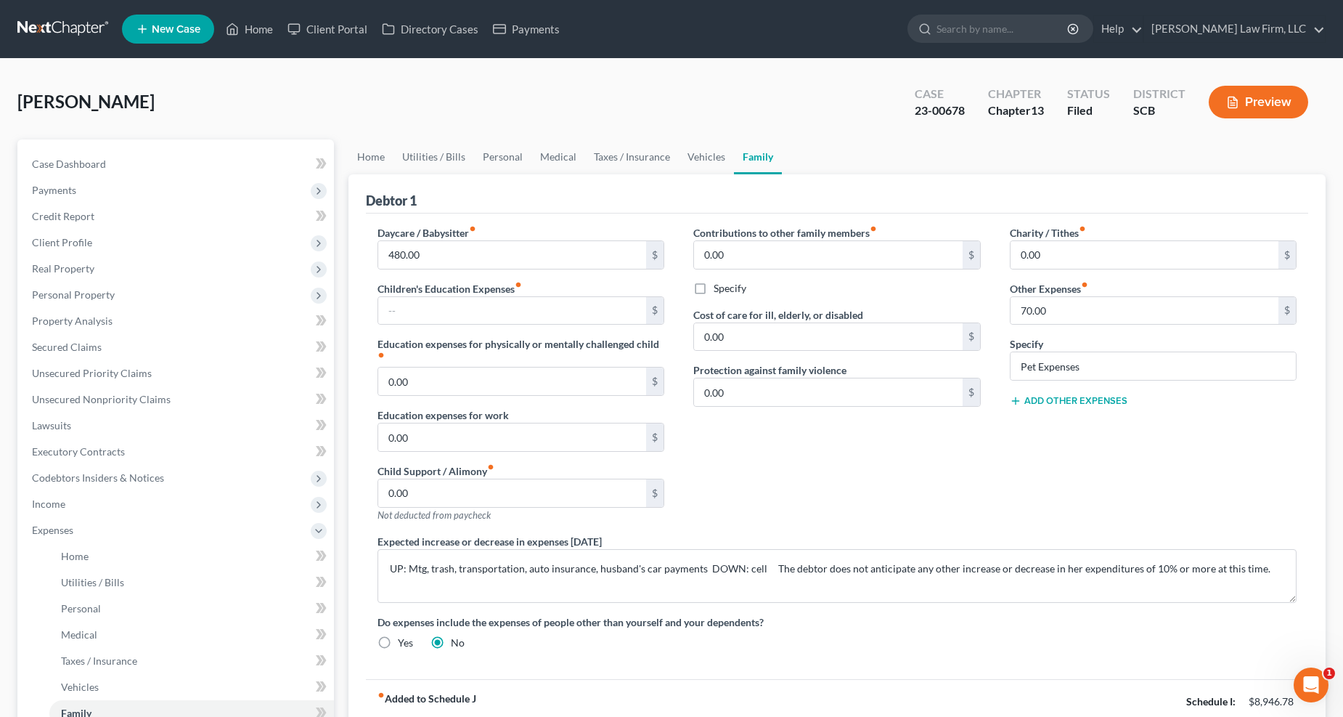
scroll to position [81, 0]
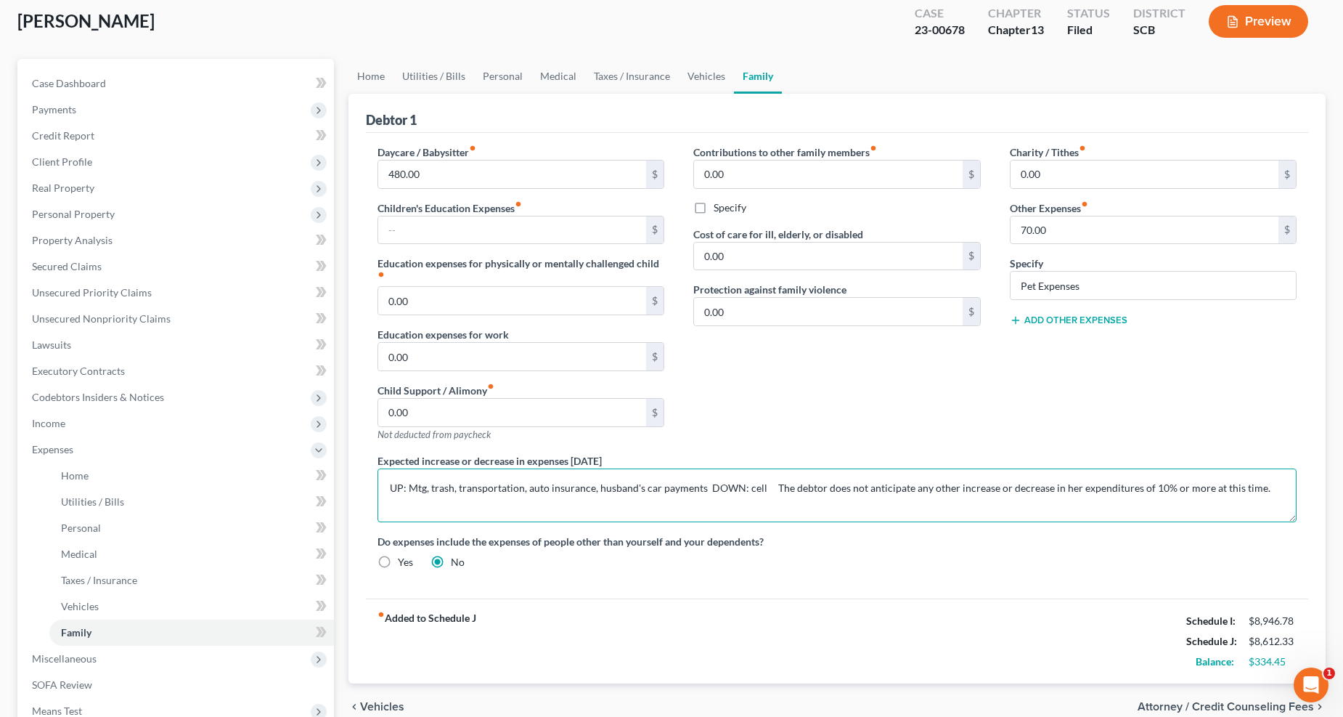
drag, startPoint x: 388, startPoint y: 484, endPoint x: 760, endPoint y: 485, distance: 371.1
click at [760, 485] on textarea "UP: Mtg, trash, transportation, auto insurance, husband's car payments DOWN: ce…" at bounding box center [838, 495] width 920 height 54
type textarea "This schedule is amended to update the debtor's expenses since filing and getti…"
click at [683, 69] on link "Vehicles" at bounding box center [706, 76] width 55 height 35
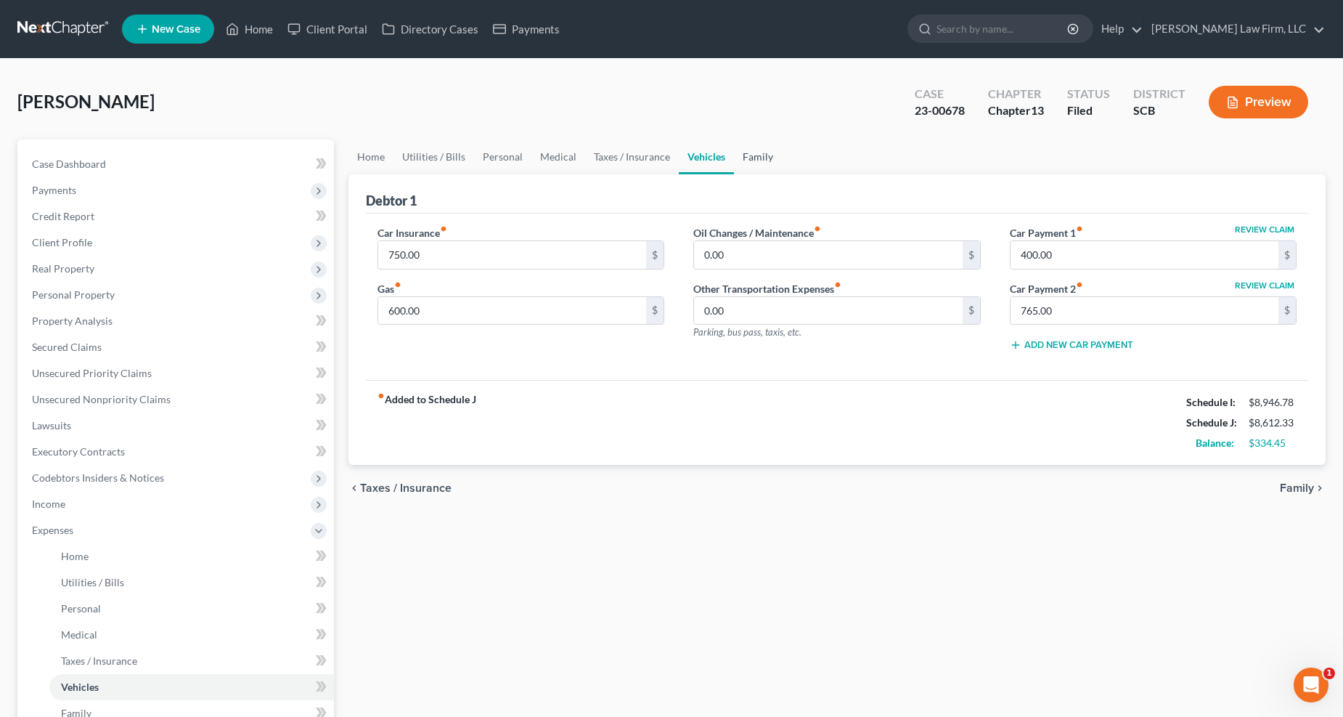
click at [749, 155] on link "Family" at bounding box center [758, 156] width 48 height 35
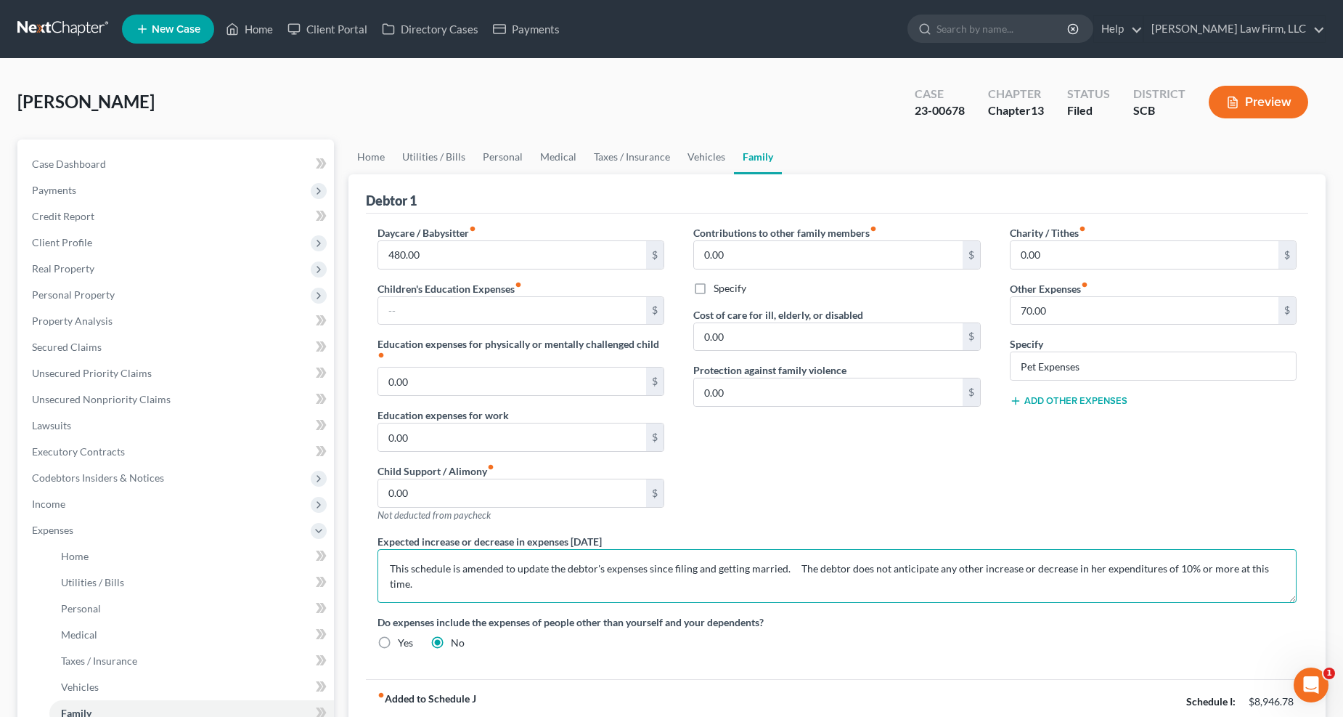
click at [784, 564] on textarea "This schedule is amended to update the debtor's expenses since filing and getti…" at bounding box center [838, 576] width 920 height 54
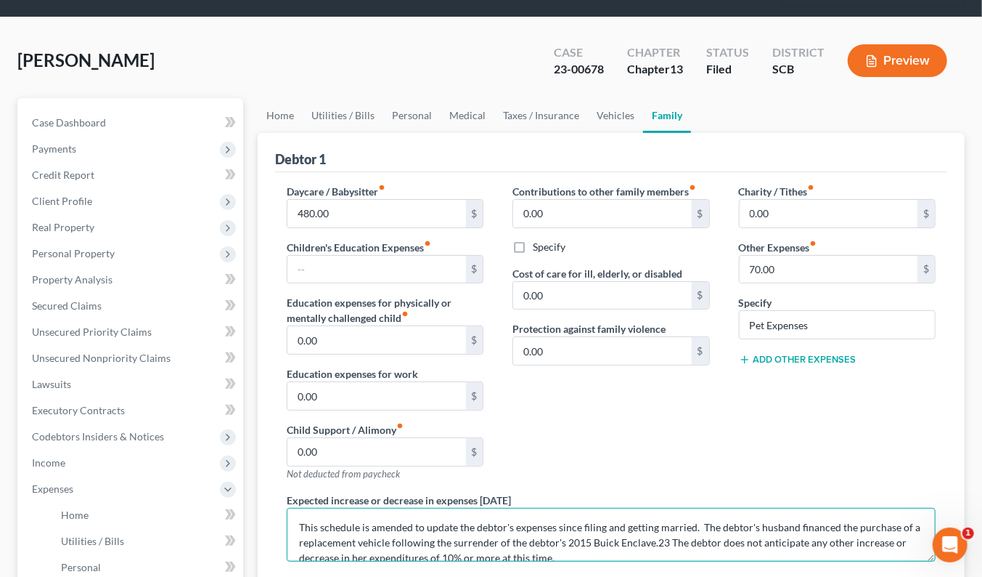
scroll to position [173, 0]
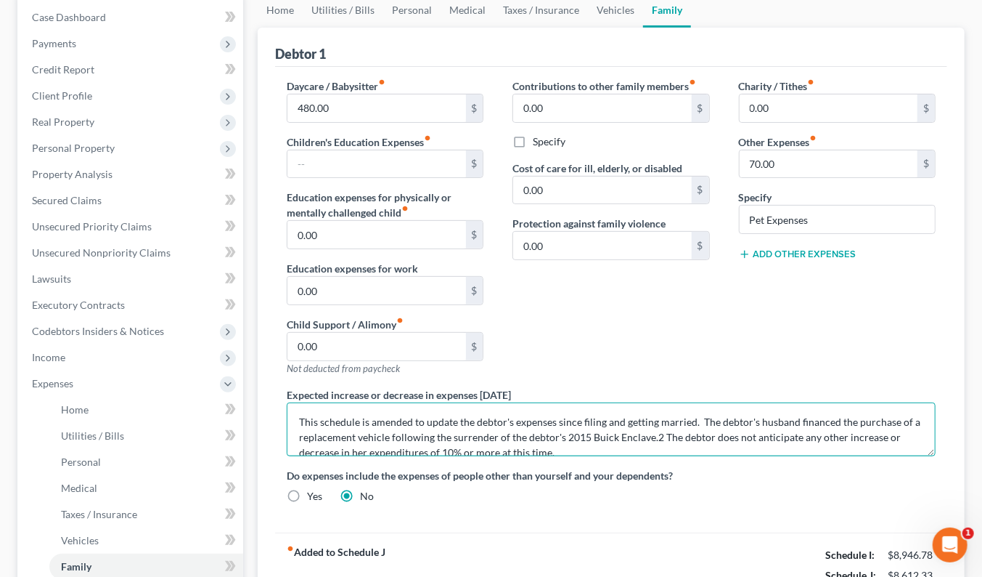
type textarea "This schedule is amended to update the debtor's expenses since filing and getti…"
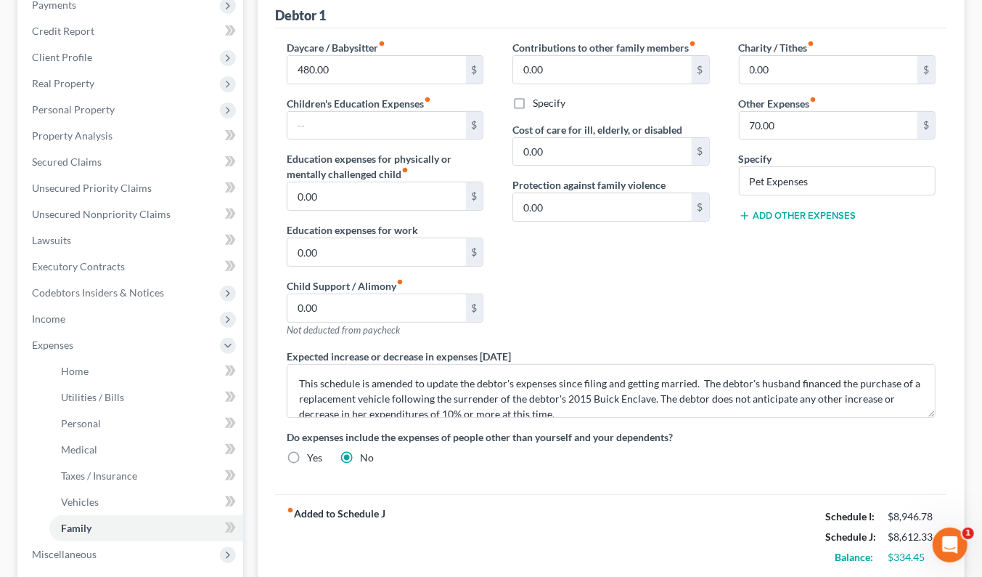
scroll to position [403, 0]
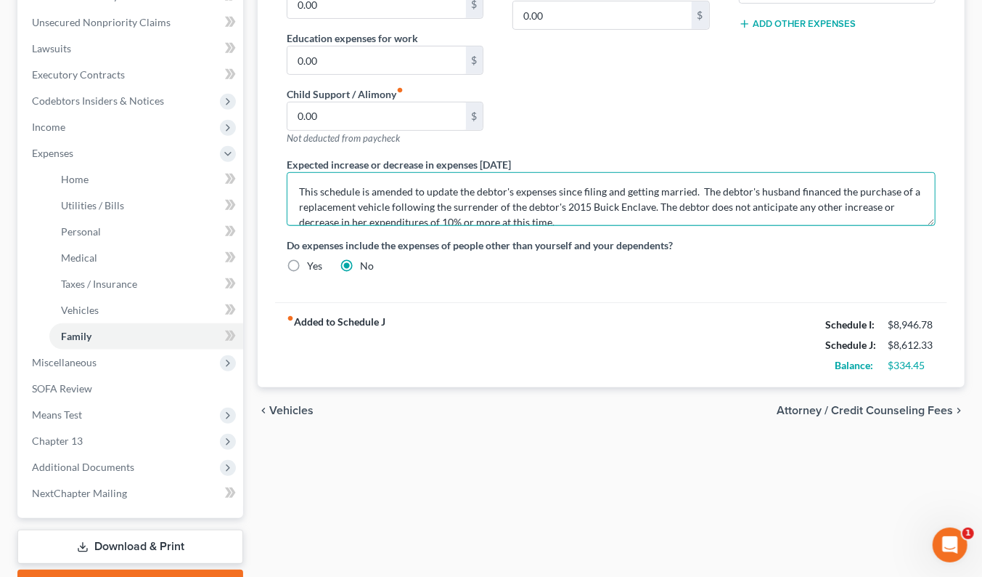
click at [795, 178] on textarea "This schedule is amended to update the debtor's expenses since filing and getti…" at bounding box center [611, 199] width 649 height 54
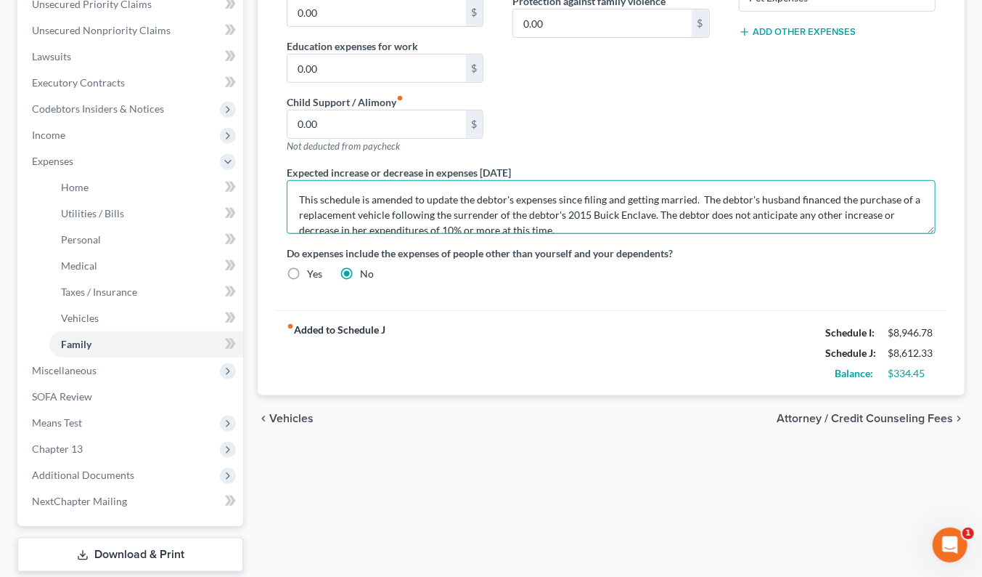
scroll to position [455, 0]
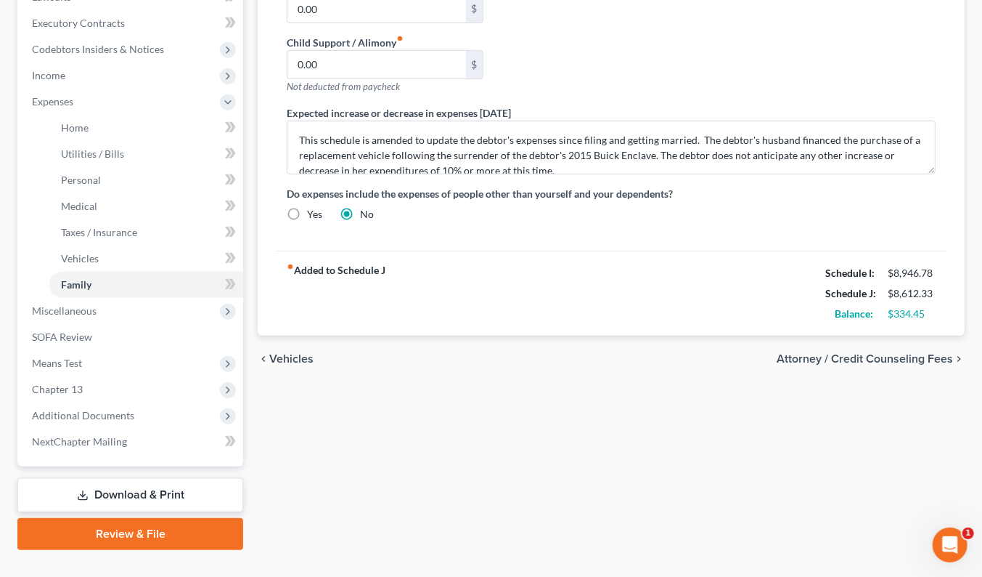
click at [190, 478] on link "Download & Print" at bounding box center [130, 495] width 226 height 34
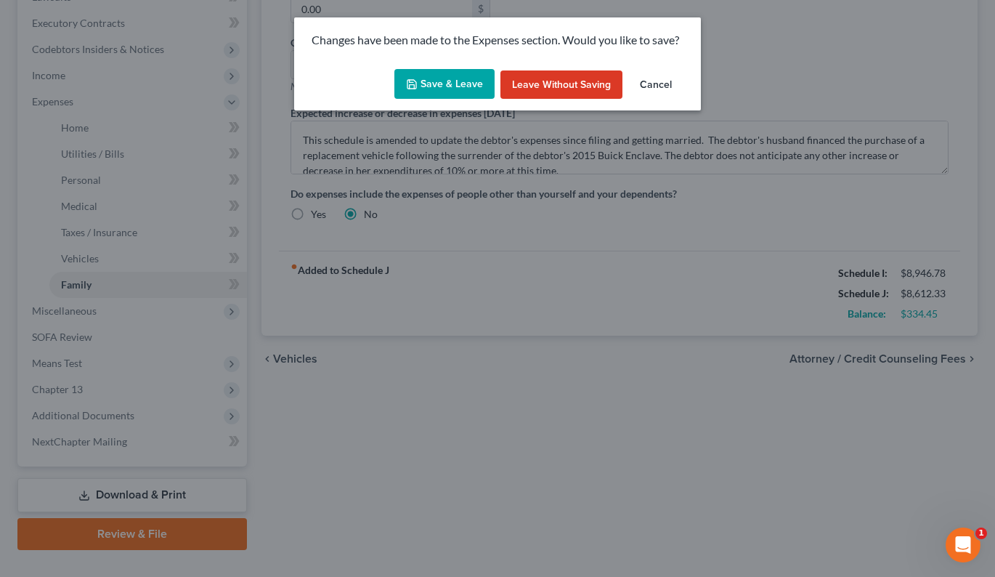
click at [418, 86] on icon "button" at bounding box center [412, 84] width 12 height 12
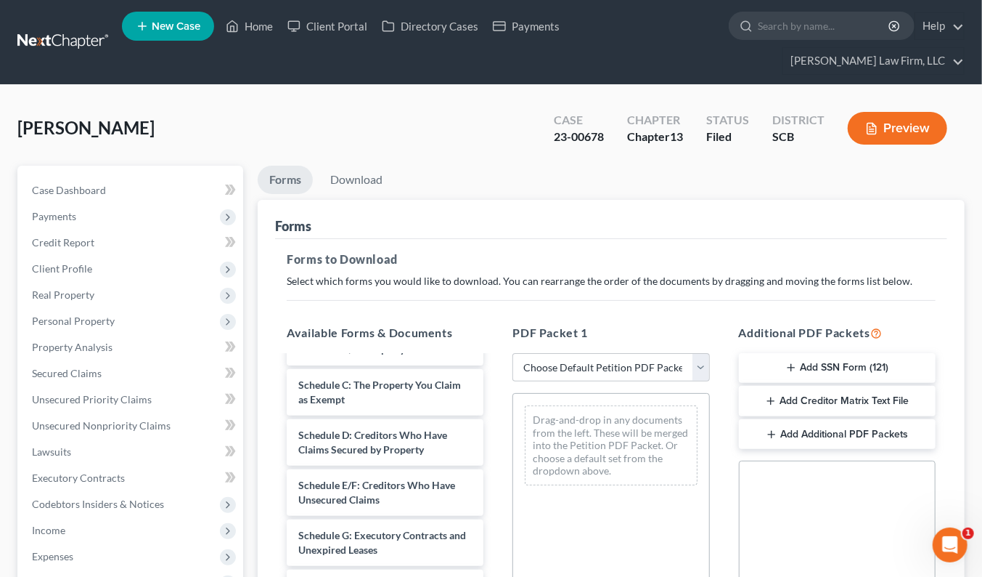
scroll to position [403, 0]
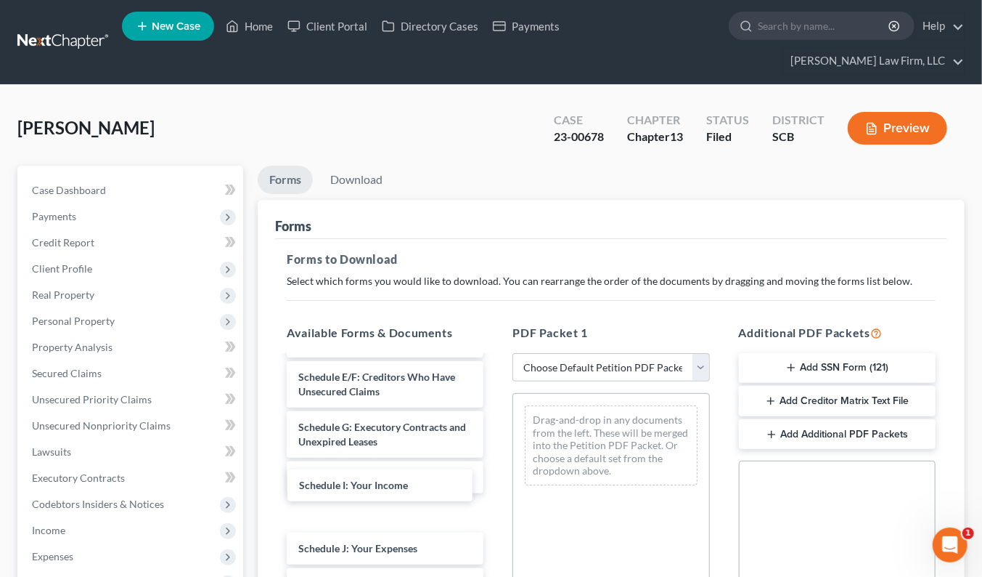
drag, startPoint x: 419, startPoint y: 477, endPoint x: 577, endPoint y: 412, distance: 170.6
click at [495, 415] on div "Schedule I: Your Income Financial Management Course (Form 423) (03/21/2023) DEB…" at bounding box center [385, 420] width 220 height 932
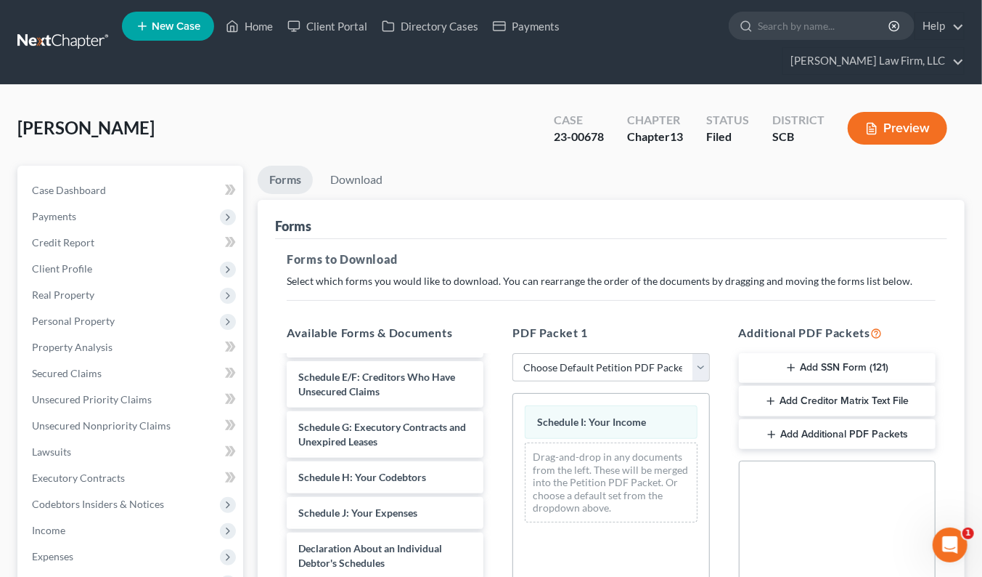
click at [495, 431] on div "Financial Management Course (Form 423) (03/21/2023) DEBN-pdf signed ch 13 retai…" at bounding box center [385, 402] width 220 height 897
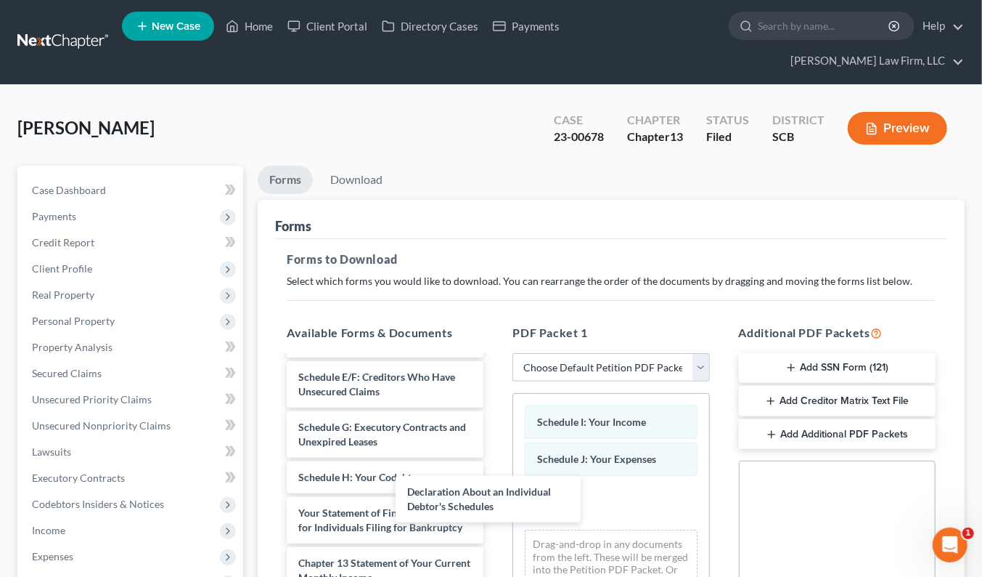
drag, startPoint x: 433, startPoint y: 504, endPoint x: 572, endPoint y: 511, distance: 139.6
click at [495, 513] on div "Declaration About an Individual Debtor's Schedules Financial Management Course …" at bounding box center [385, 359] width 220 height 811
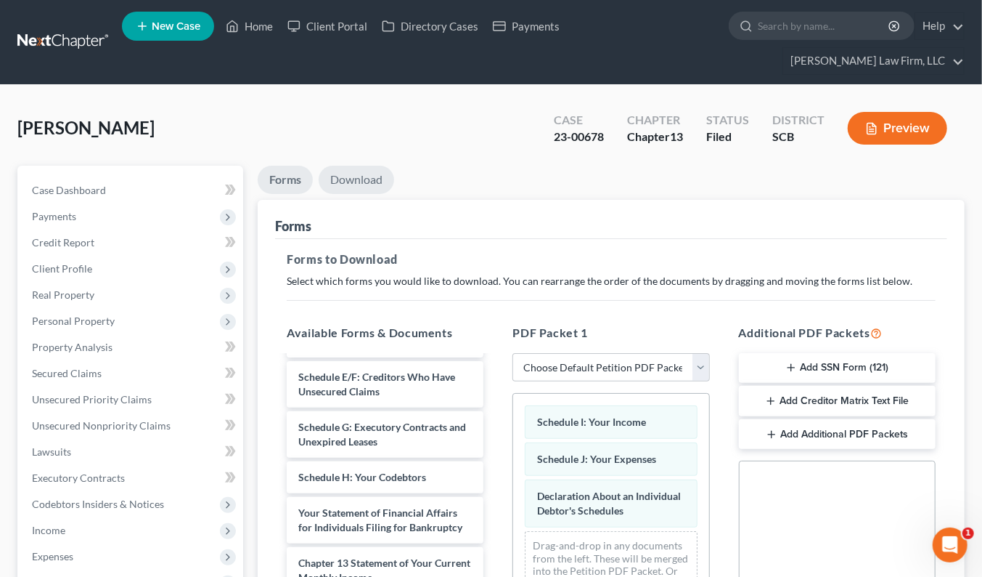
click at [381, 166] on link "Download" at bounding box center [357, 180] width 76 height 28
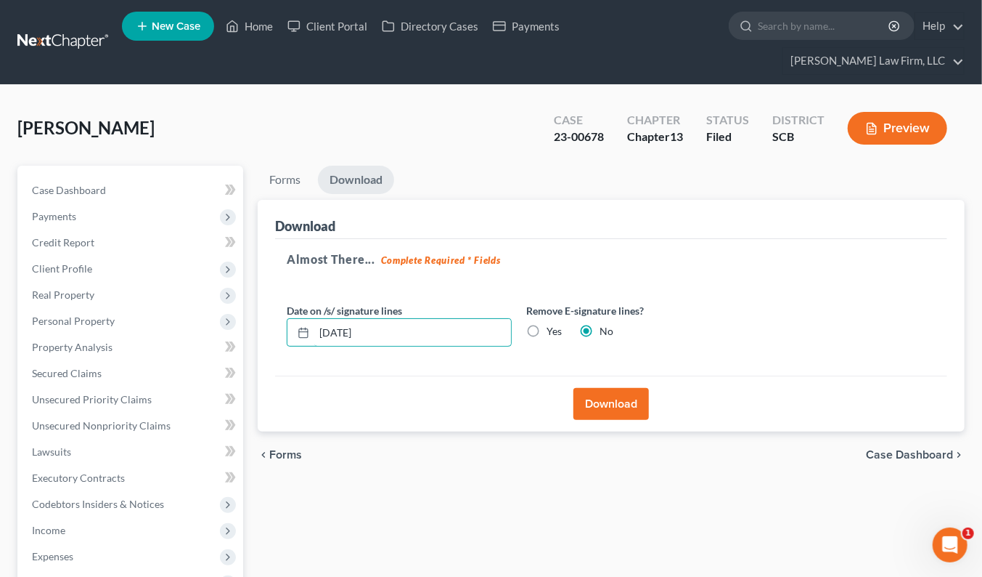
drag, startPoint x: 396, startPoint y: 309, endPoint x: 252, endPoint y: 302, distance: 144.0
click at [271, 305] on div "Download Almost There... Complete Required * Fields Date on /s/ signature lines…" at bounding box center [611, 316] width 707 height 232
click at [547, 324] on label "Yes" at bounding box center [554, 331] width 15 height 15
click at [553, 324] on input "Yes" at bounding box center [557, 328] width 9 height 9
radio input "true"
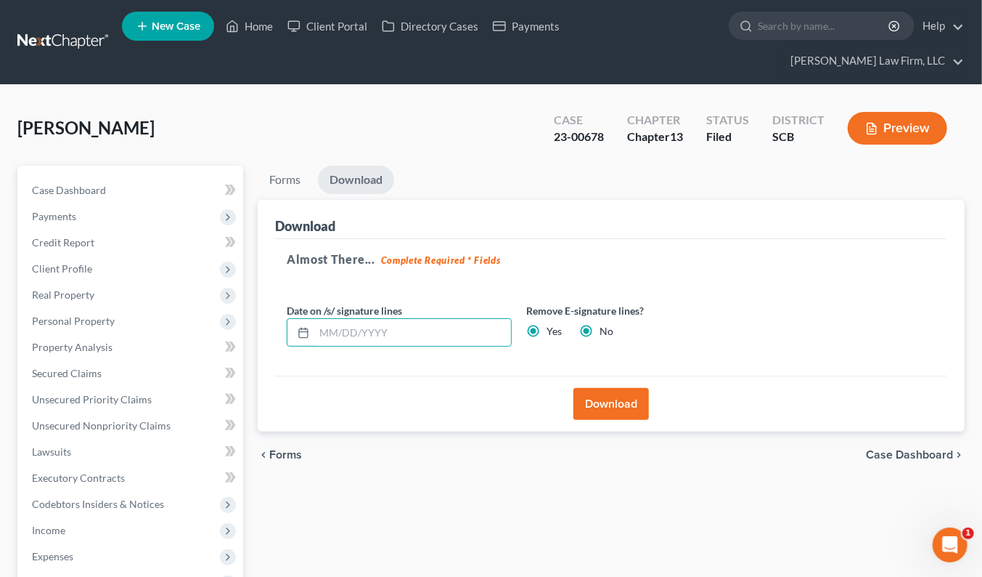
radio input "false"
click at [599, 388] on button "Download" at bounding box center [612, 404] width 76 height 32
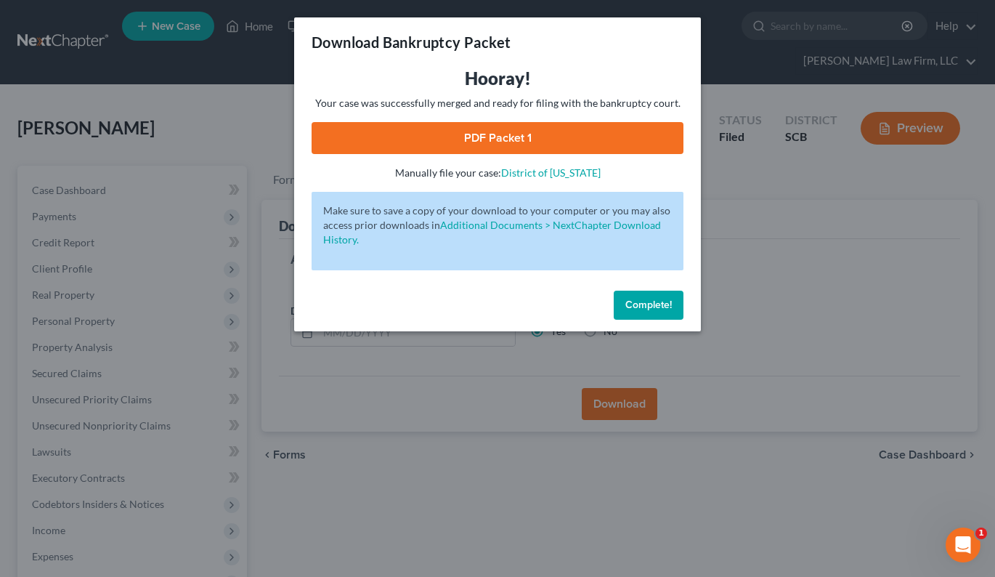
click at [524, 132] on link "PDF Packet 1" at bounding box center [498, 138] width 372 height 32
click at [191, 118] on div "Download Bankruptcy Packet Hooray! Your case was successfully merged and ready …" at bounding box center [497, 288] width 995 height 577
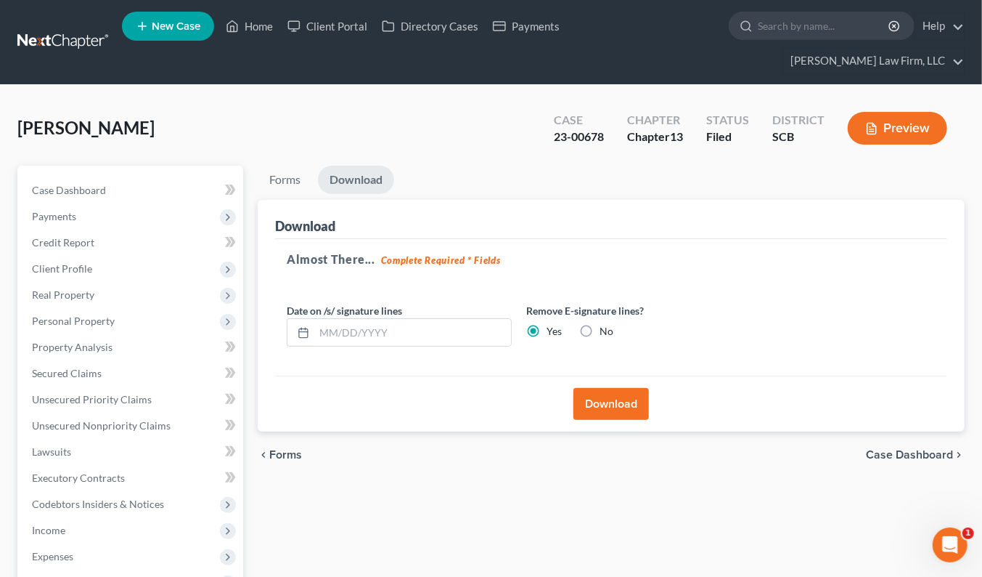
drag, startPoint x: 884, startPoint y: 139, endPoint x: 911, endPoint y: 149, distance: 29.2
click at [887, 166] on ul "Forms Download" at bounding box center [611, 183] width 707 height 34
click at [64, 367] on span "Secured Claims" at bounding box center [67, 373] width 70 height 12
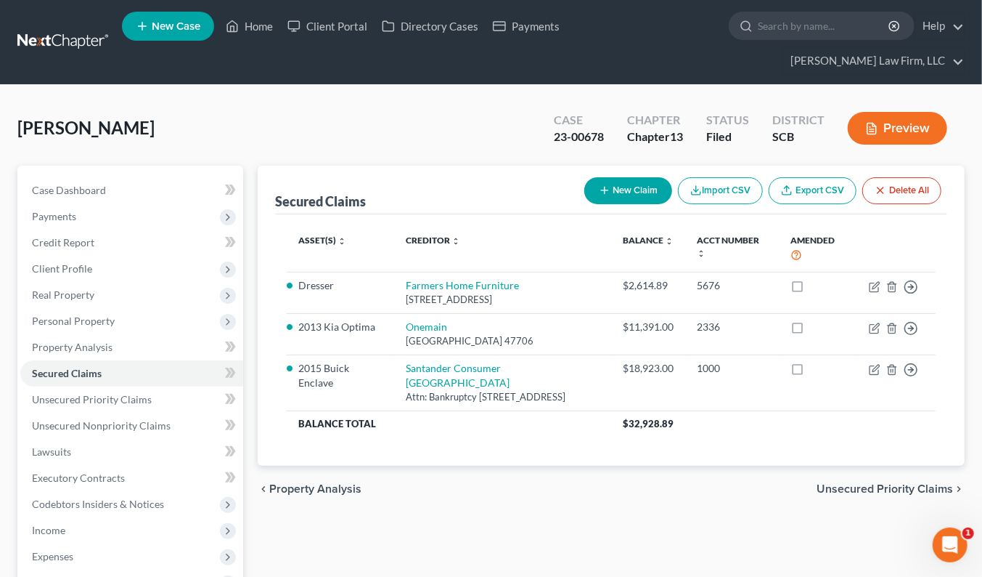
click at [85, 29] on link at bounding box center [63, 42] width 93 height 26
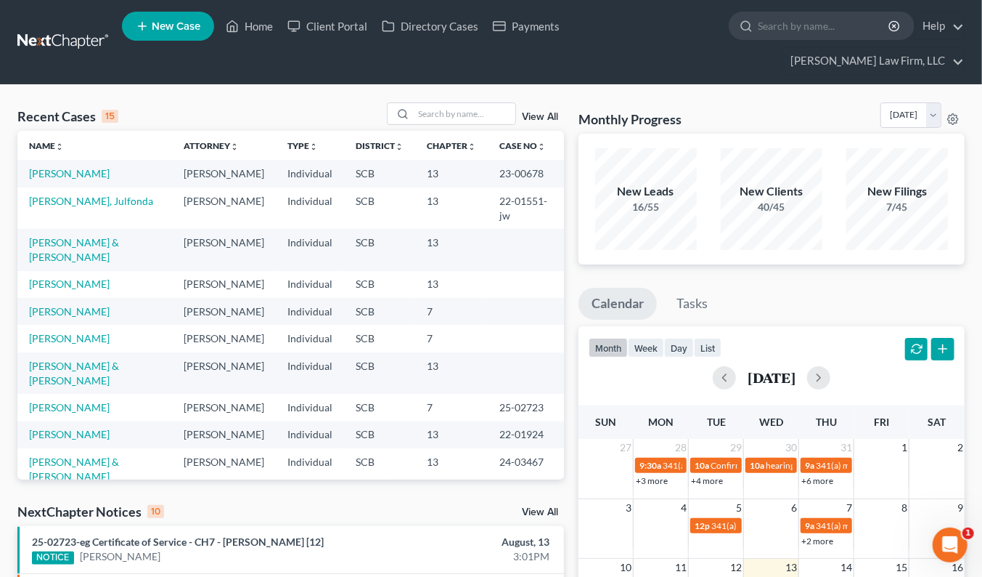
drag, startPoint x: 826, startPoint y: 74, endPoint x: 797, endPoint y: 81, distance: 29.9
click at [470, 103] on input "search" at bounding box center [465, 113] width 102 height 21
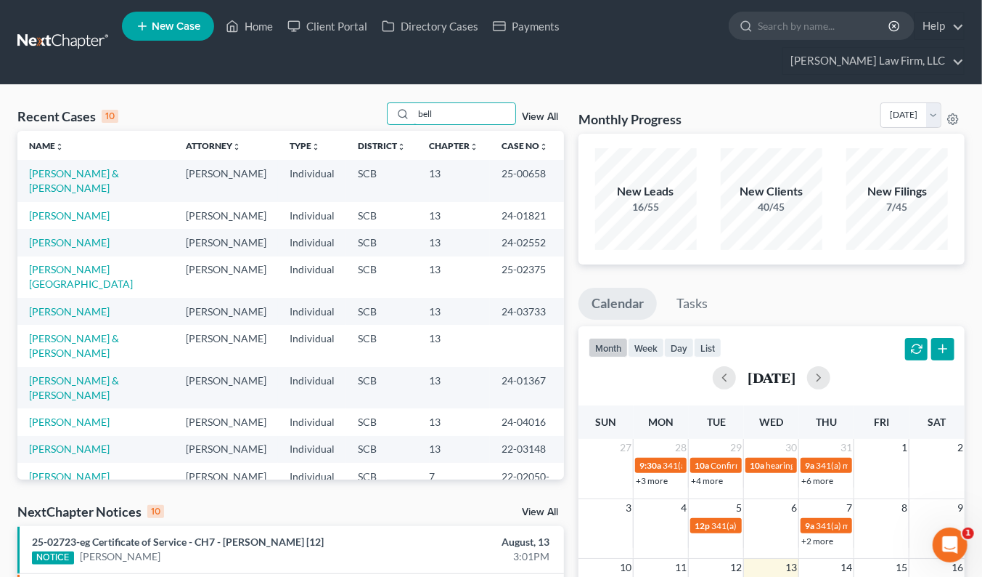
type input "bell"
click at [467, 103] on input "bell" at bounding box center [465, 113] width 102 height 21
click at [105, 167] on link "[PERSON_NAME] & [PERSON_NAME]" at bounding box center [74, 180] width 90 height 27
select select "0"
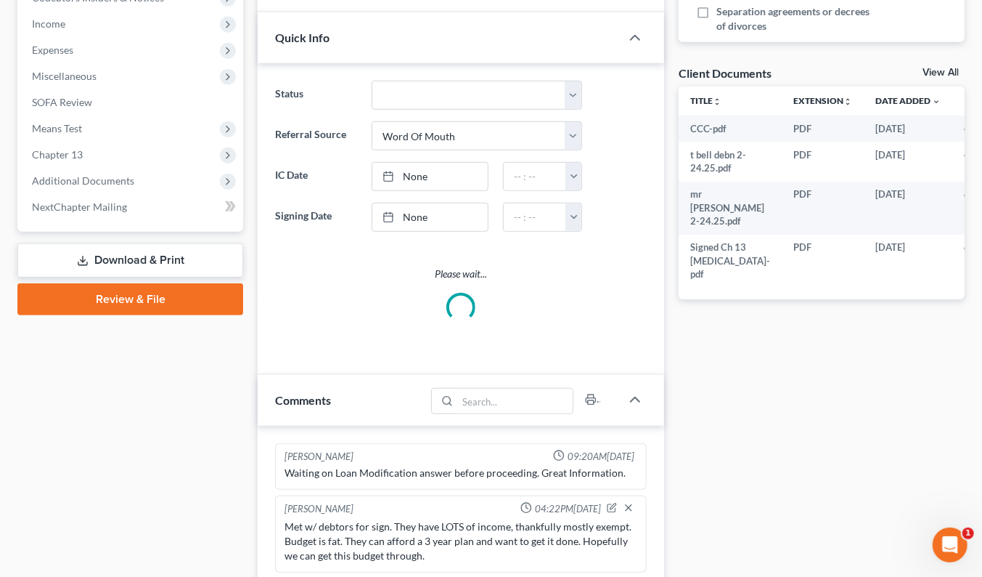
select select "0"
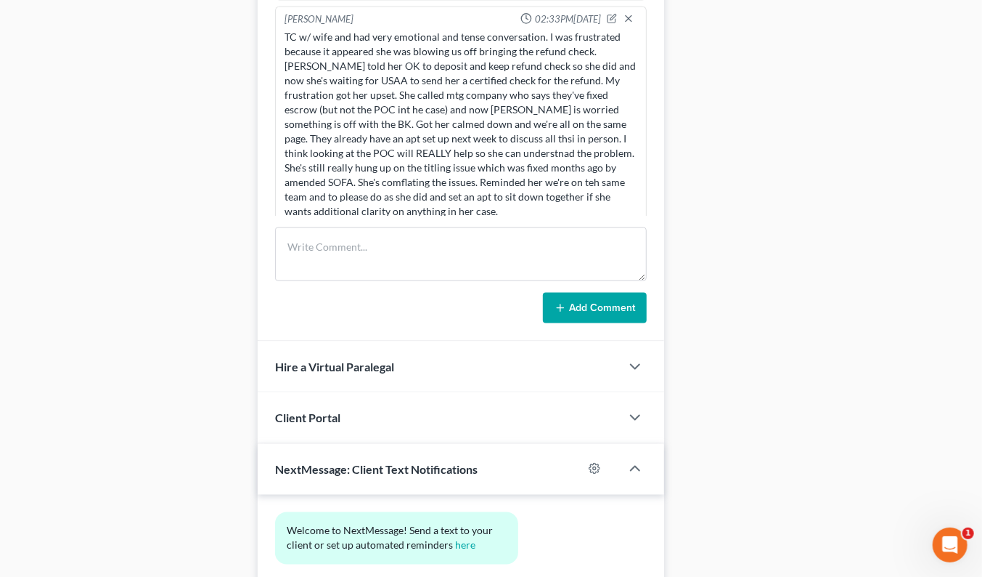
scroll to position [968, 0]
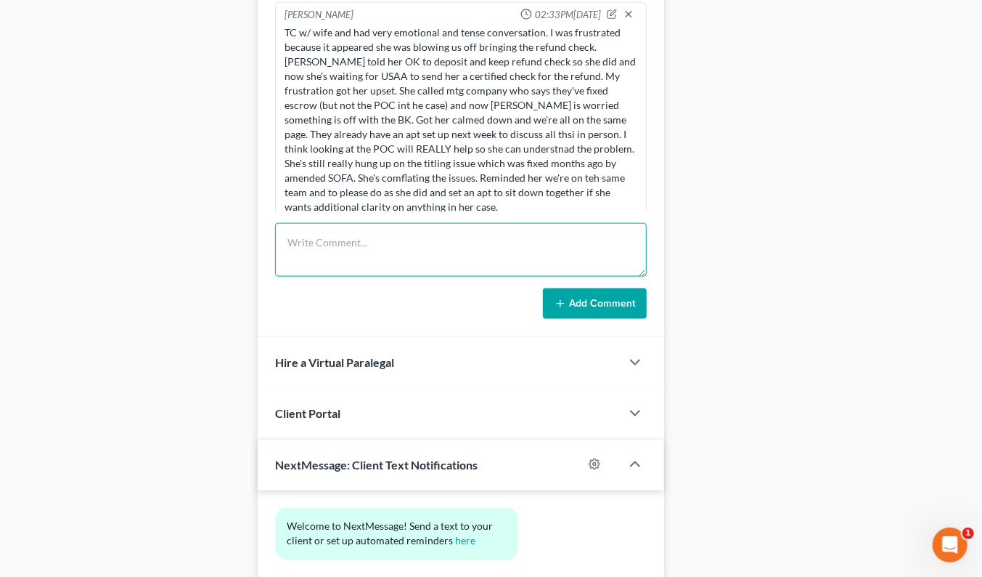
click at [460, 223] on textarea at bounding box center [461, 250] width 372 height 54
type textarea "Met w/ clients and we reviewed POC. We're all on the page now and all is good. …"
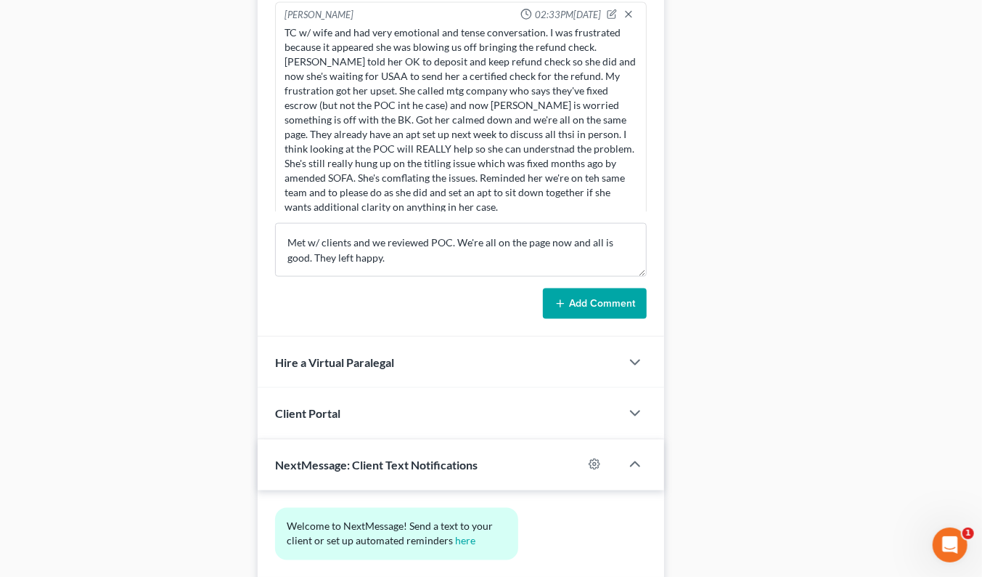
click at [585, 288] on button "Add Comment" at bounding box center [595, 303] width 104 height 30
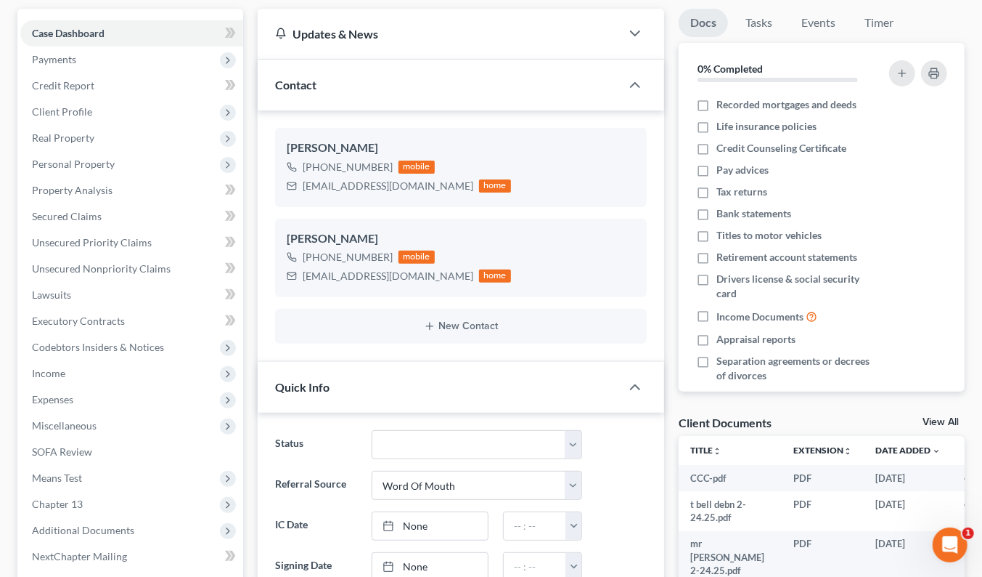
scroll to position [0, 0]
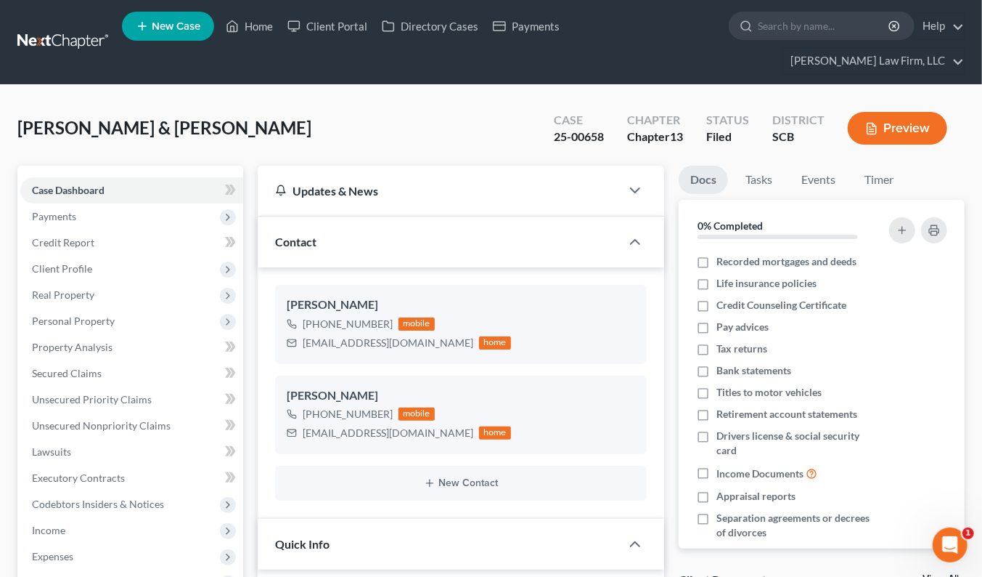
click at [84, 29] on link at bounding box center [63, 42] width 93 height 26
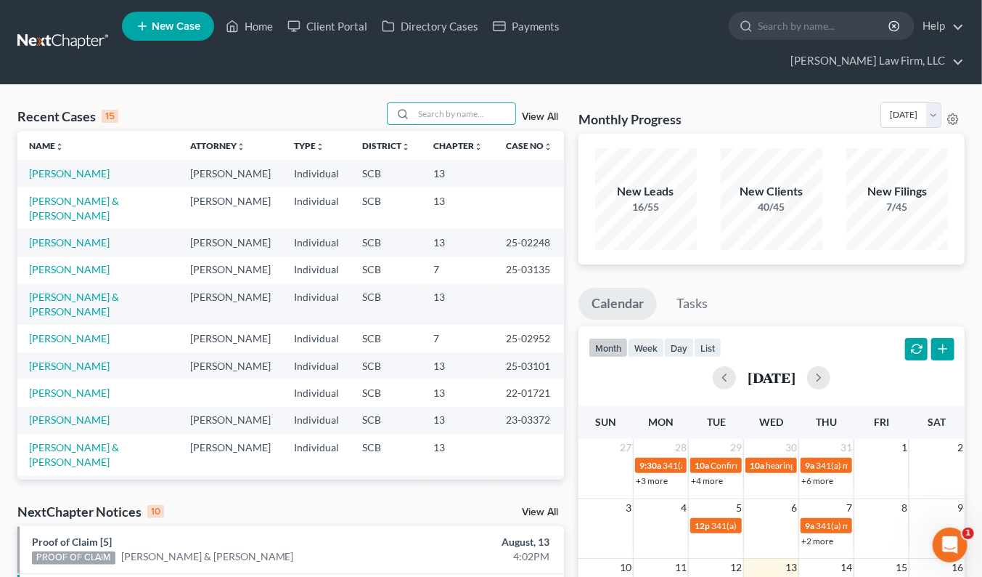
click at [447, 103] on input "search" at bounding box center [465, 113] width 102 height 21
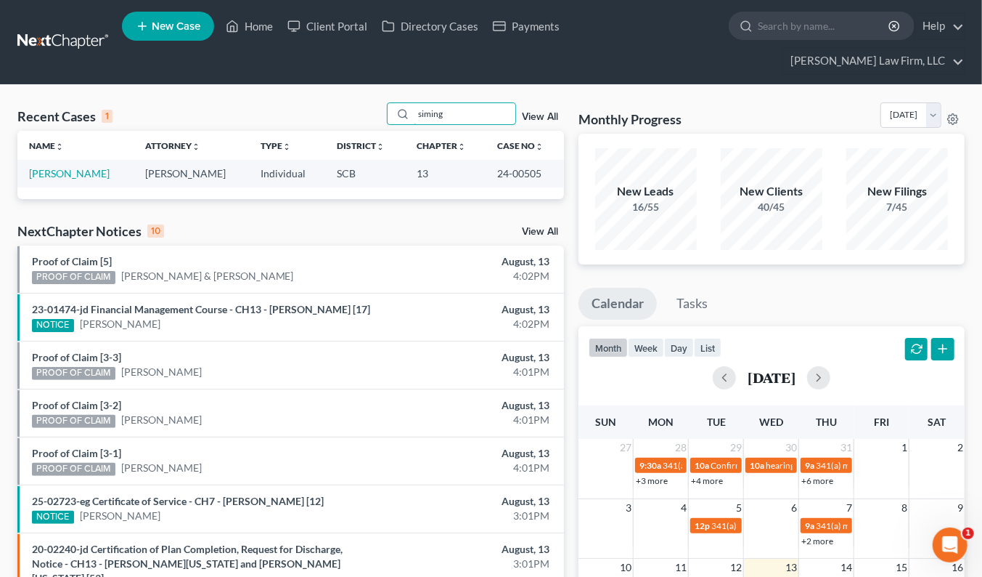
type input "siming"
click at [102, 167] on link "[PERSON_NAME]" at bounding box center [69, 173] width 81 height 12
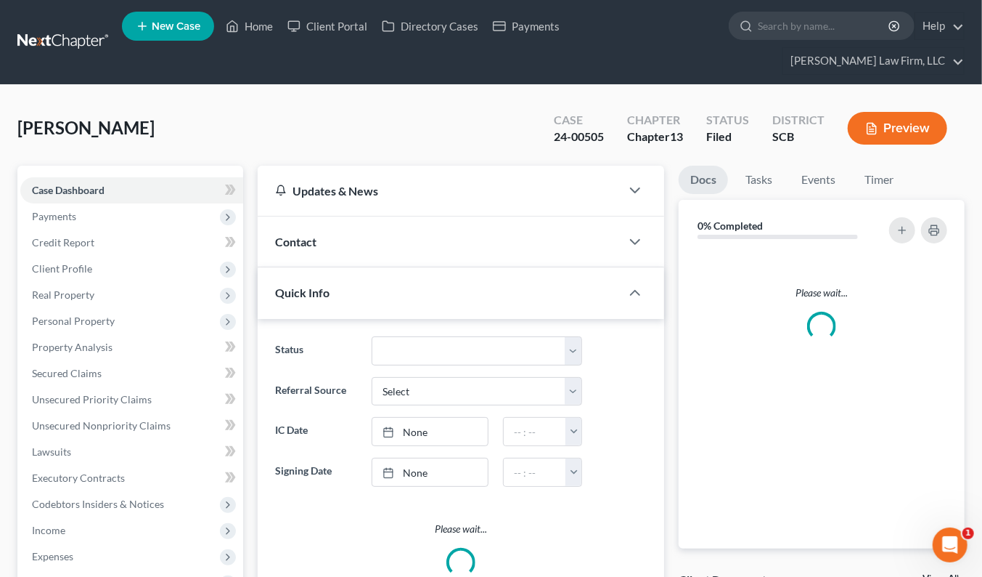
select select "1"
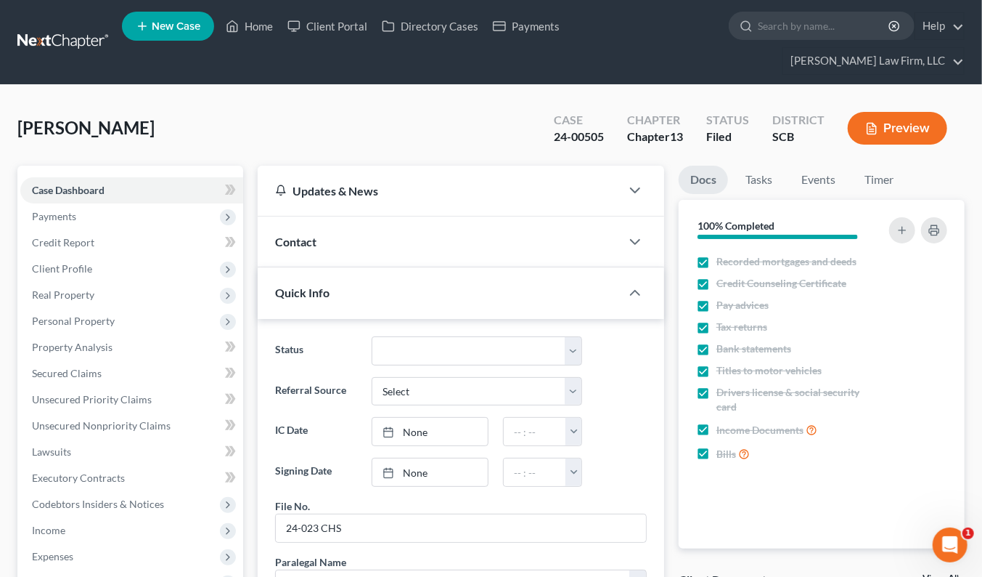
click at [474, 227] on div "Contact" at bounding box center [439, 241] width 363 height 50
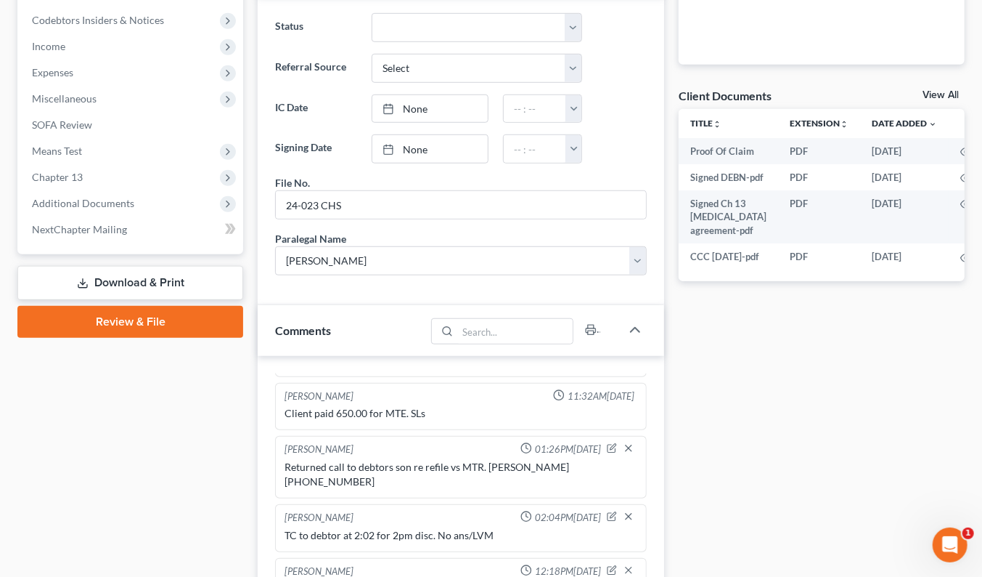
scroll to position [821, 0]
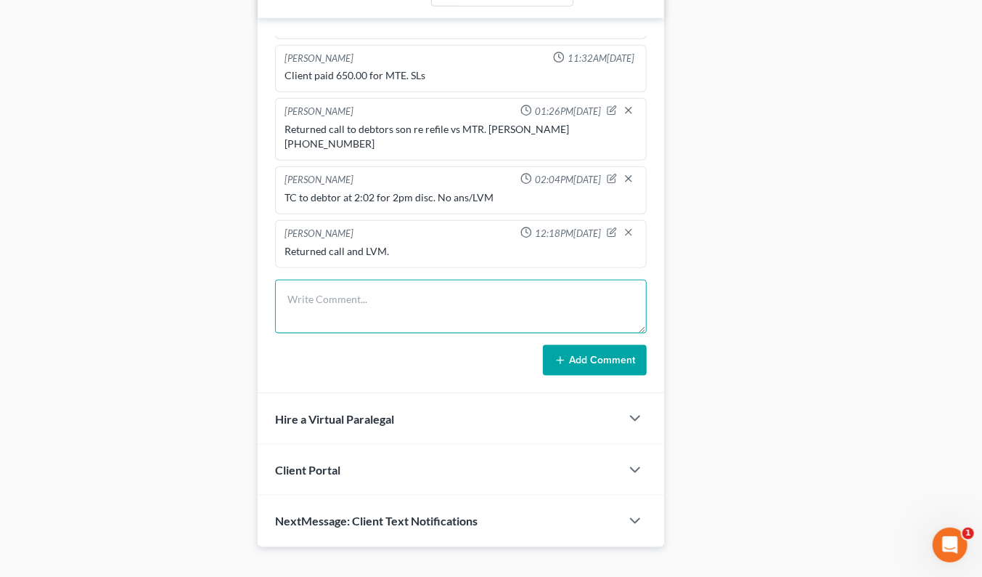
click at [427, 280] on textarea at bounding box center [461, 307] width 372 height 54
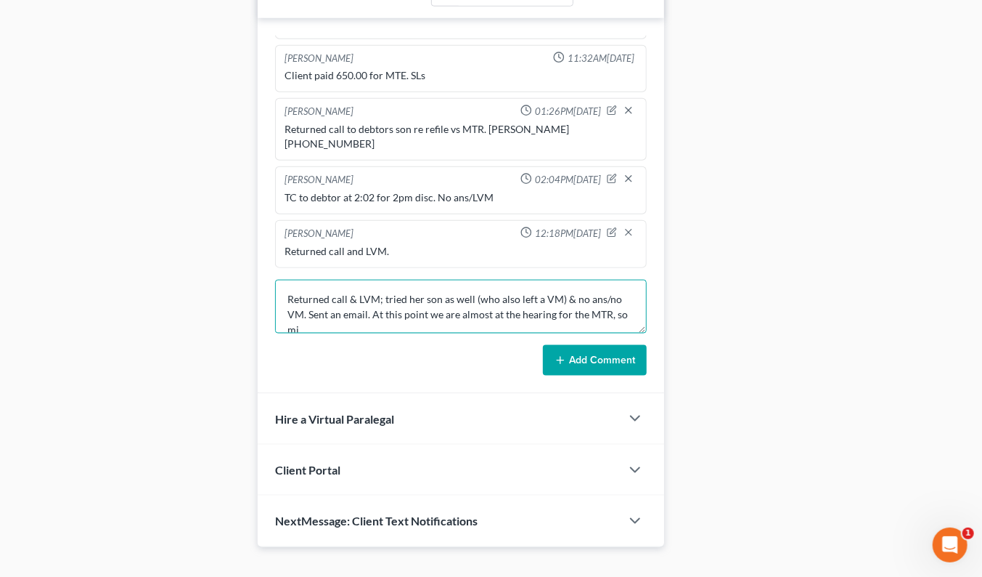
scroll to position [2, 0]
type textarea "Returned call & LVM; tried her son as well (who also left a VM) & no ans/no VM.…"
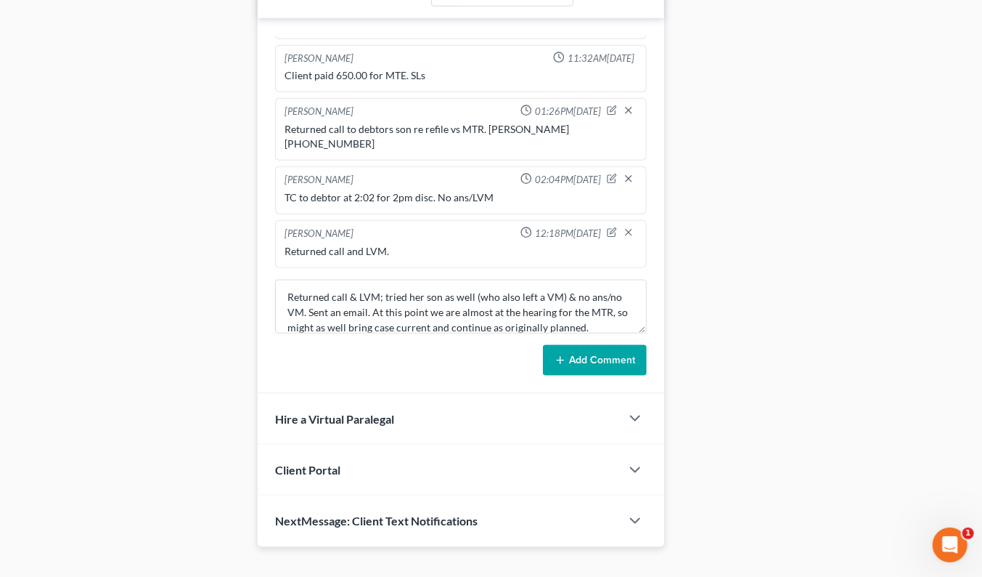
drag, startPoint x: 584, startPoint y: 335, endPoint x: 570, endPoint y: 335, distance: 13.8
click at [585, 345] on button "Add Comment" at bounding box center [595, 360] width 104 height 30
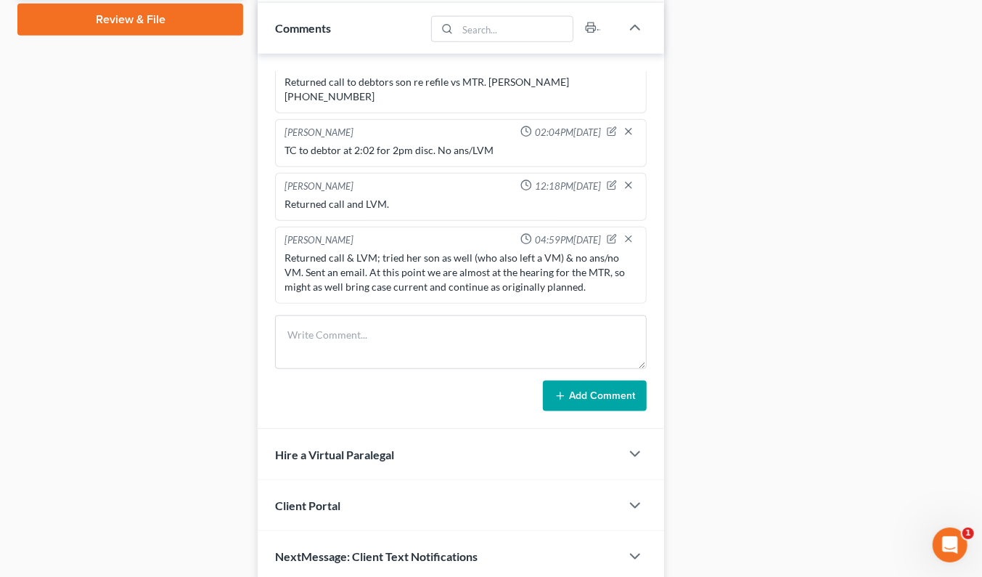
scroll to position [821, 0]
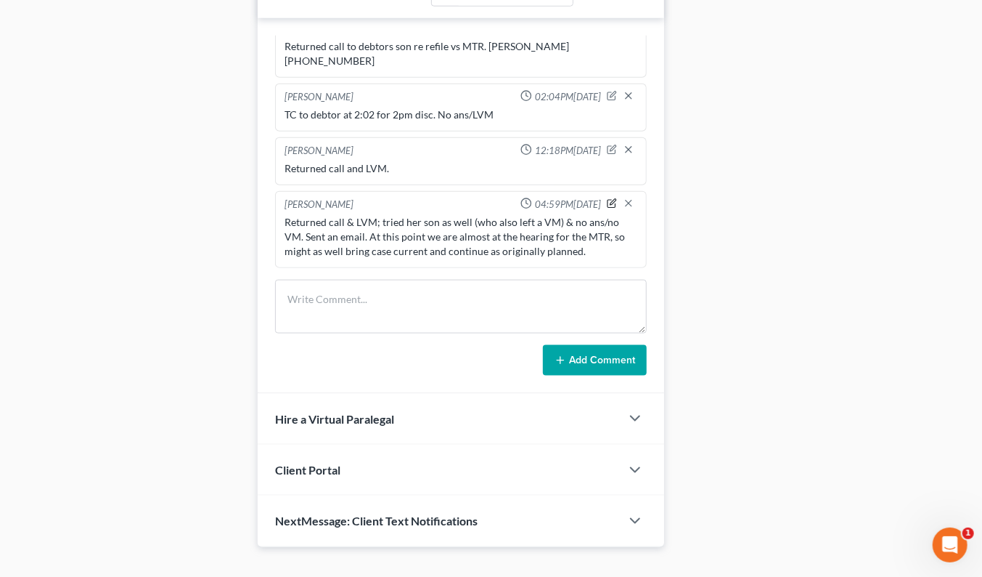
click at [608, 200] on icon "button" at bounding box center [612, 204] width 8 height 8
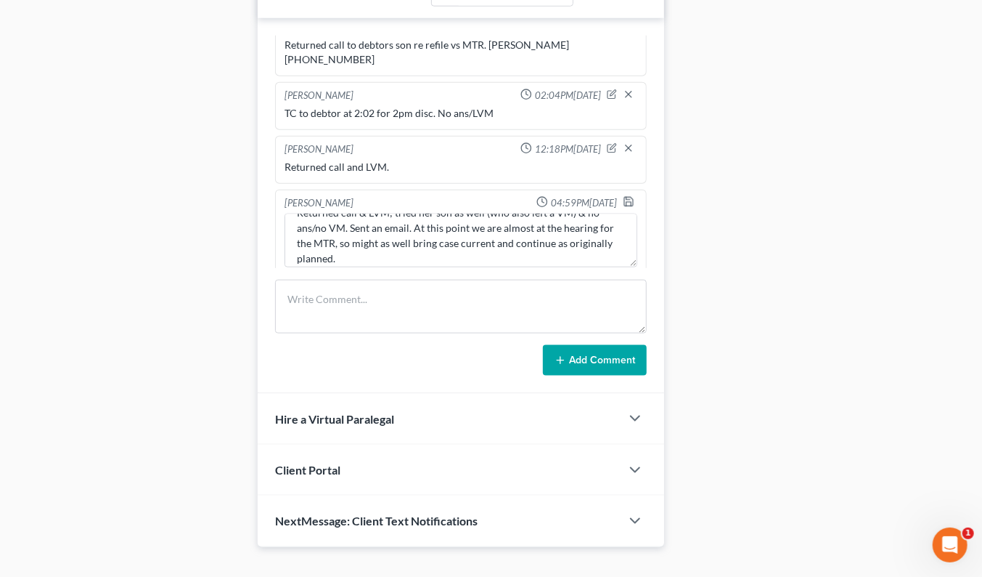
scroll to position [30, 0]
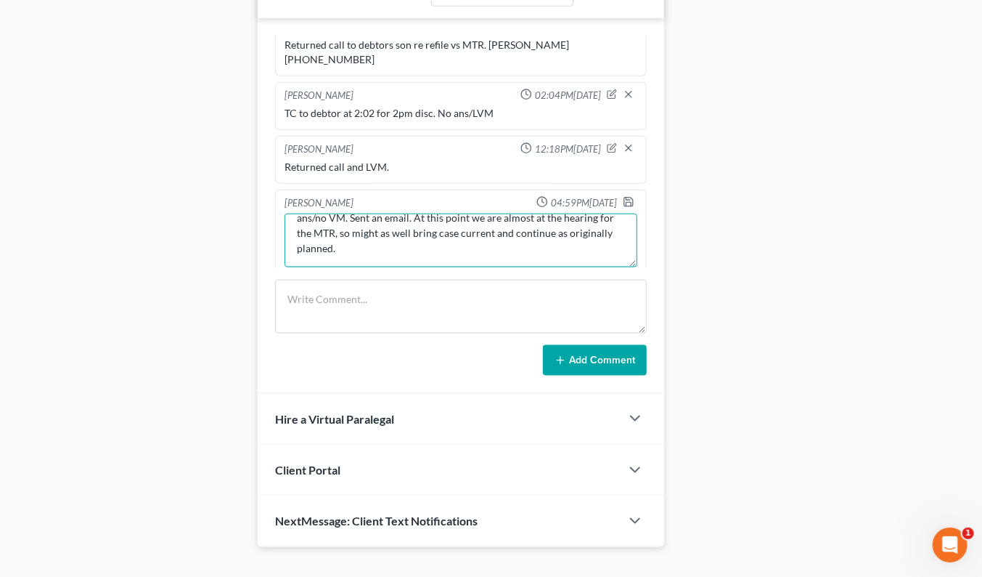
click at [434, 218] on textarea "Returned call & LVM; tried her son as well (who also left a VM) & no ans/no VM.…" at bounding box center [461, 240] width 353 height 54
type textarea "Returned call & LVM; tried her son as well (who also left a VM) & no ans/no VM.…"
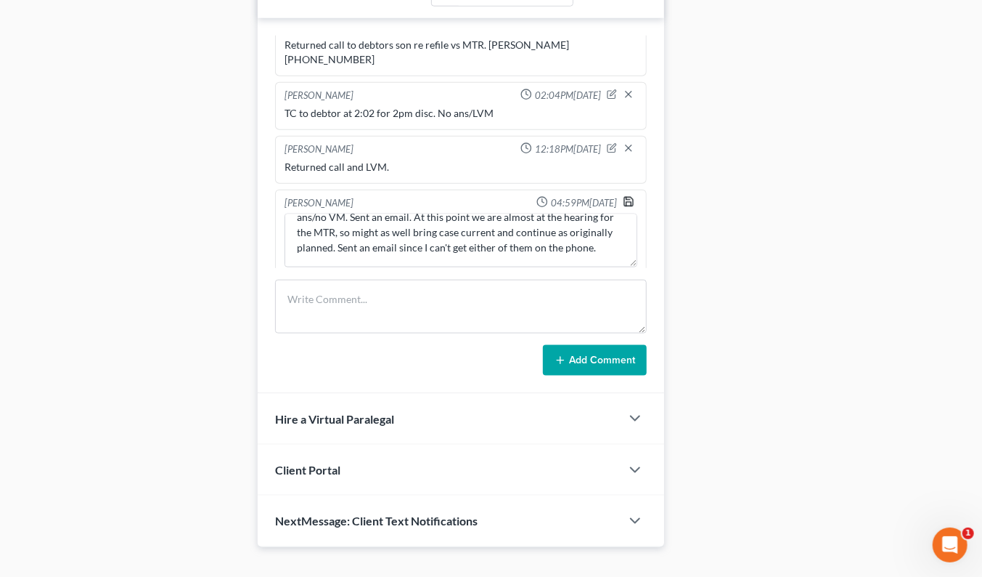
click at [623, 196] on icon "button" at bounding box center [629, 202] width 12 height 12
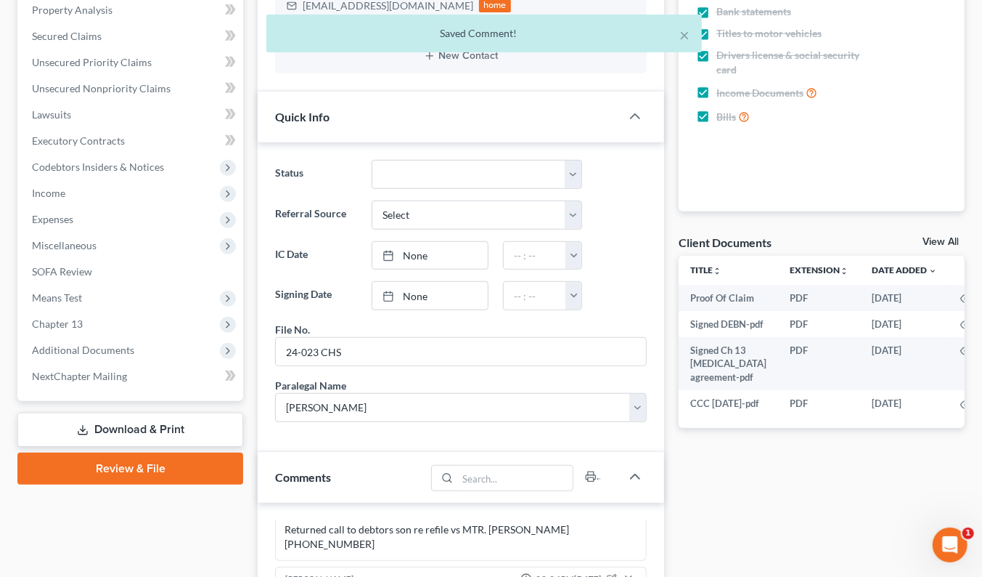
scroll to position [2052, 0]
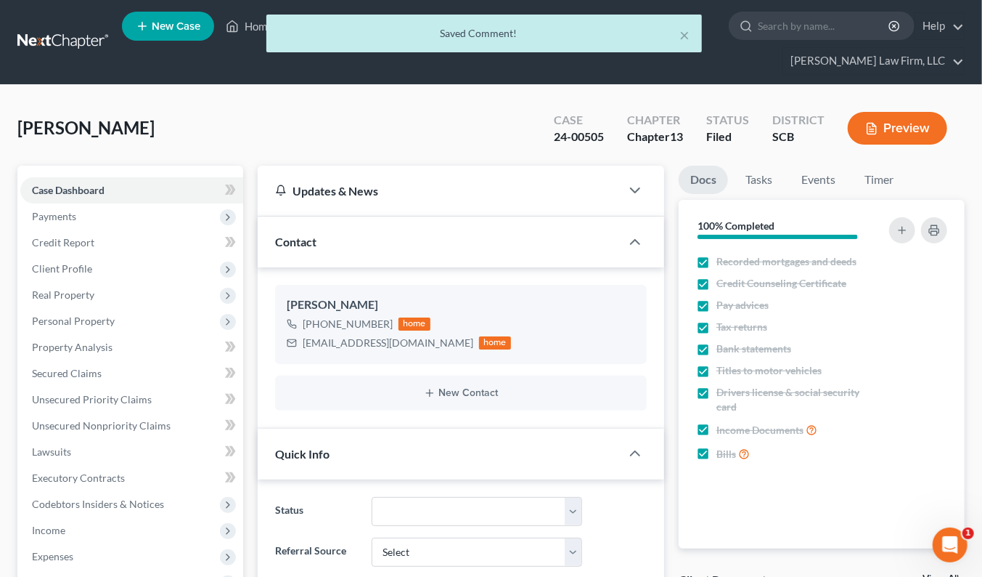
click at [88, 19] on div "× Saved Comment!" at bounding box center [484, 37] width 982 height 45
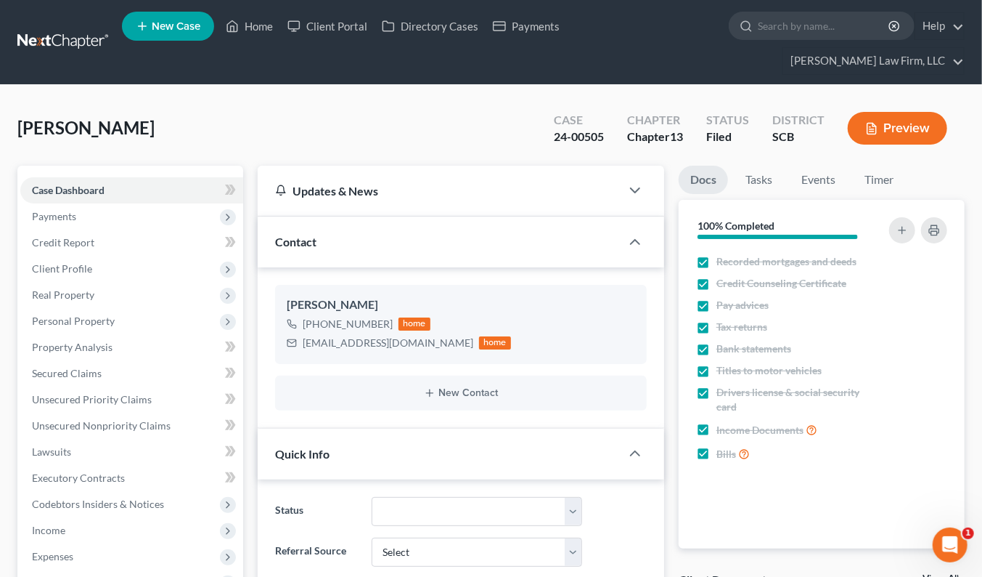
click at [75, 33] on link at bounding box center [63, 42] width 93 height 26
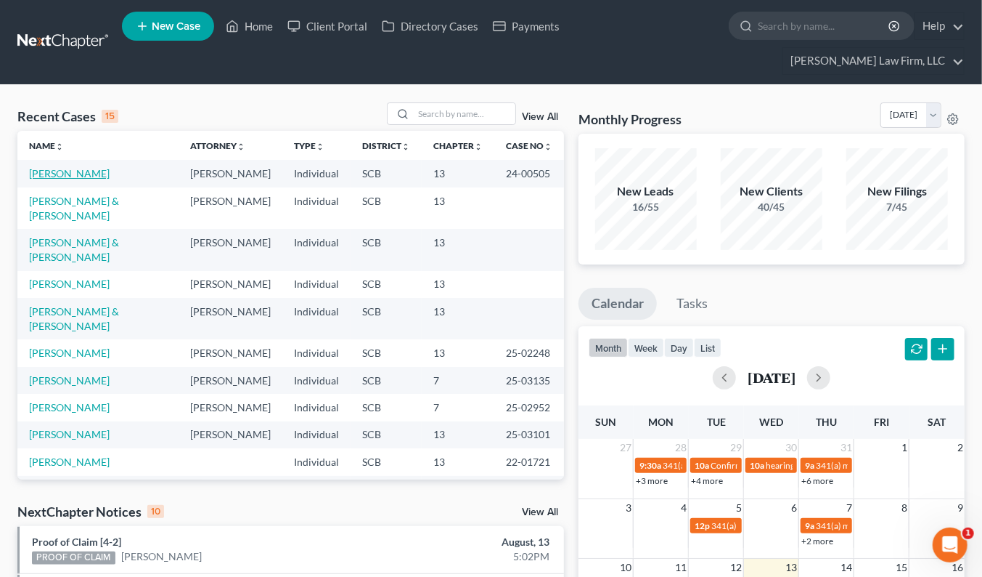
click at [29, 167] on link "[PERSON_NAME]" at bounding box center [69, 173] width 81 height 12
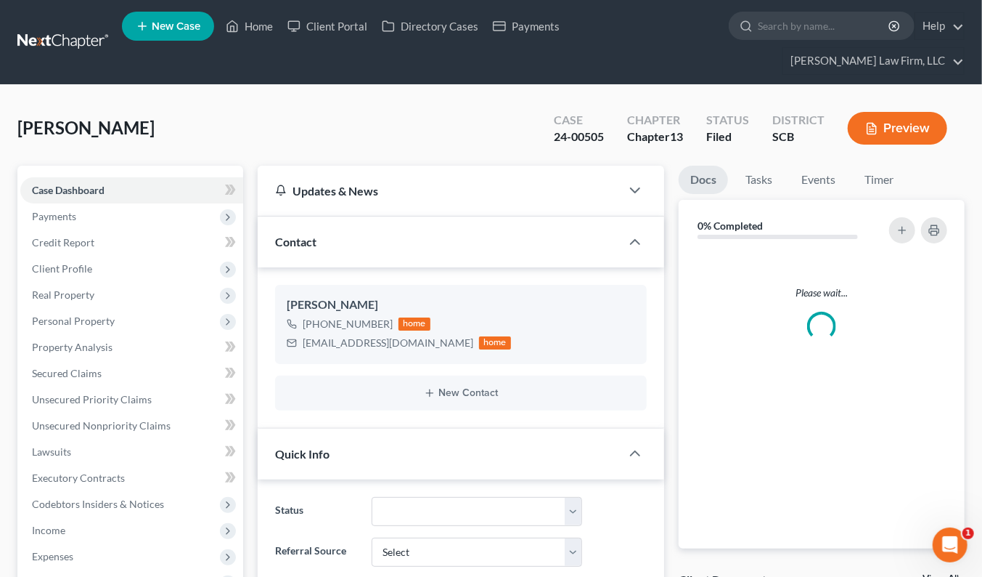
select select "1"
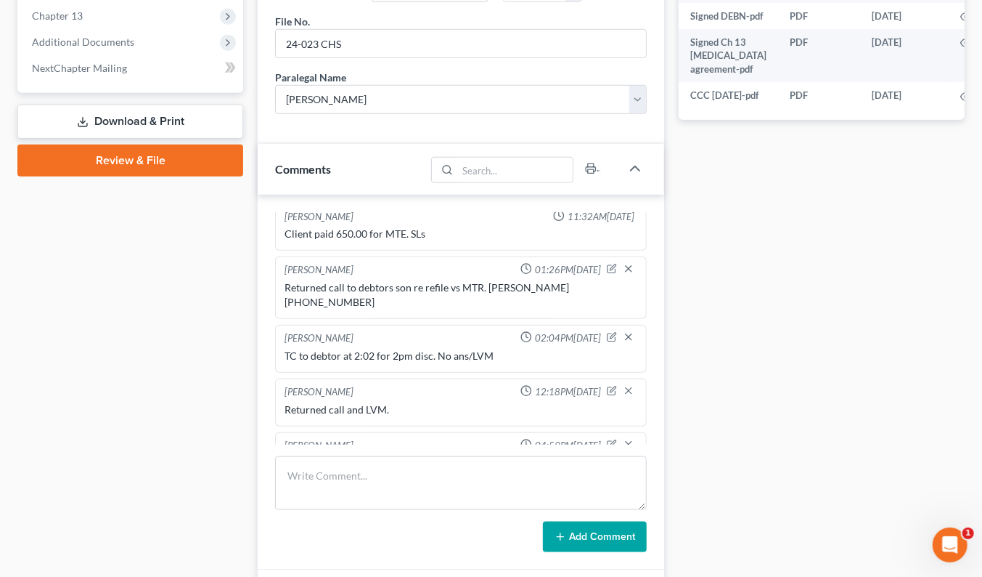
scroll to position [2052, 0]
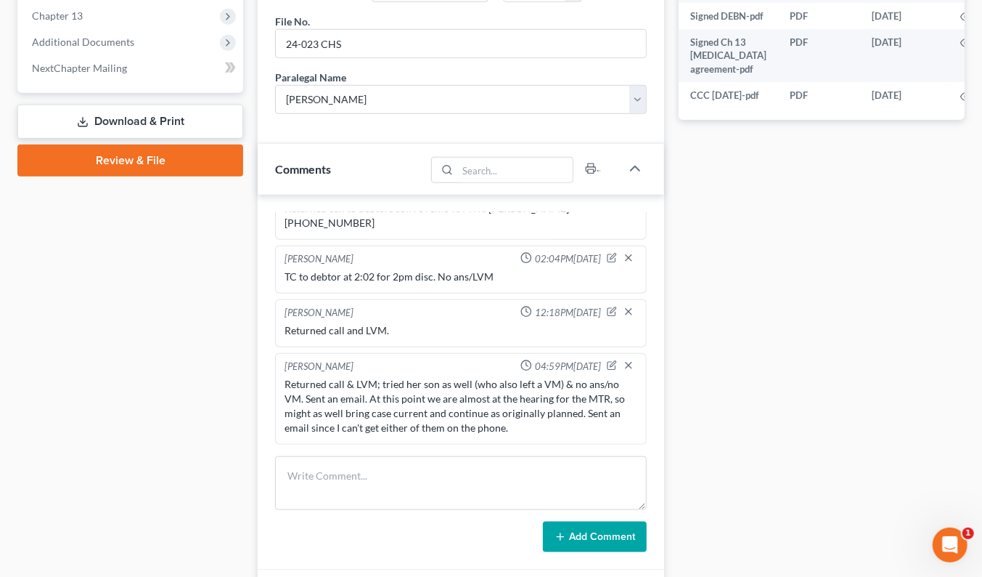
click at [732, 426] on div "Docs Tasks Events Timer 100% Completed Nothing here yet! Recorded mortgages and…" at bounding box center [822, 122] width 301 height 1203
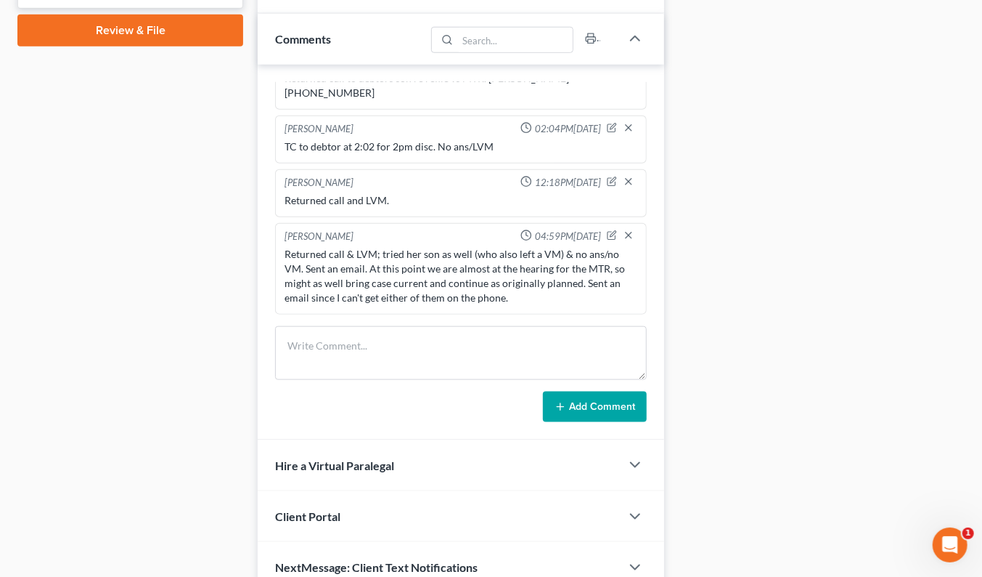
scroll to position [821, 0]
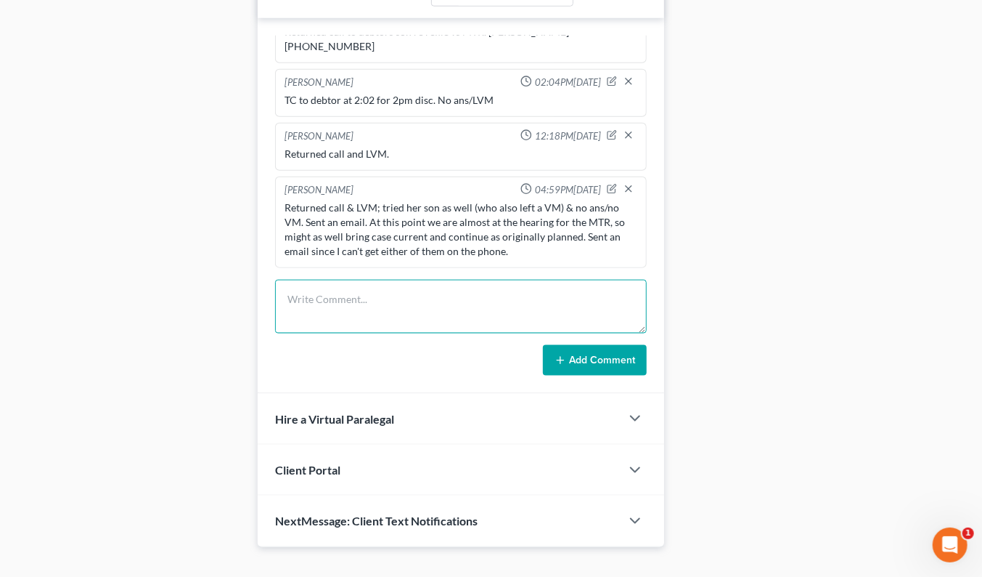
click at [447, 293] on textarea at bounding box center [461, 307] width 372 height 54
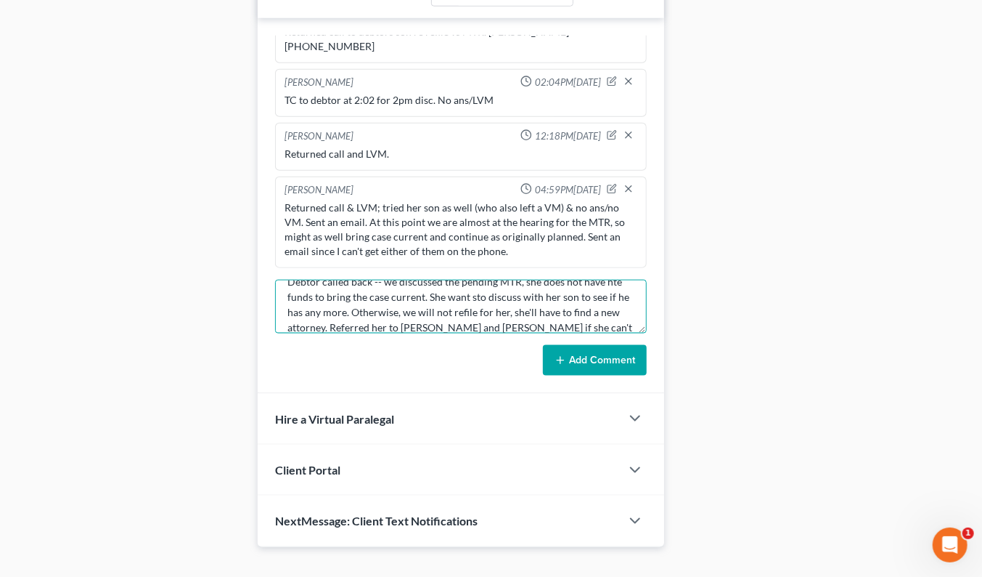
scroll to position [33, 0]
type textarea "Debtor called back -- we discussed the pending MTR, she does not have hte funds…"
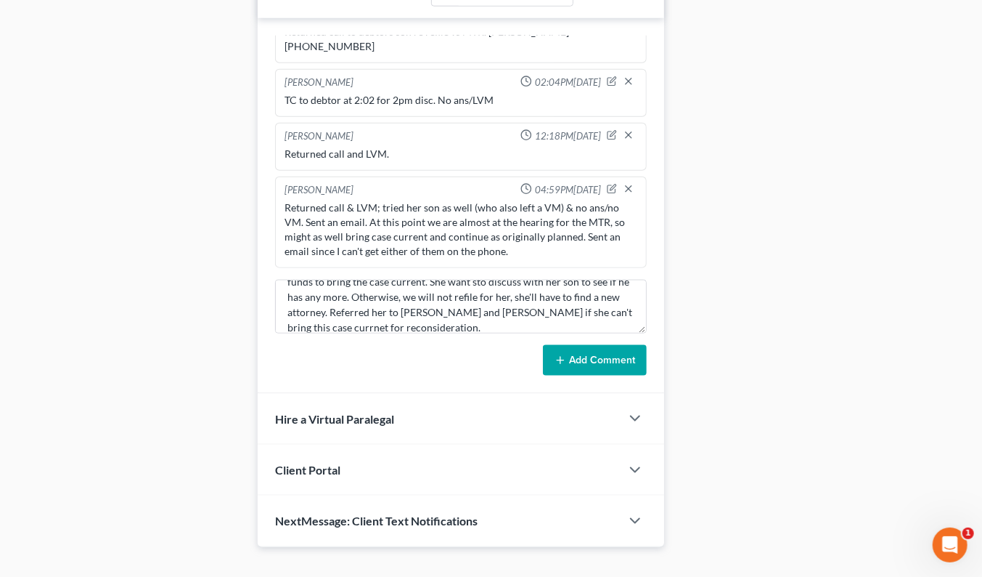
click at [596, 345] on button "Add Comment" at bounding box center [595, 360] width 104 height 30
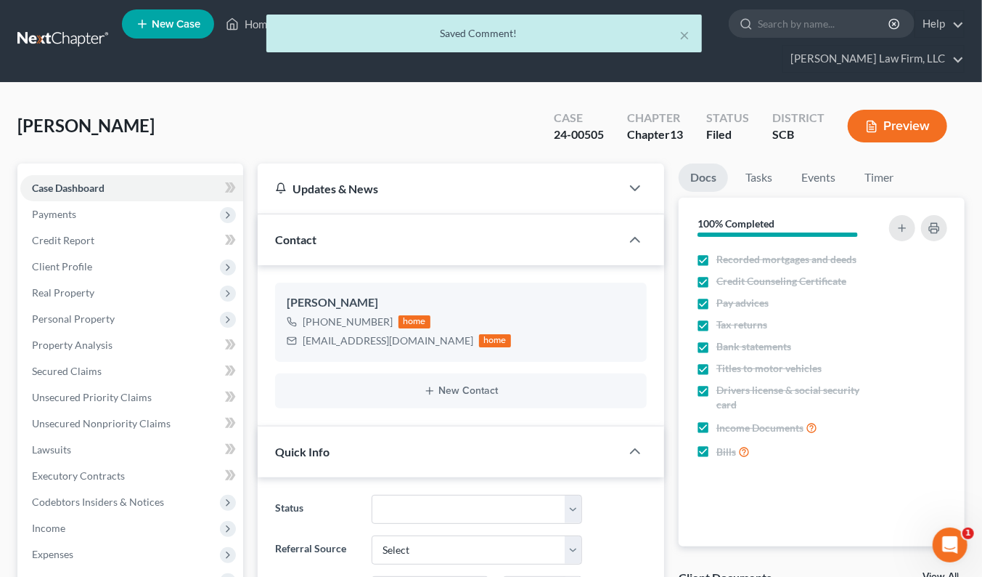
scroll to position [0, 0]
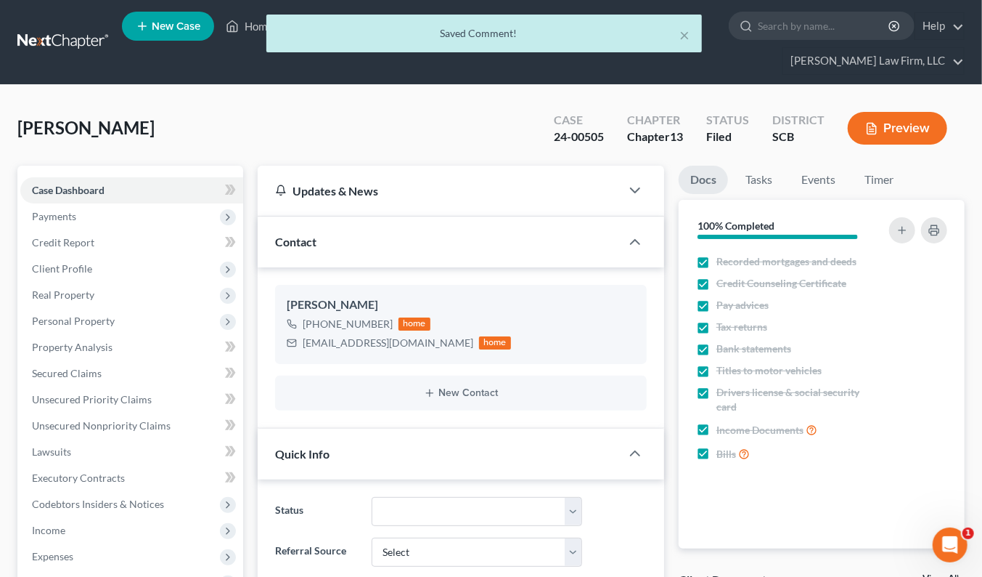
click at [78, 30] on div "× Saved Comment!" at bounding box center [484, 37] width 982 height 45
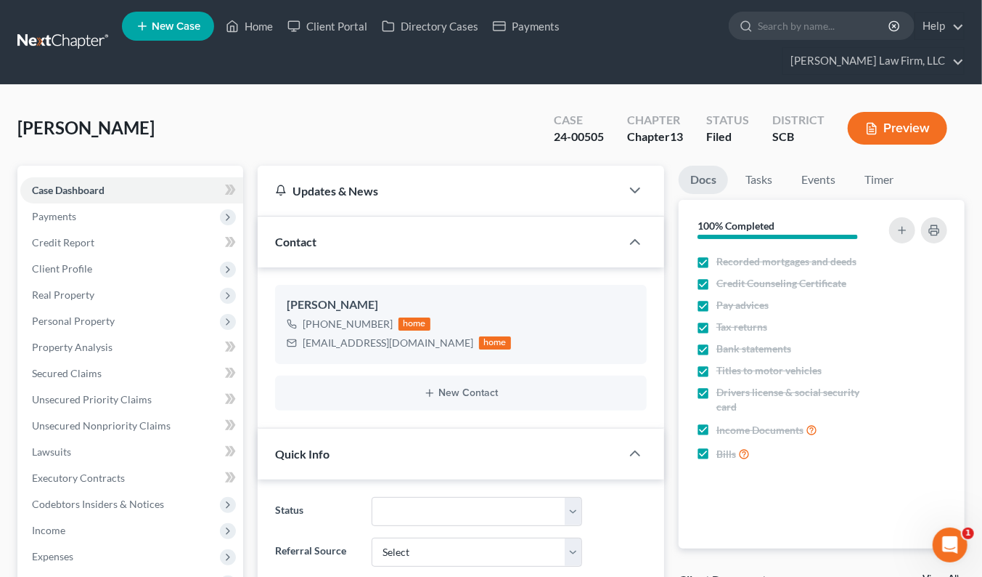
click at [74, 29] on link at bounding box center [63, 42] width 93 height 26
